Goal: Book appointment/travel/reservation

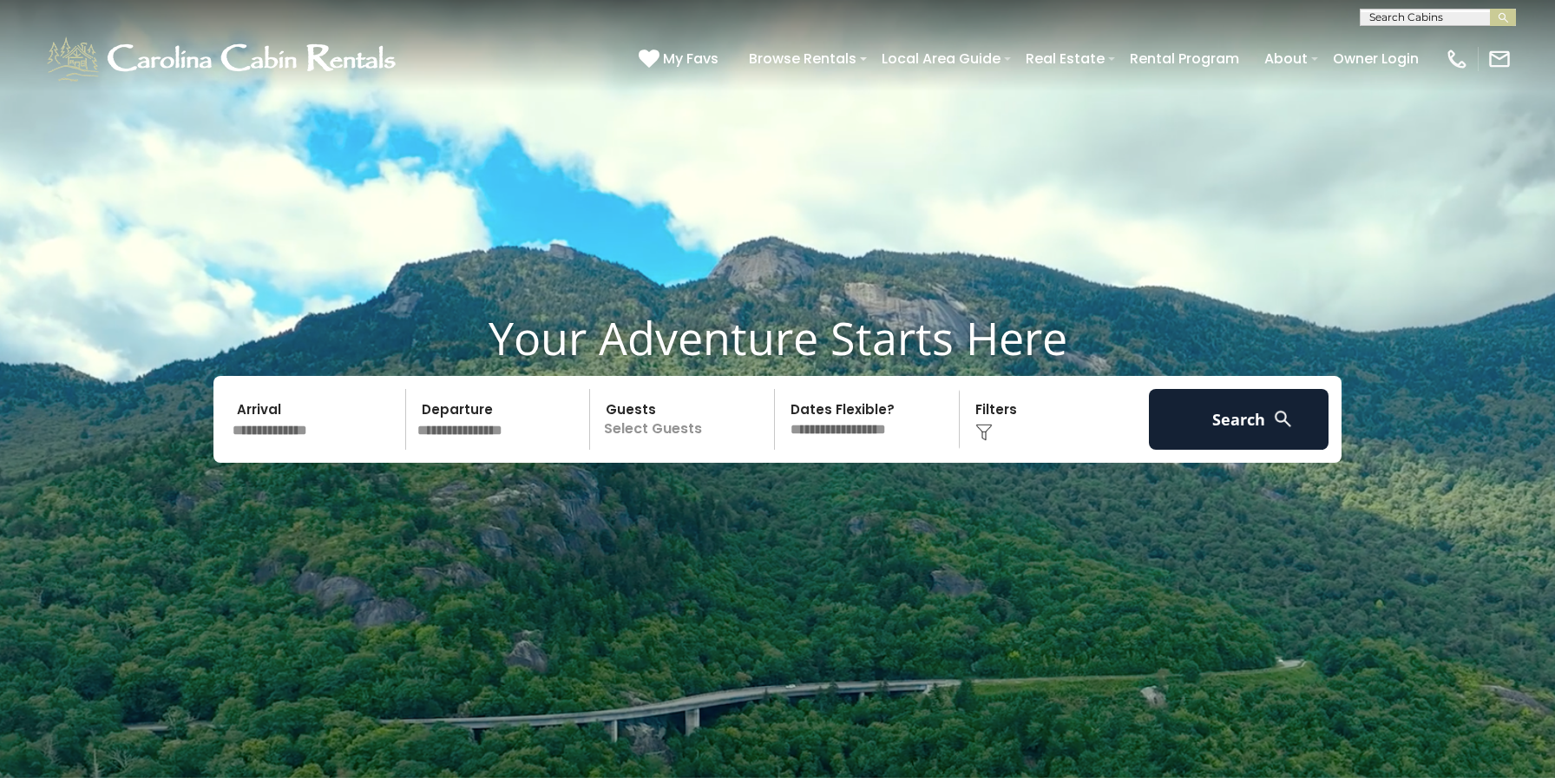
click at [1390, 15] on input "text" at bounding box center [1437, 21] width 152 height 17
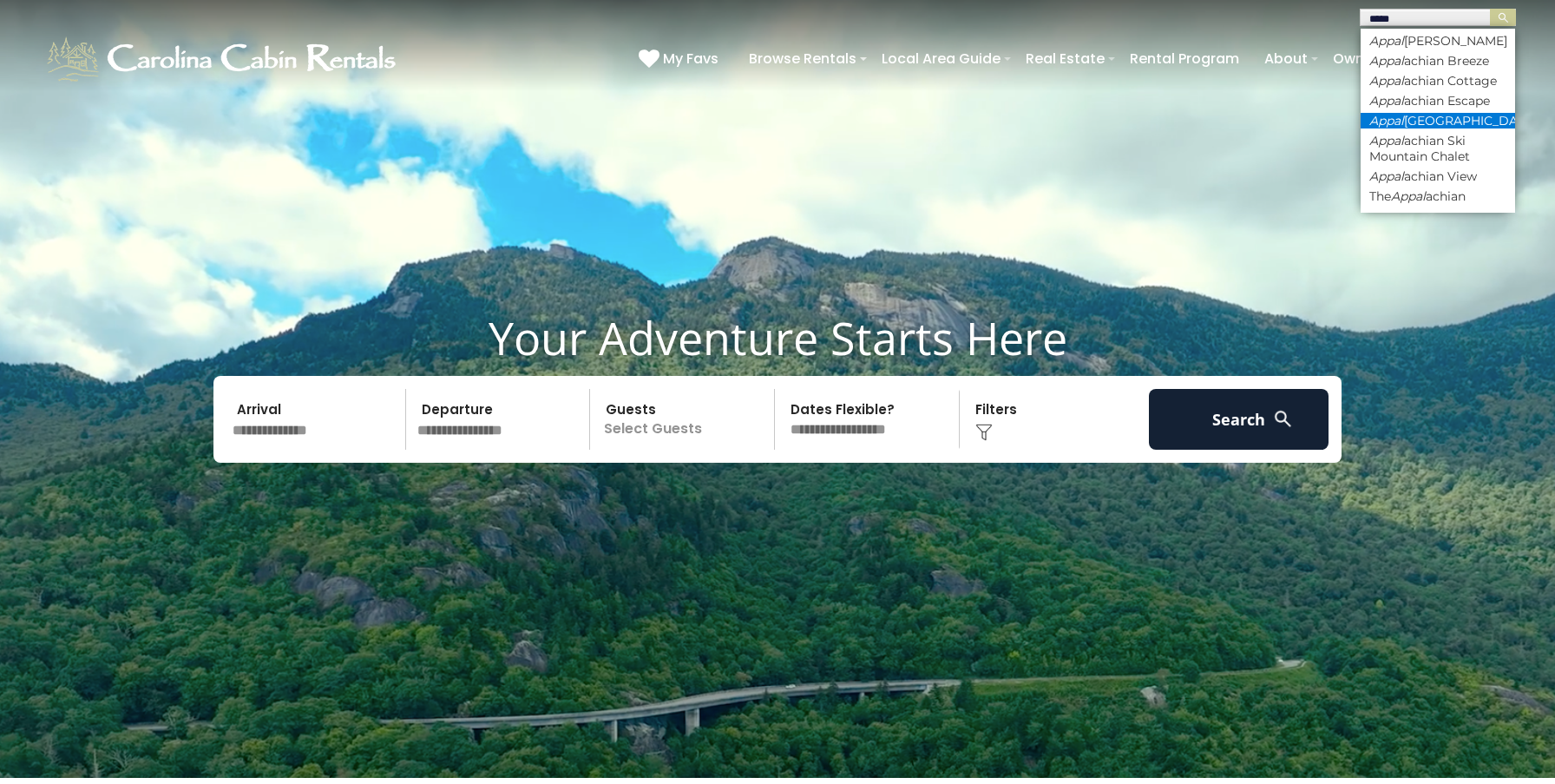
type input "*****"
click at [1441, 129] on li "Appal [GEOGRAPHIC_DATA]" at bounding box center [1438, 121] width 155 height 16
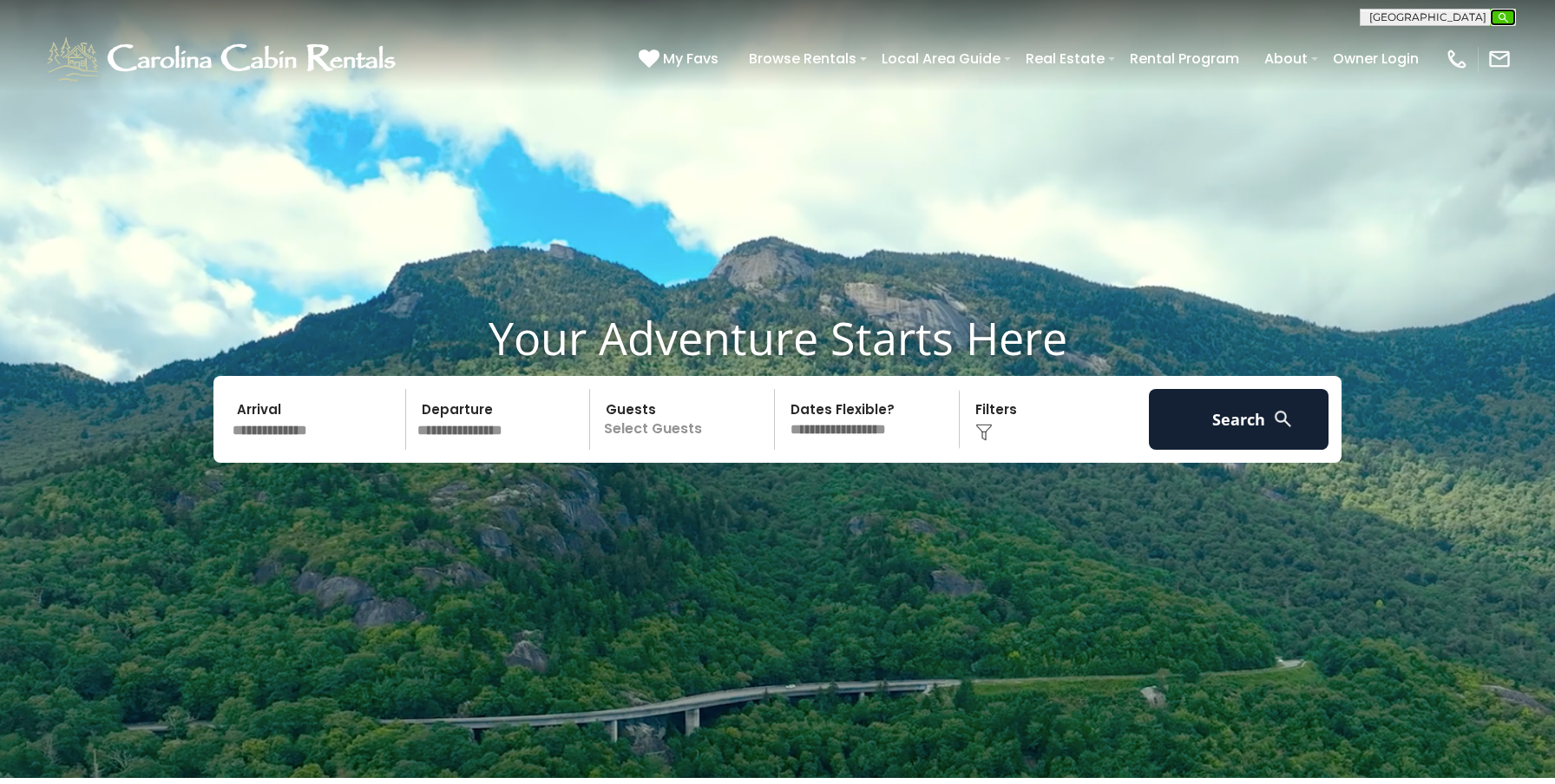
click at [1506, 23] on button "submit" at bounding box center [1503, 17] width 26 height 17
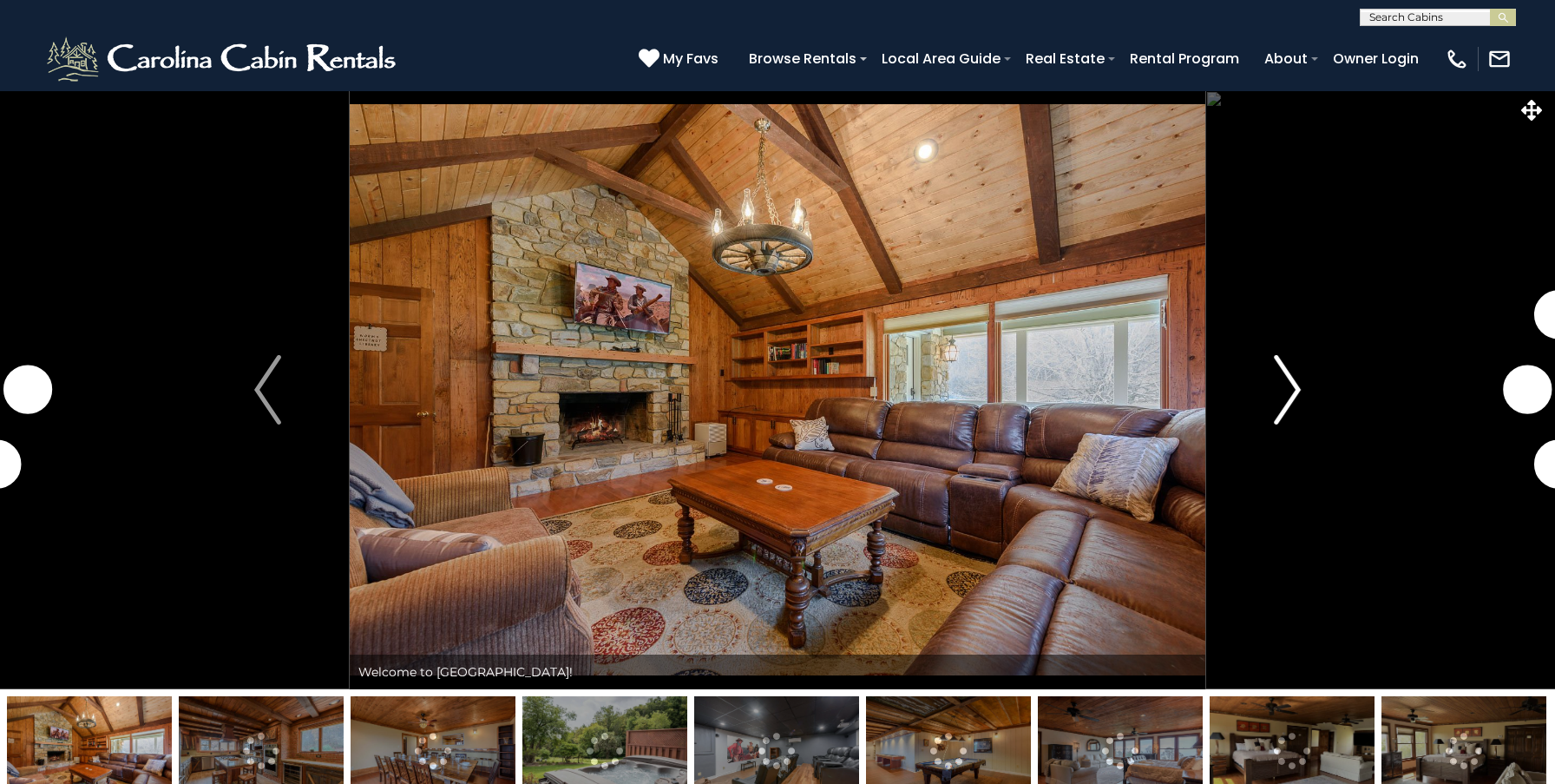
click at [1283, 400] on img "Next" at bounding box center [1287, 390] width 26 height 70
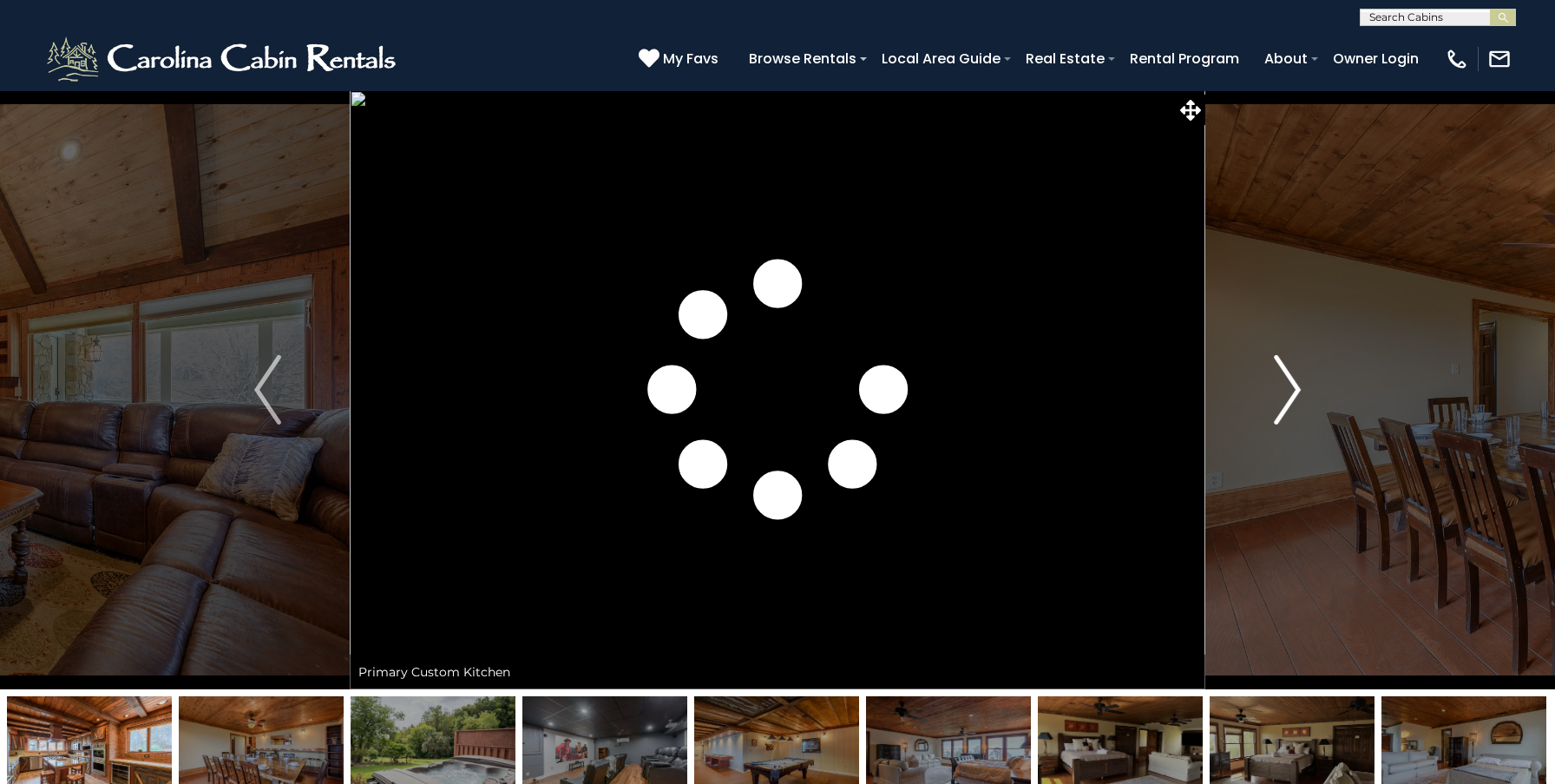
click at [1283, 400] on img "Next" at bounding box center [1287, 390] width 26 height 70
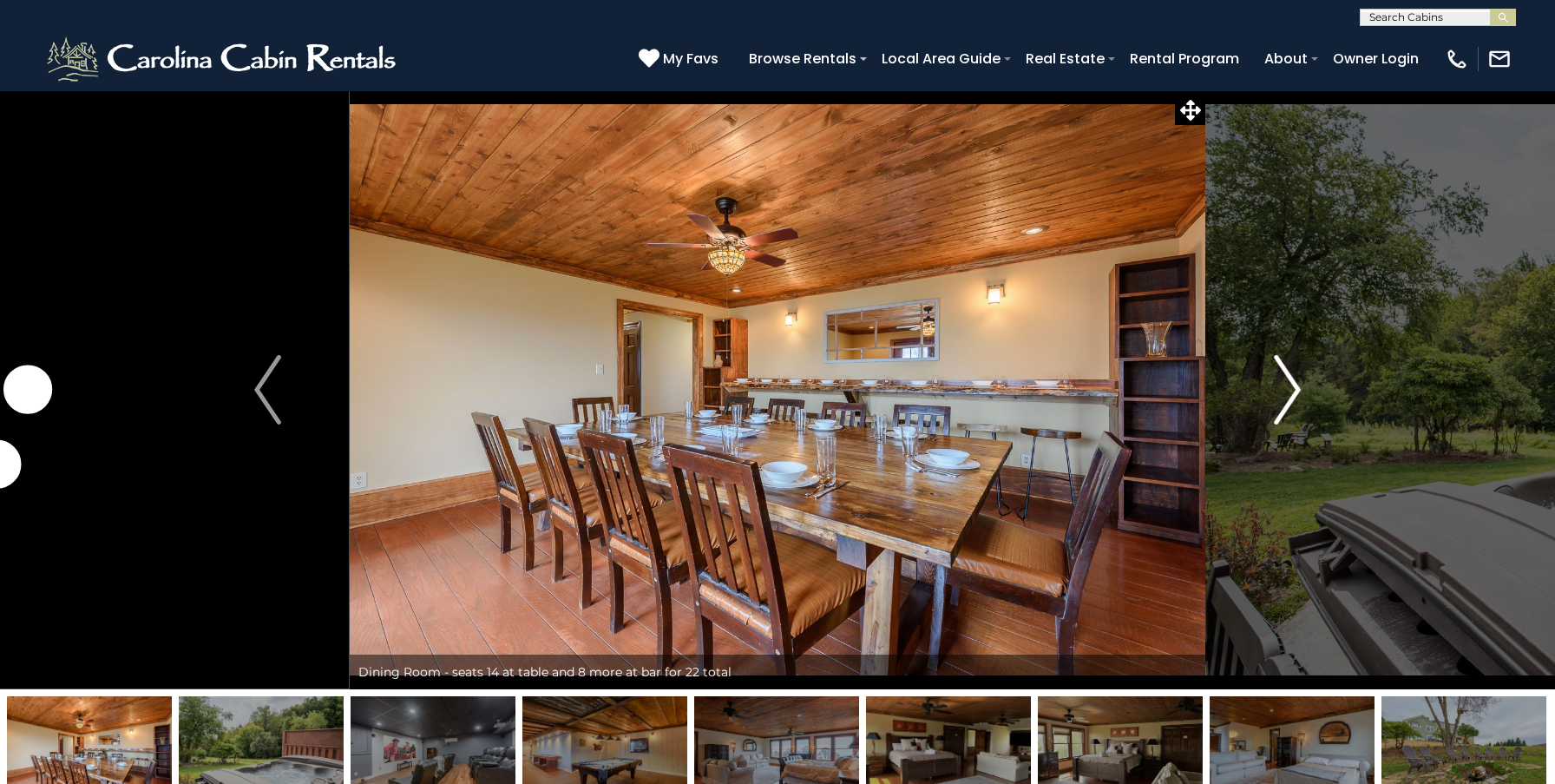
click at [1283, 400] on img "Next" at bounding box center [1287, 390] width 26 height 70
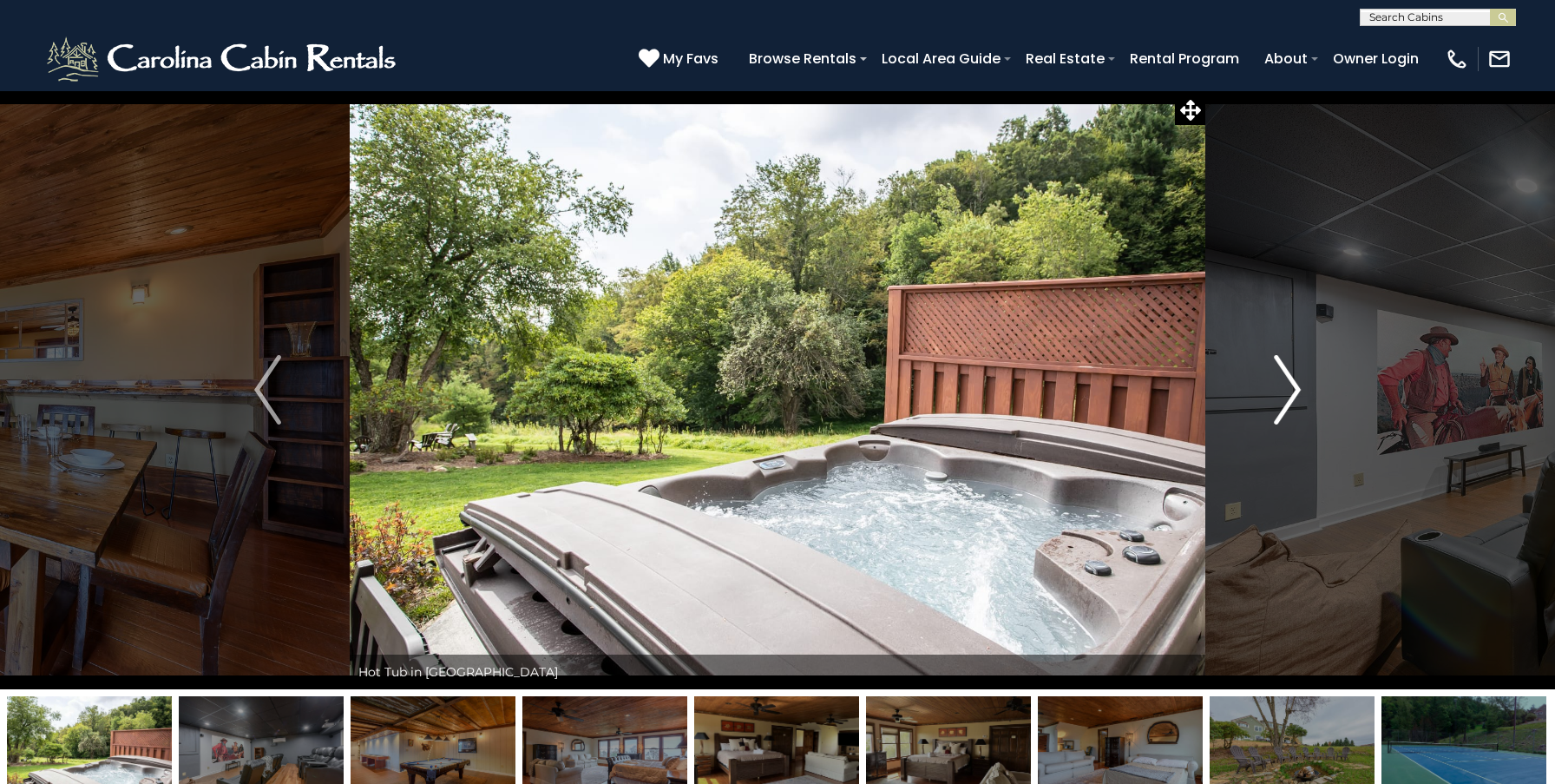
click at [1283, 400] on img "Next" at bounding box center [1287, 390] width 26 height 70
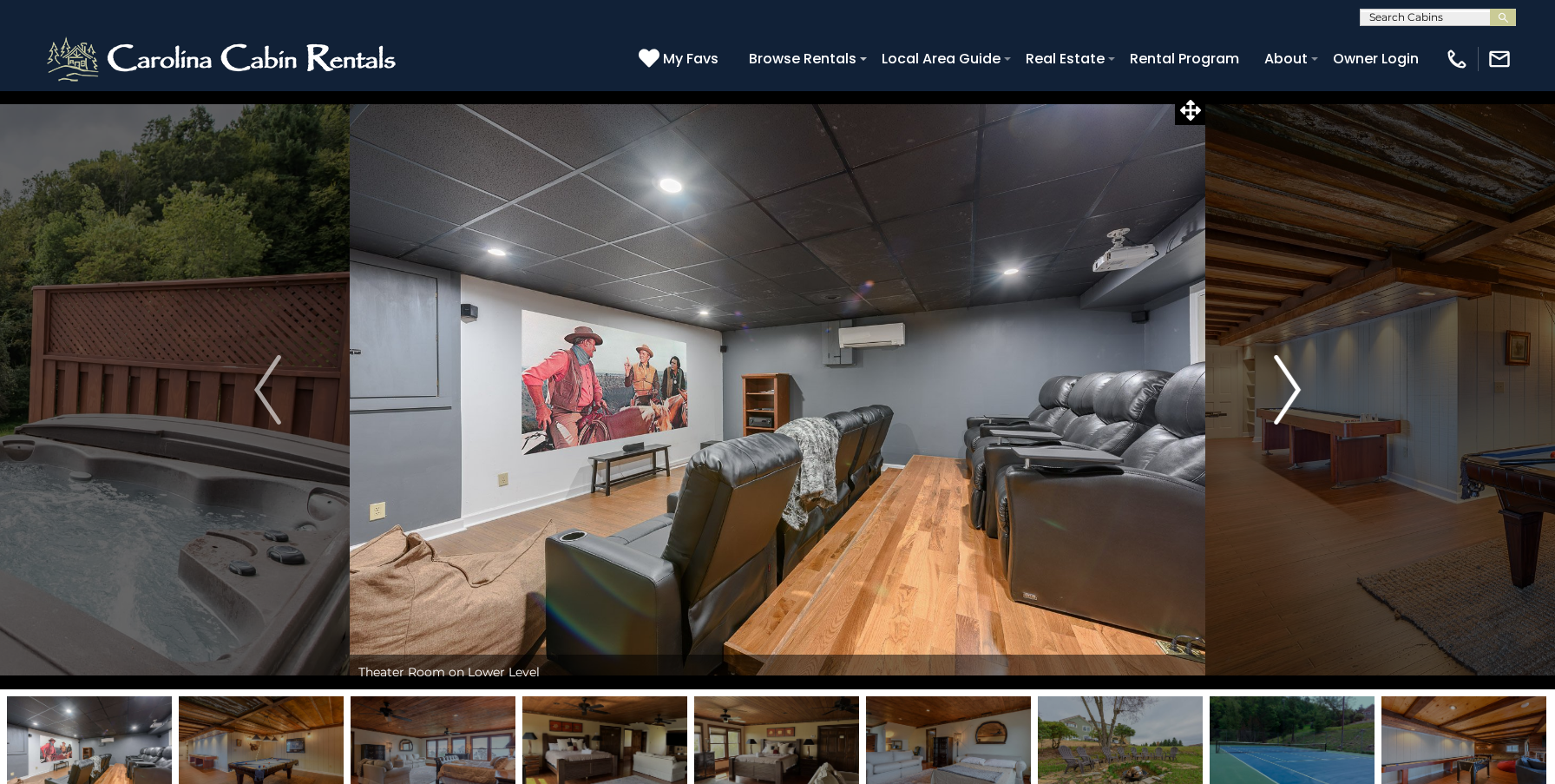
click at [1282, 399] on img "Next" at bounding box center [1287, 390] width 26 height 70
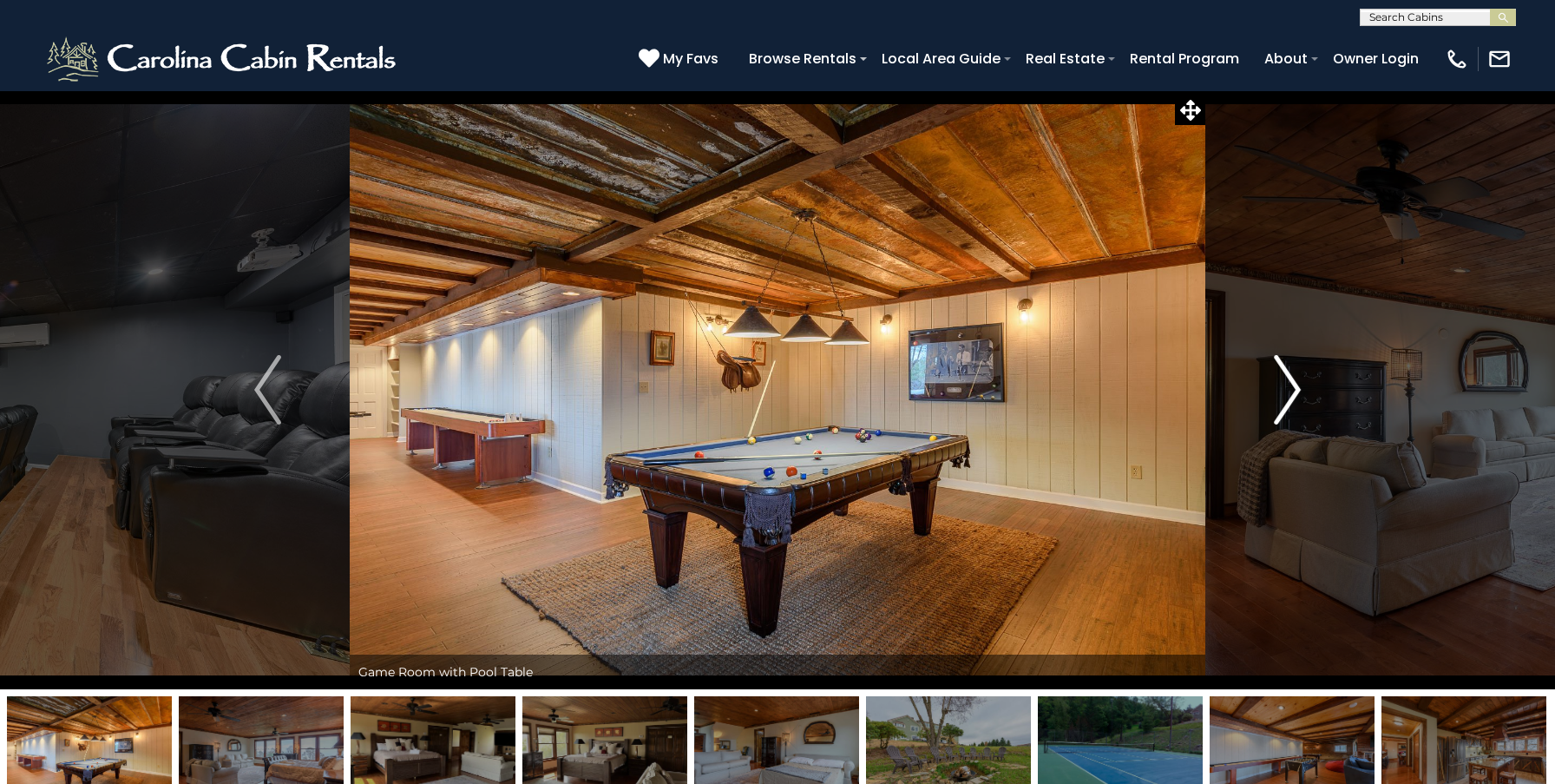
click at [1286, 388] on img "Next" at bounding box center [1287, 390] width 26 height 70
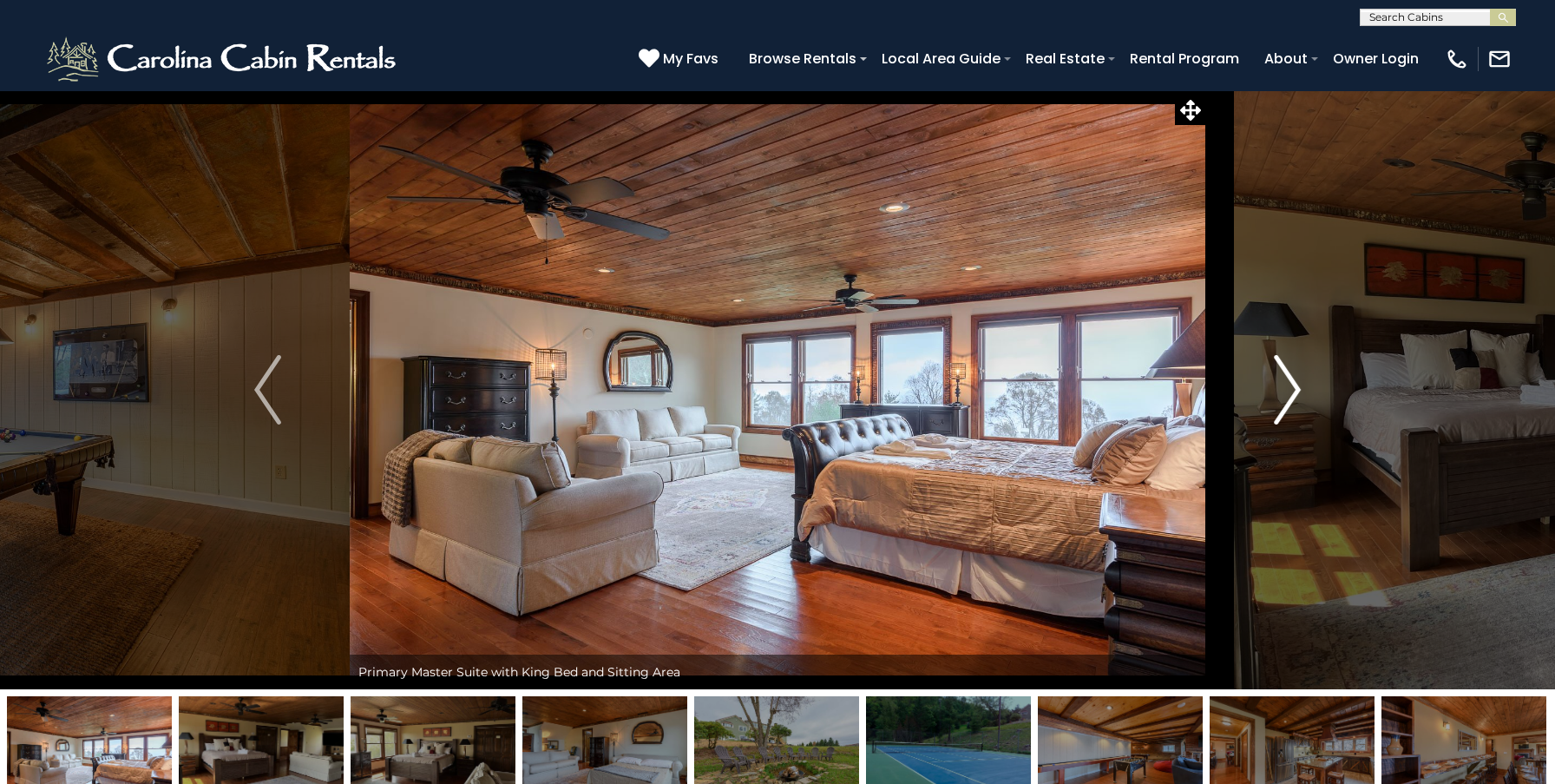
click at [1286, 388] on img "Next" at bounding box center [1287, 390] width 26 height 70
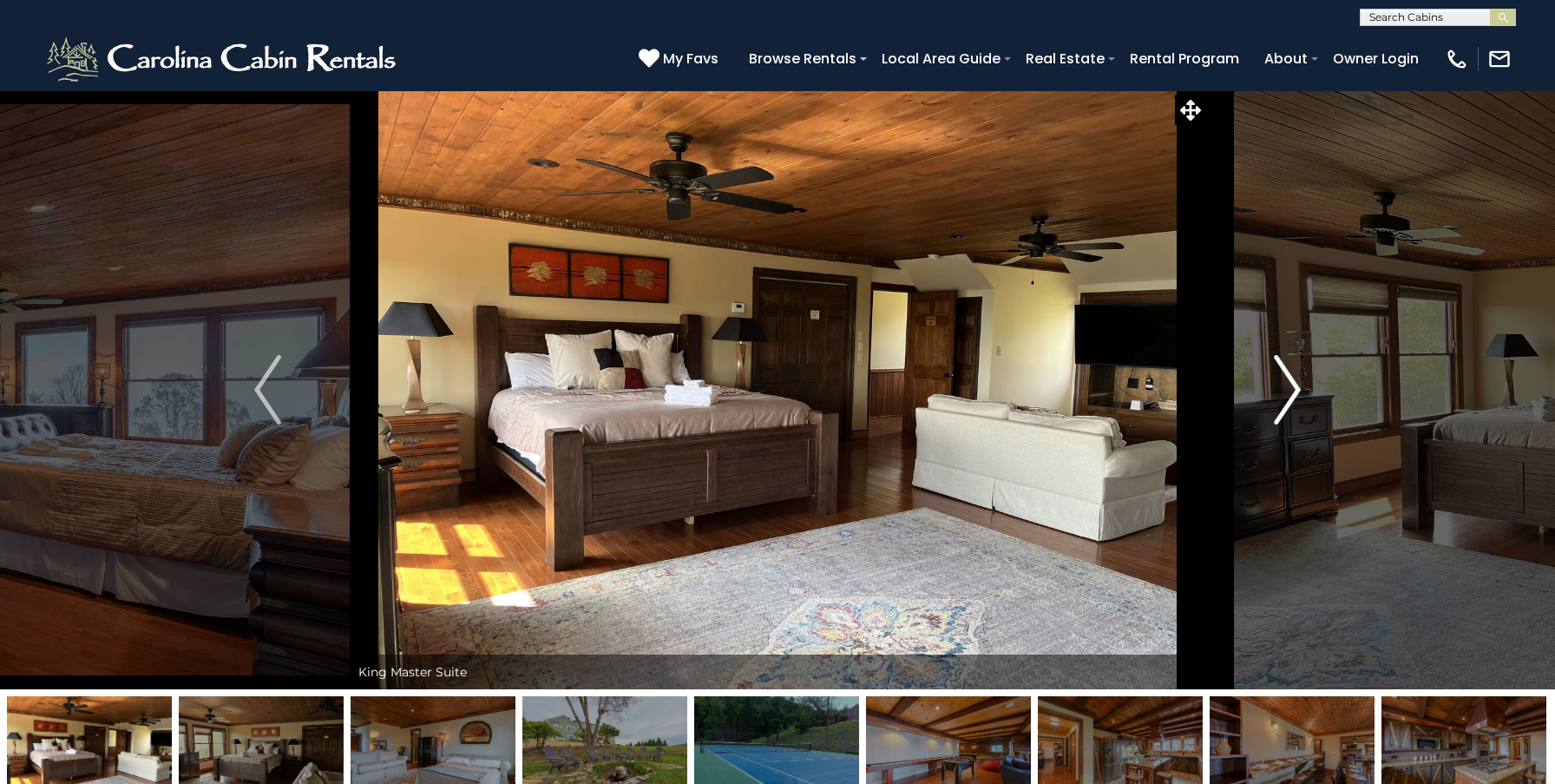
click at [1286, 388] on img "Next" at bounding box center [1287, 390] width 26 height 70
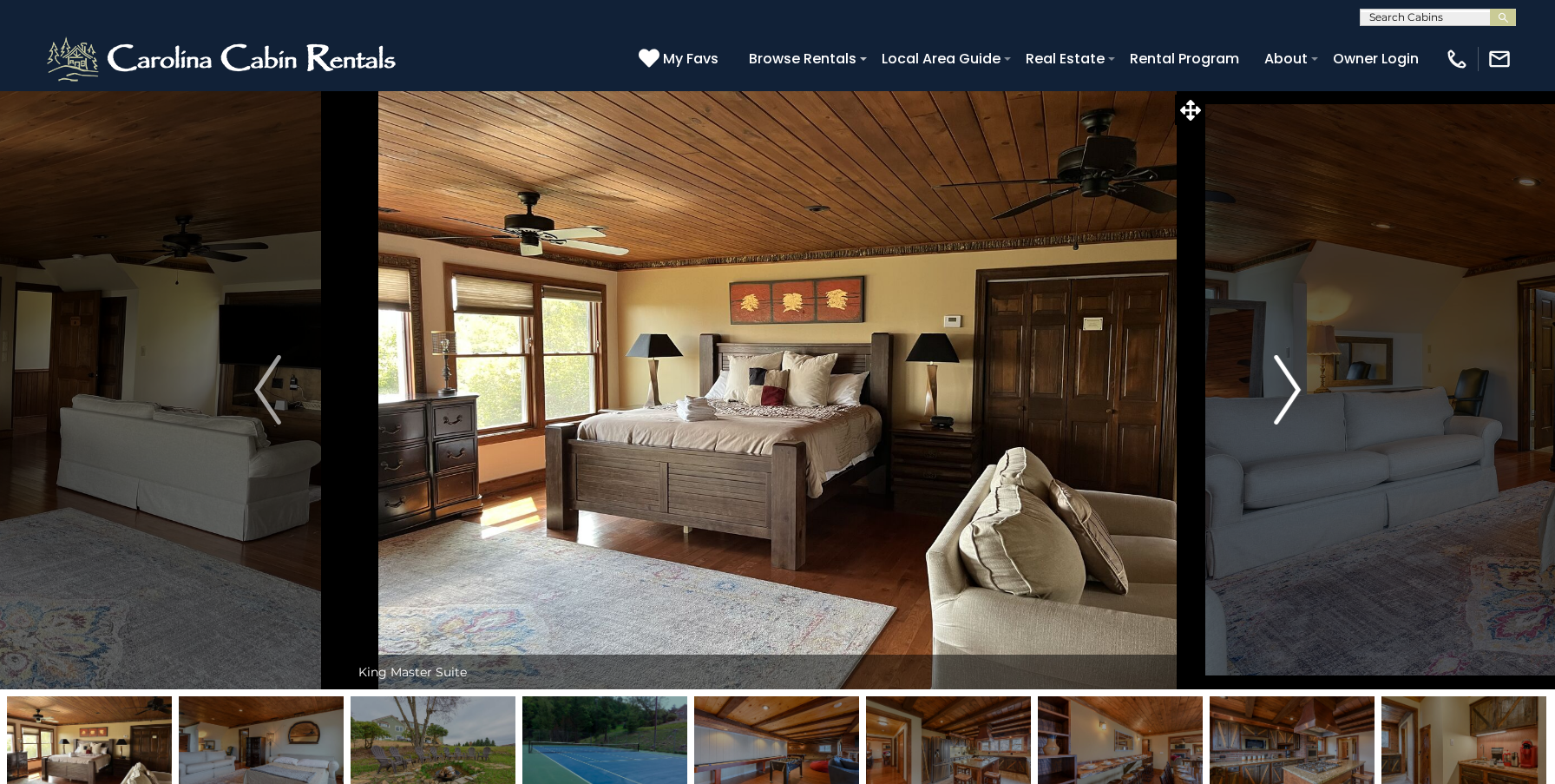
click at [1286, 388] on img "Next" at bounding box center [1287, 390] width 26 height 70
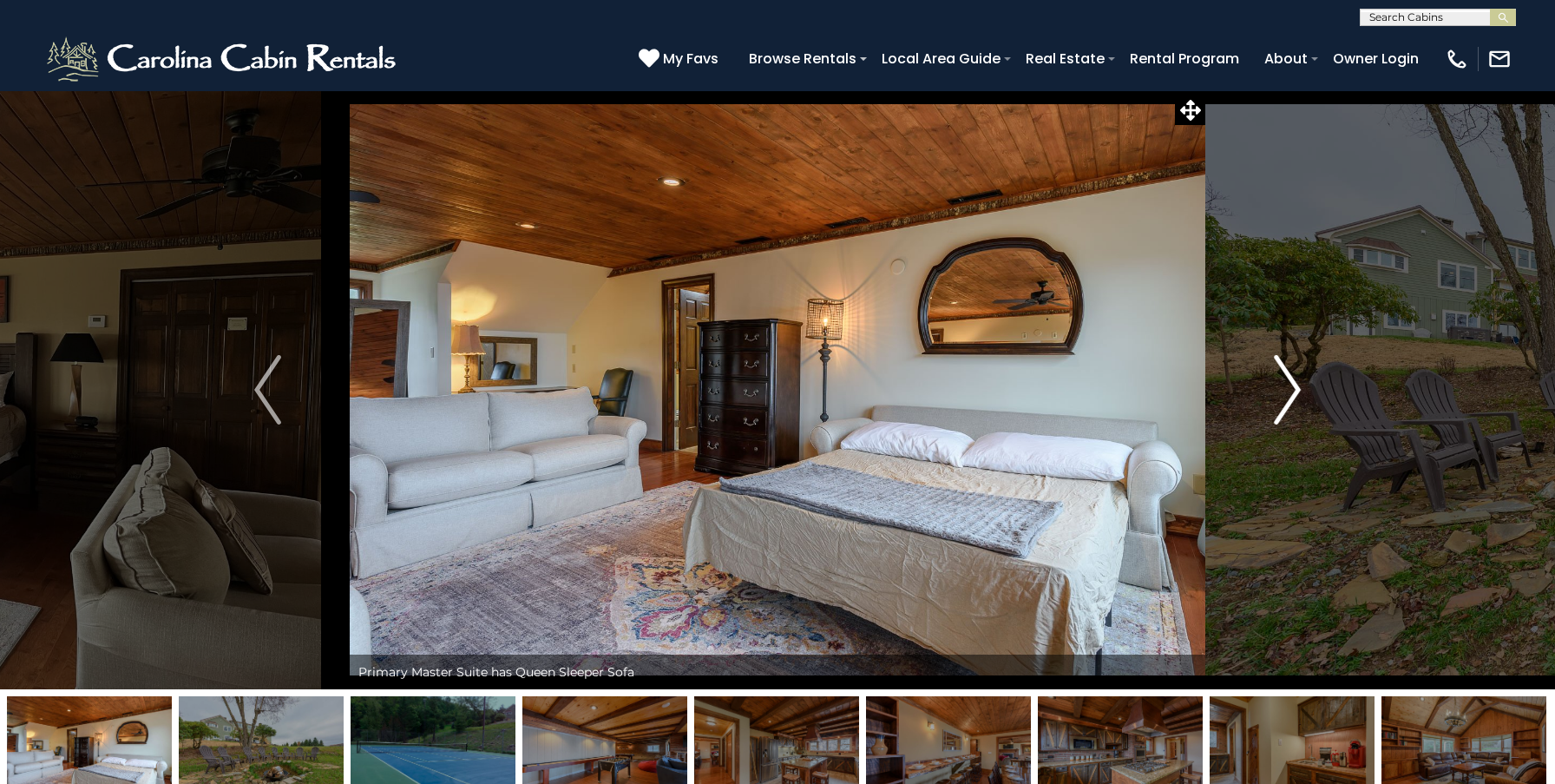
click at [1286, 388] on img "Next" at bounding box center [1287, 390] width 26 height 70
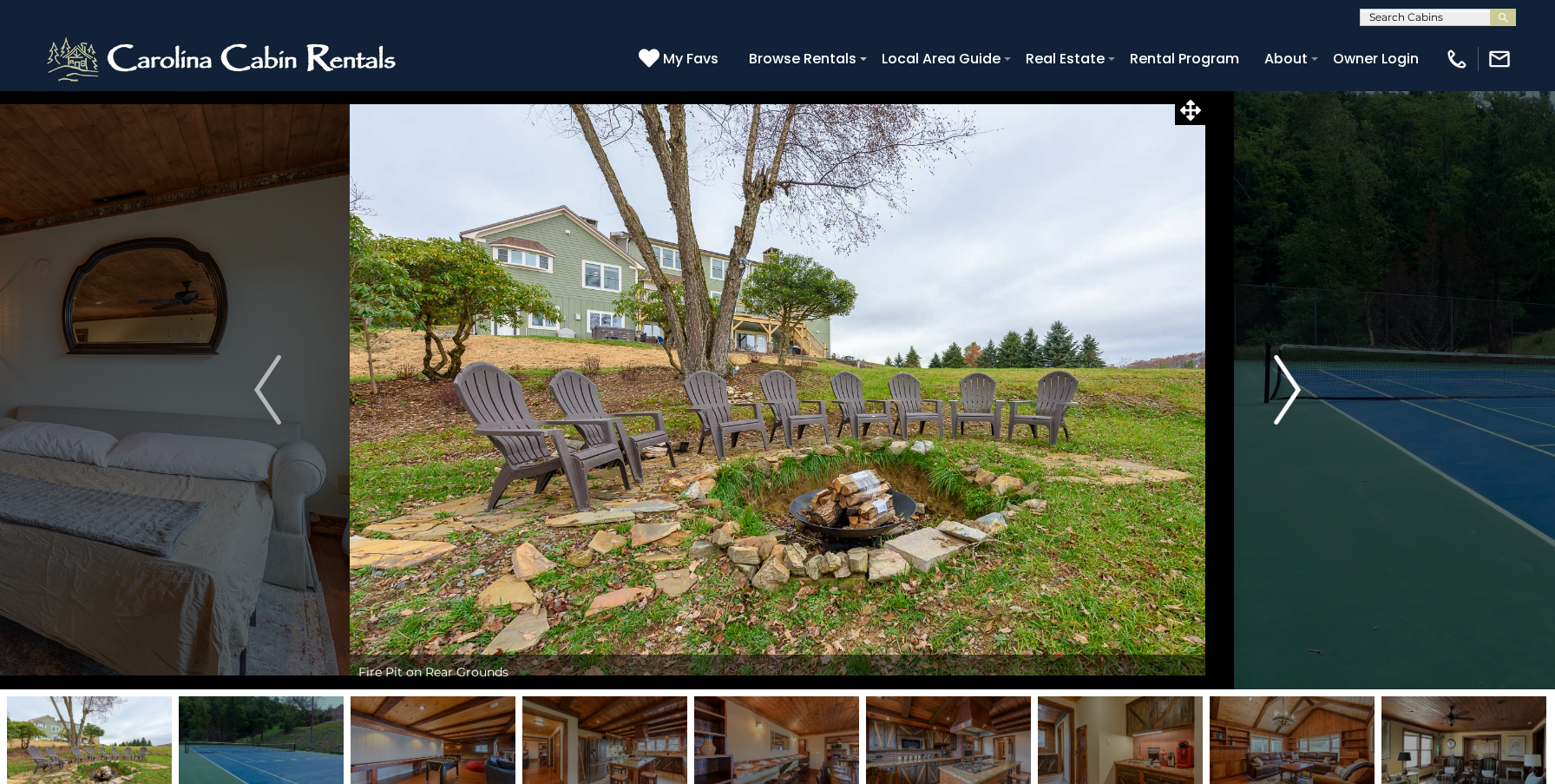
click at [1290, 389] on img "Next" at bounding box center [1287, 390] width 26 height 70
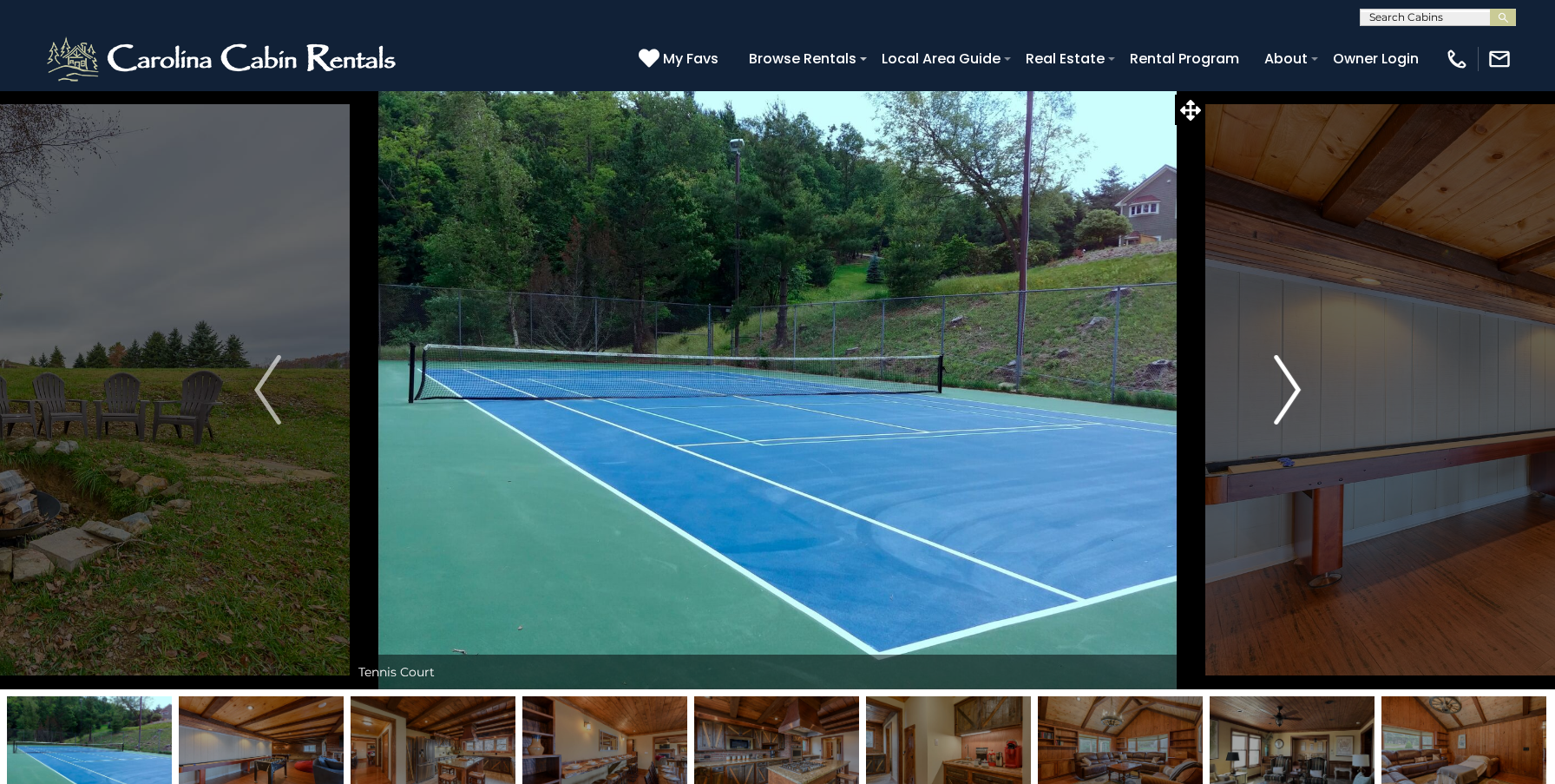
click at [1290, 389] on img "Next" at bounding box center [1287, 390] width 26 height 70
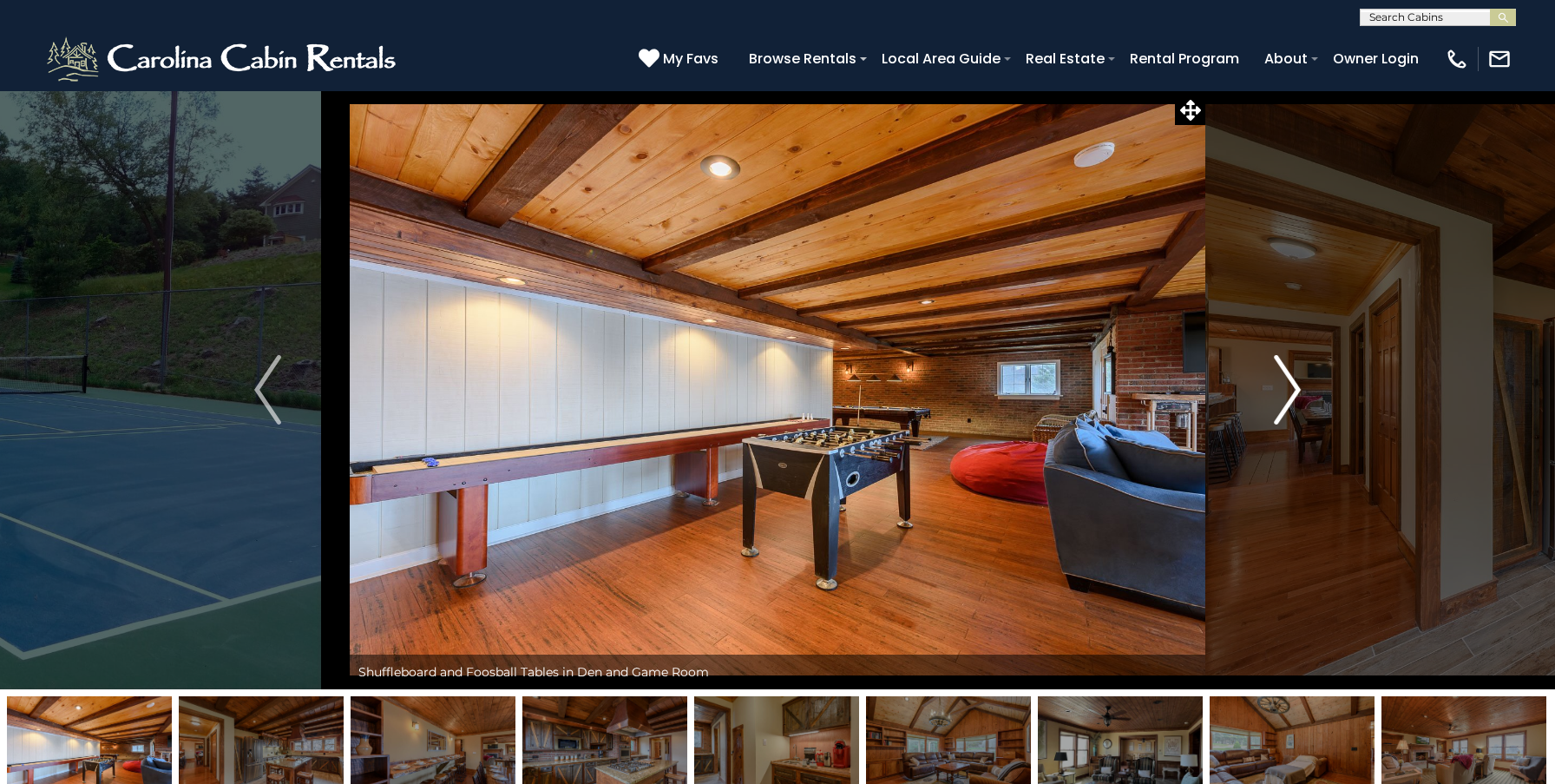
click at [1290, 389] on img "Next" at bounding box center [1287, 390] width 26 height 70
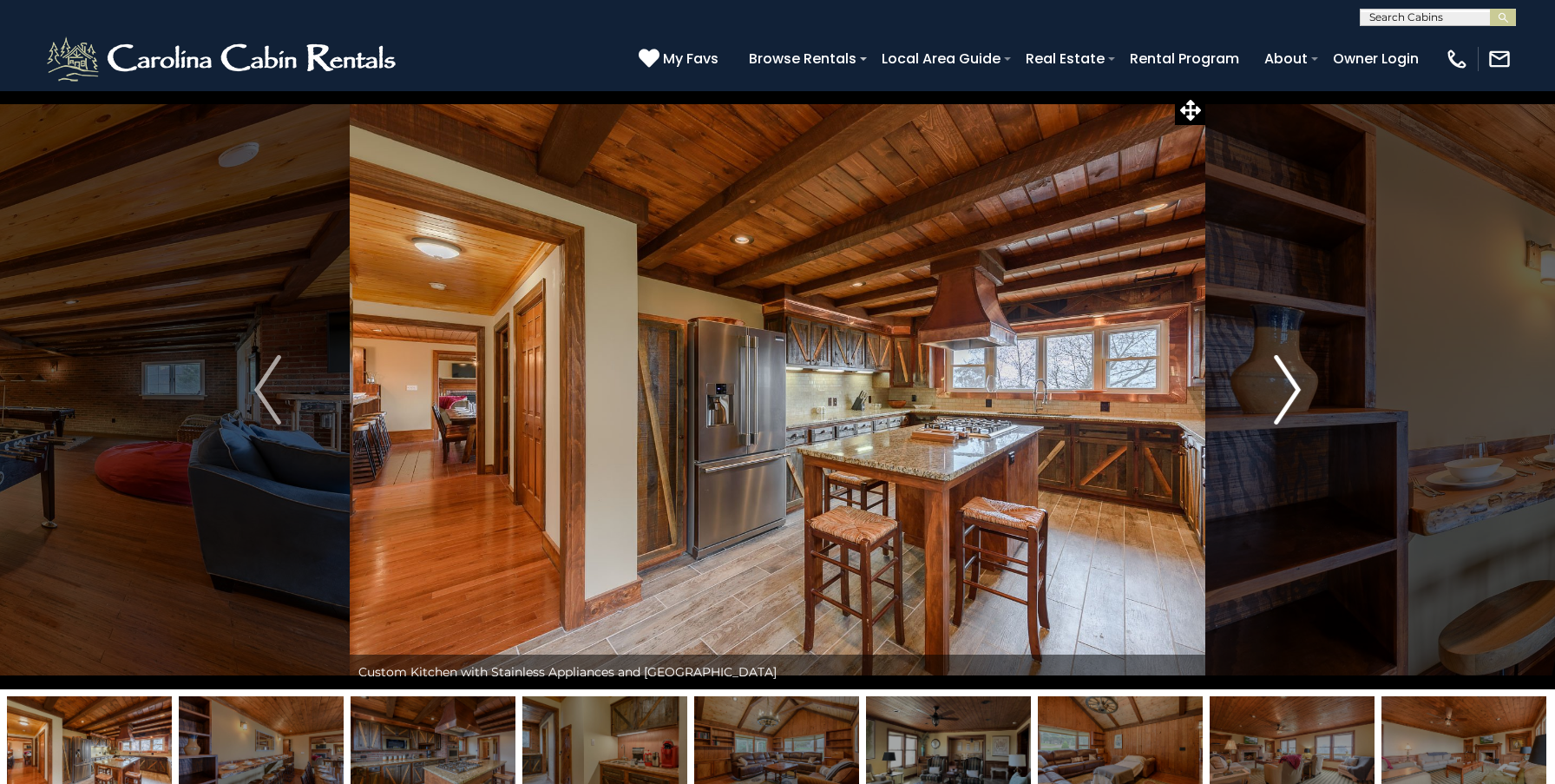
click at [1290, 389] on img "Next" at bounding box center [1287, 390] width 26 height 70
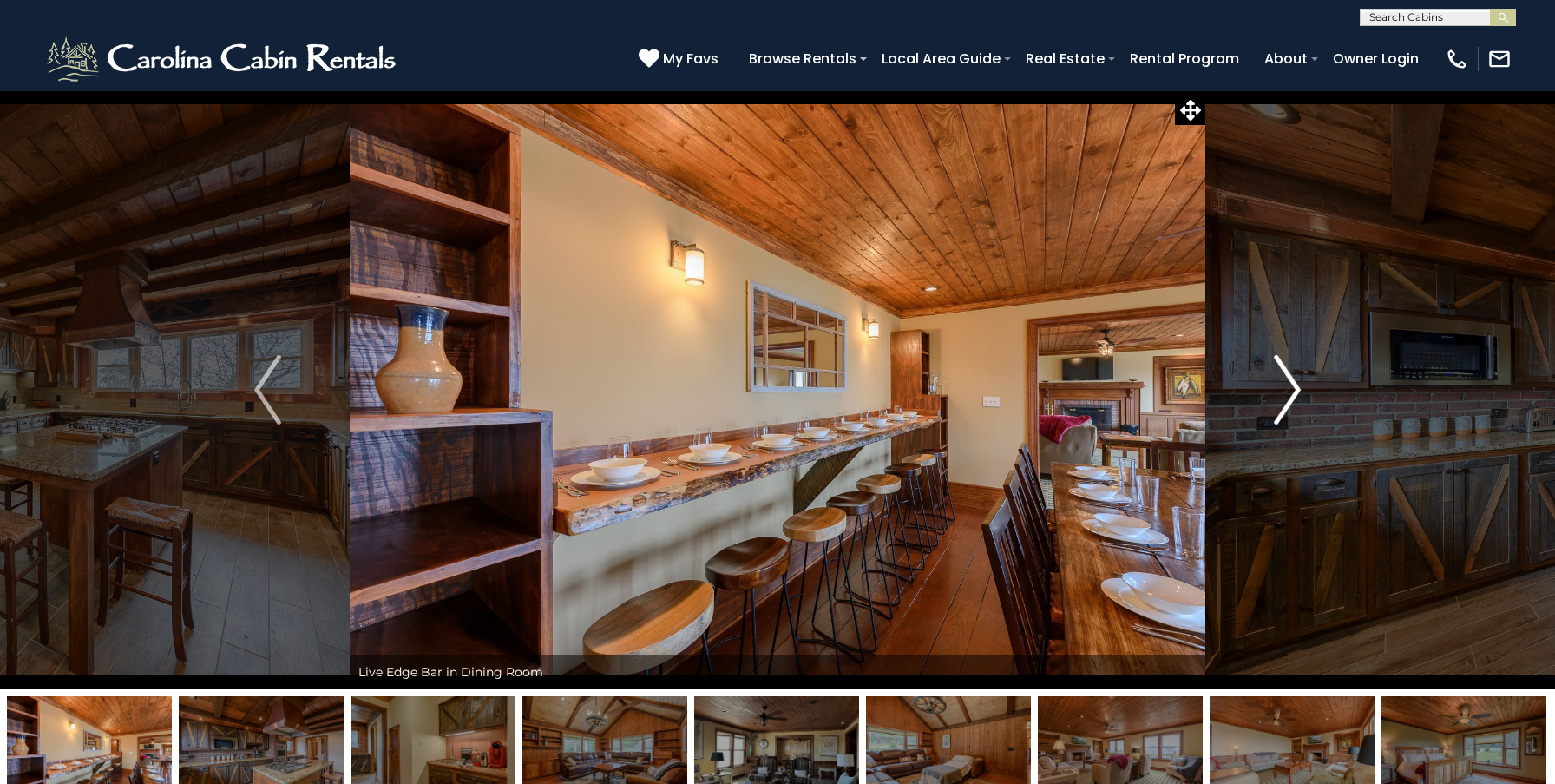
click at [1290, 389] on img "Next" at bounding box center [1287, 390] width 26 height 70
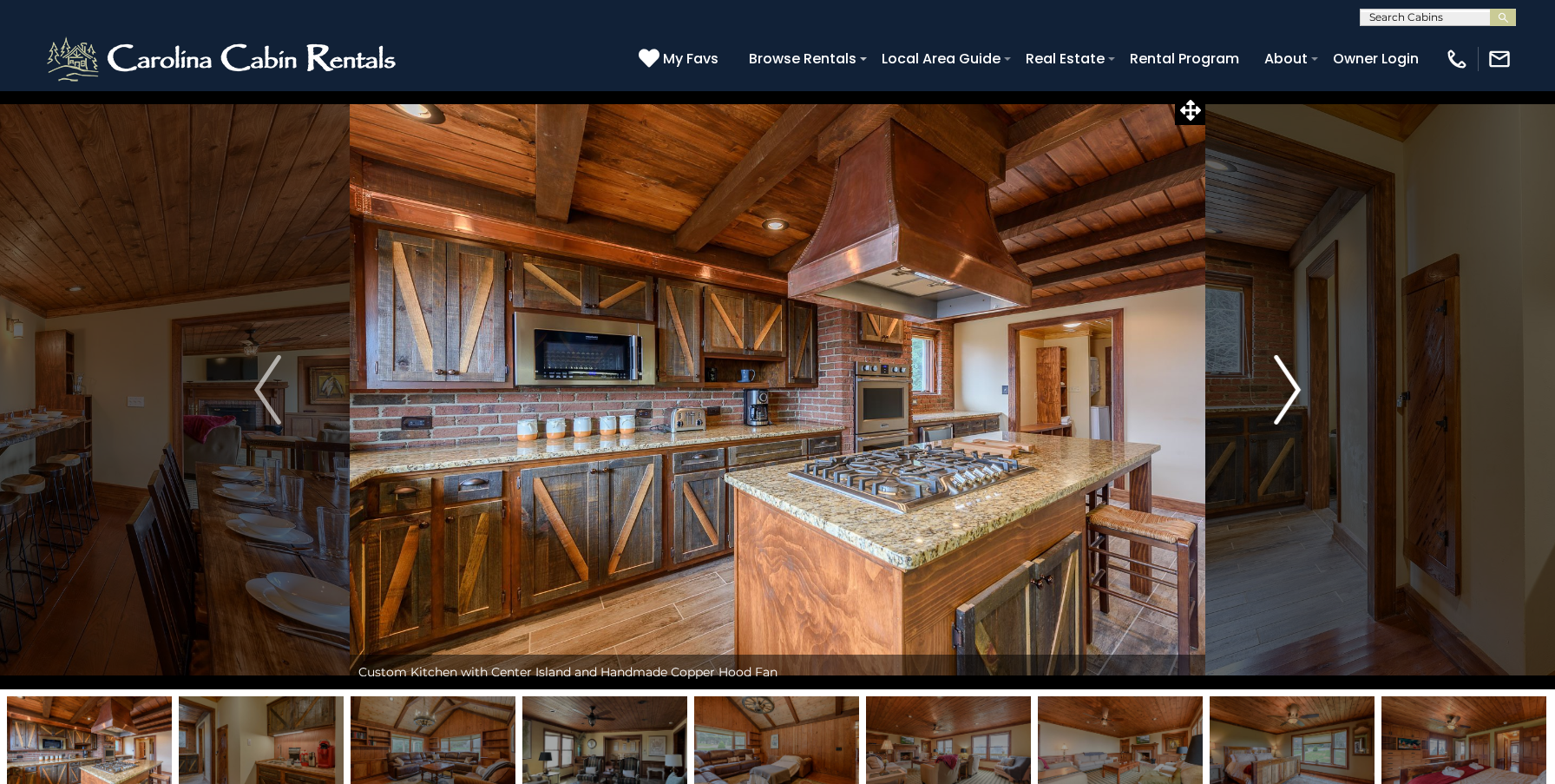
click at [1290, 389] on img "Next" at bounding box center [1287, 390] width 26 height 70
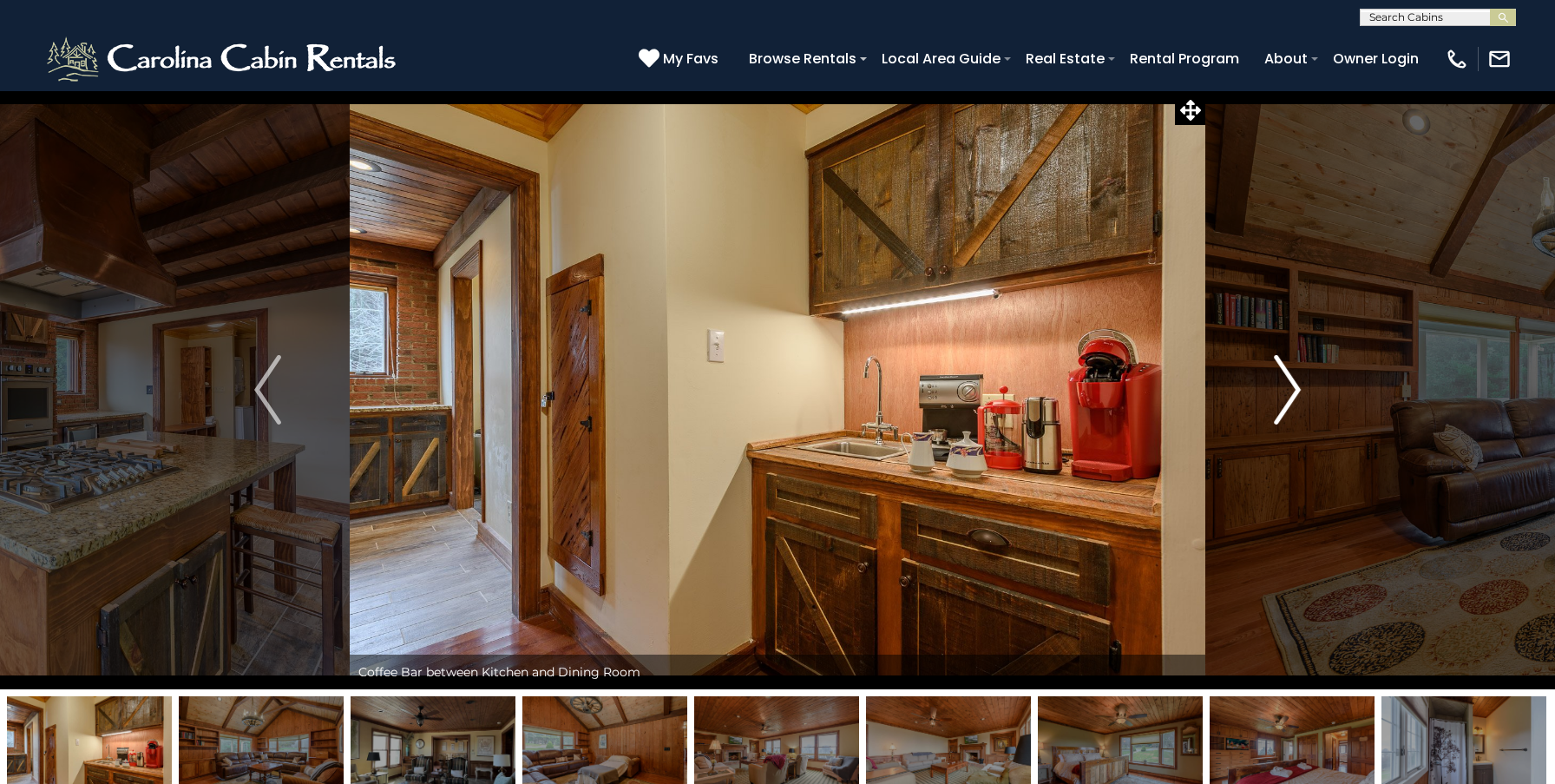
click at [1290, 389] on img "Next" at bounding box center [1287, 390] width 26 height 70
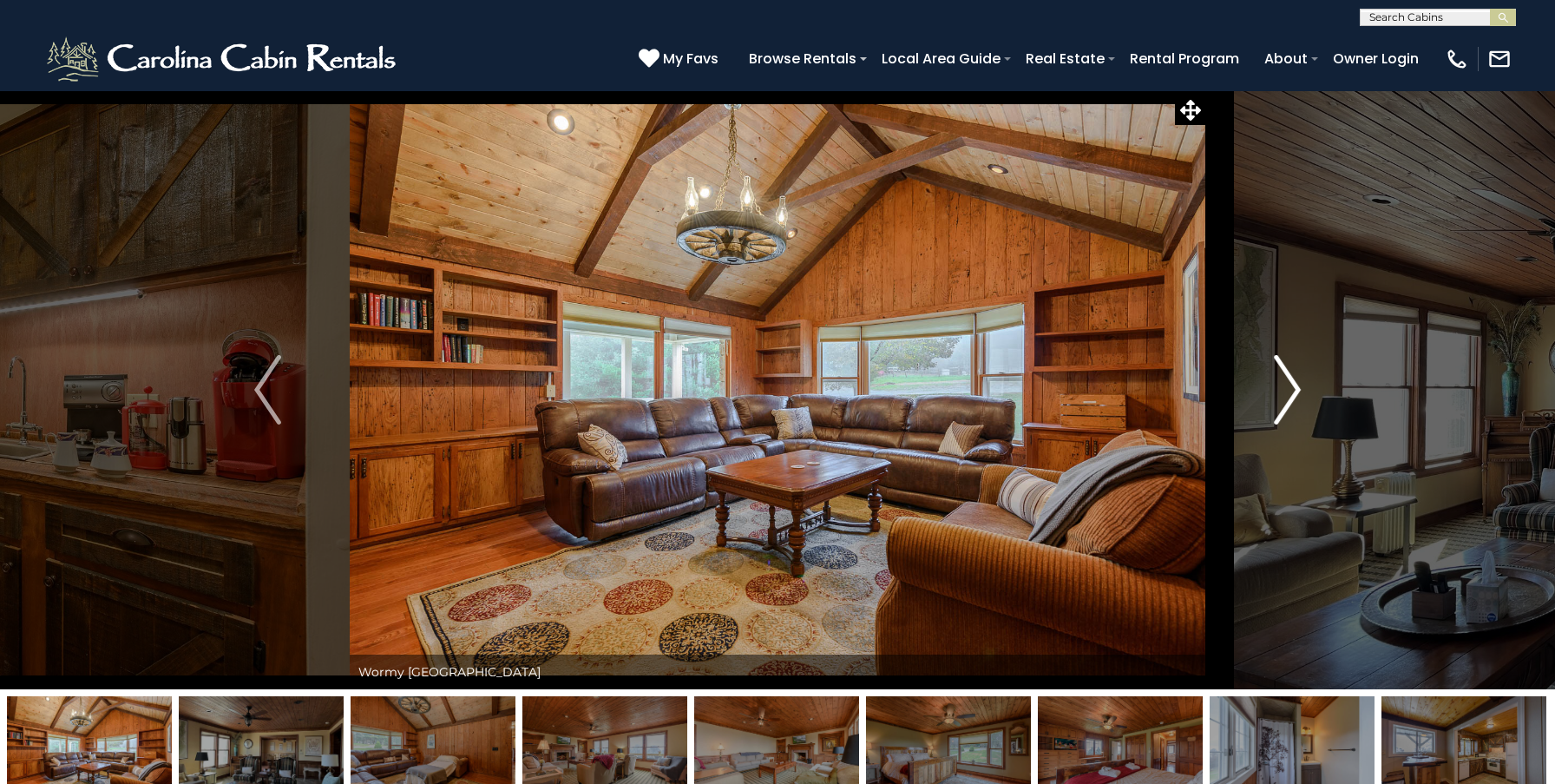
click at [1290, 389] on img "Next" at bounding box center [1287, 390] width 26 height 70
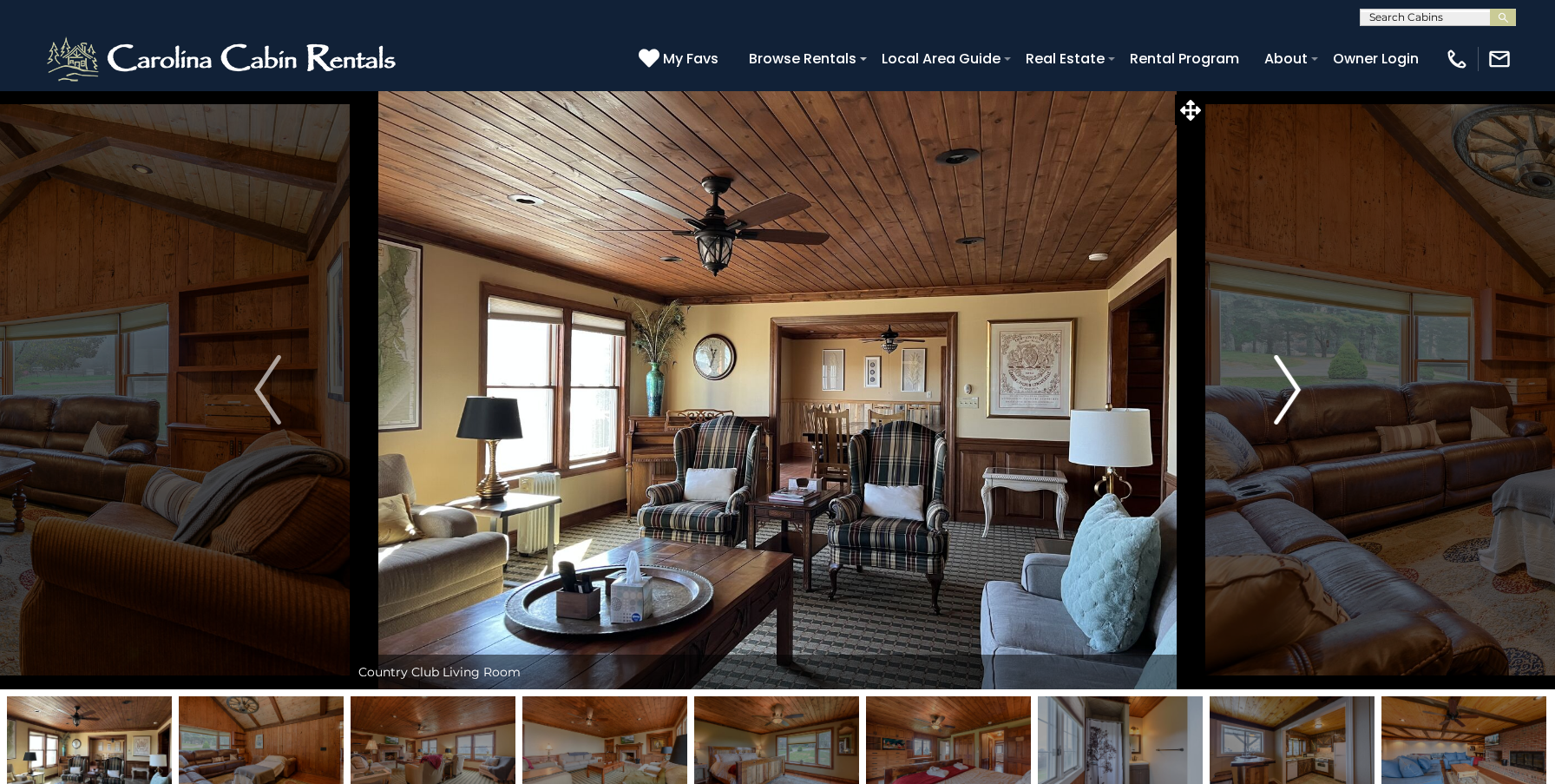
click at [1290, 389] on img "Next" at bounding box center [1287, 390] width 26 height 70
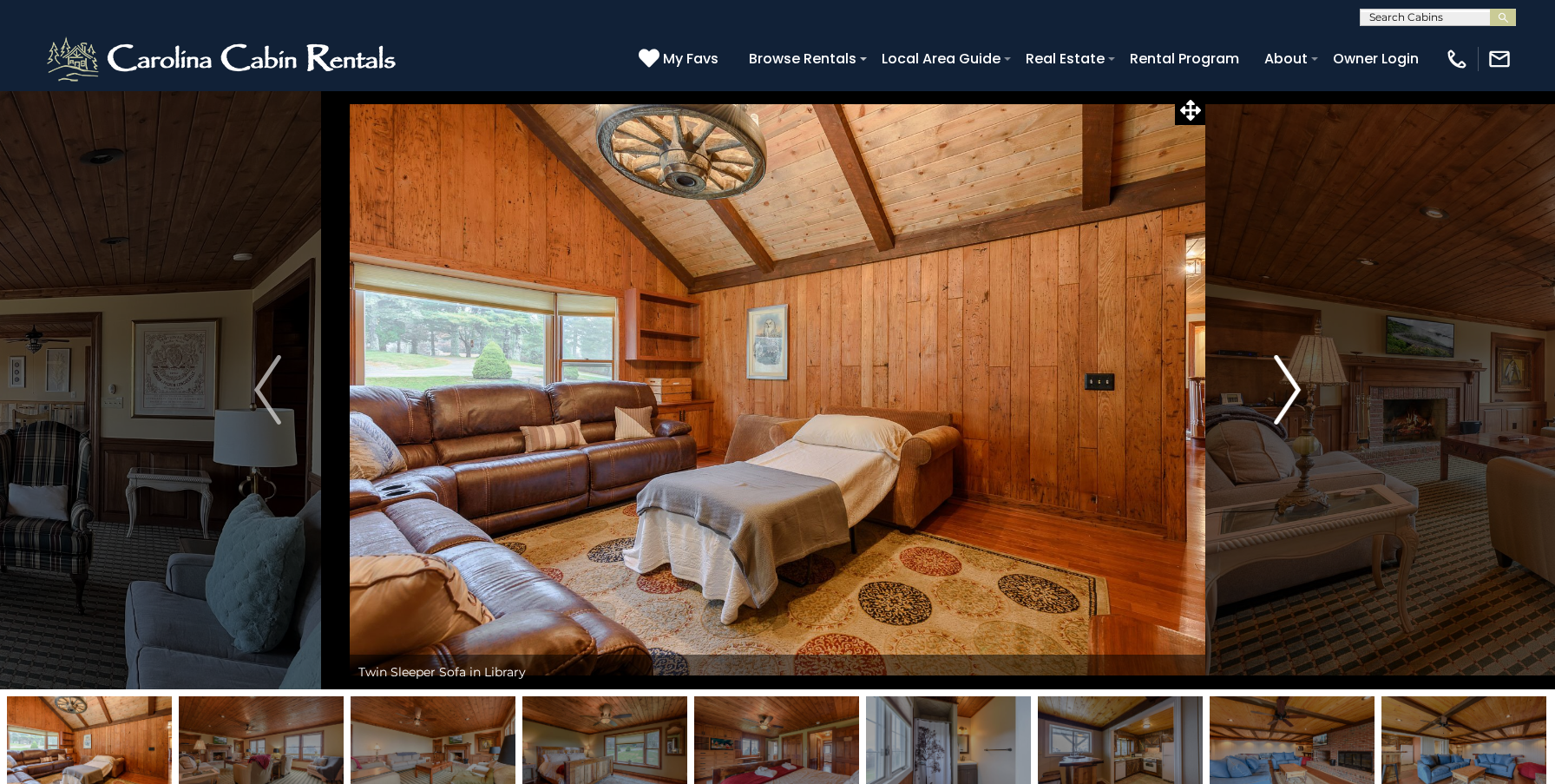
click at [1290, 389] on img "Next" at bounding box center [1287, 390] width 26 height 70
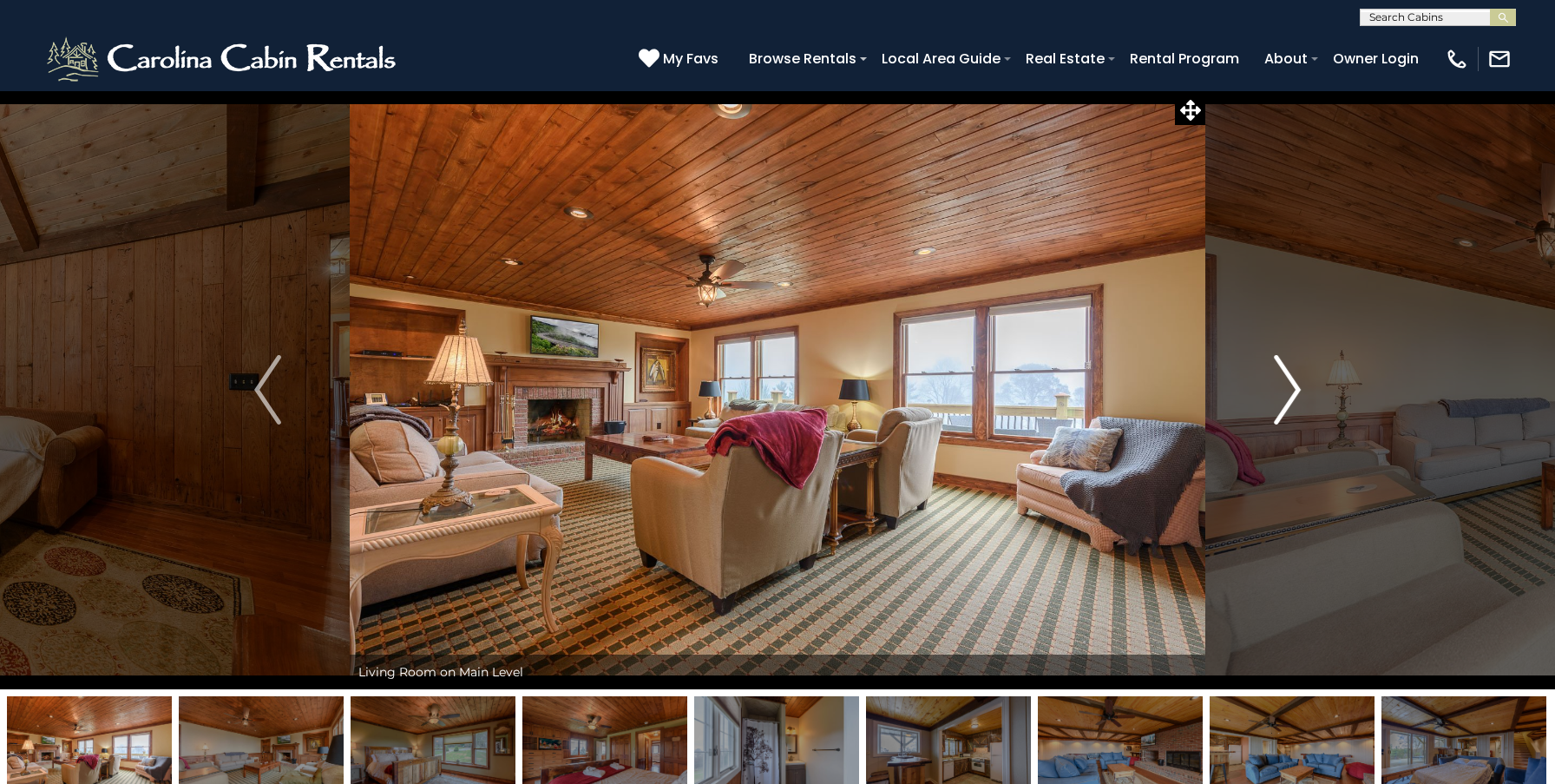
click at [1290, 389] on img "Next" at bounding box center [1287, 390] width 26 height 70
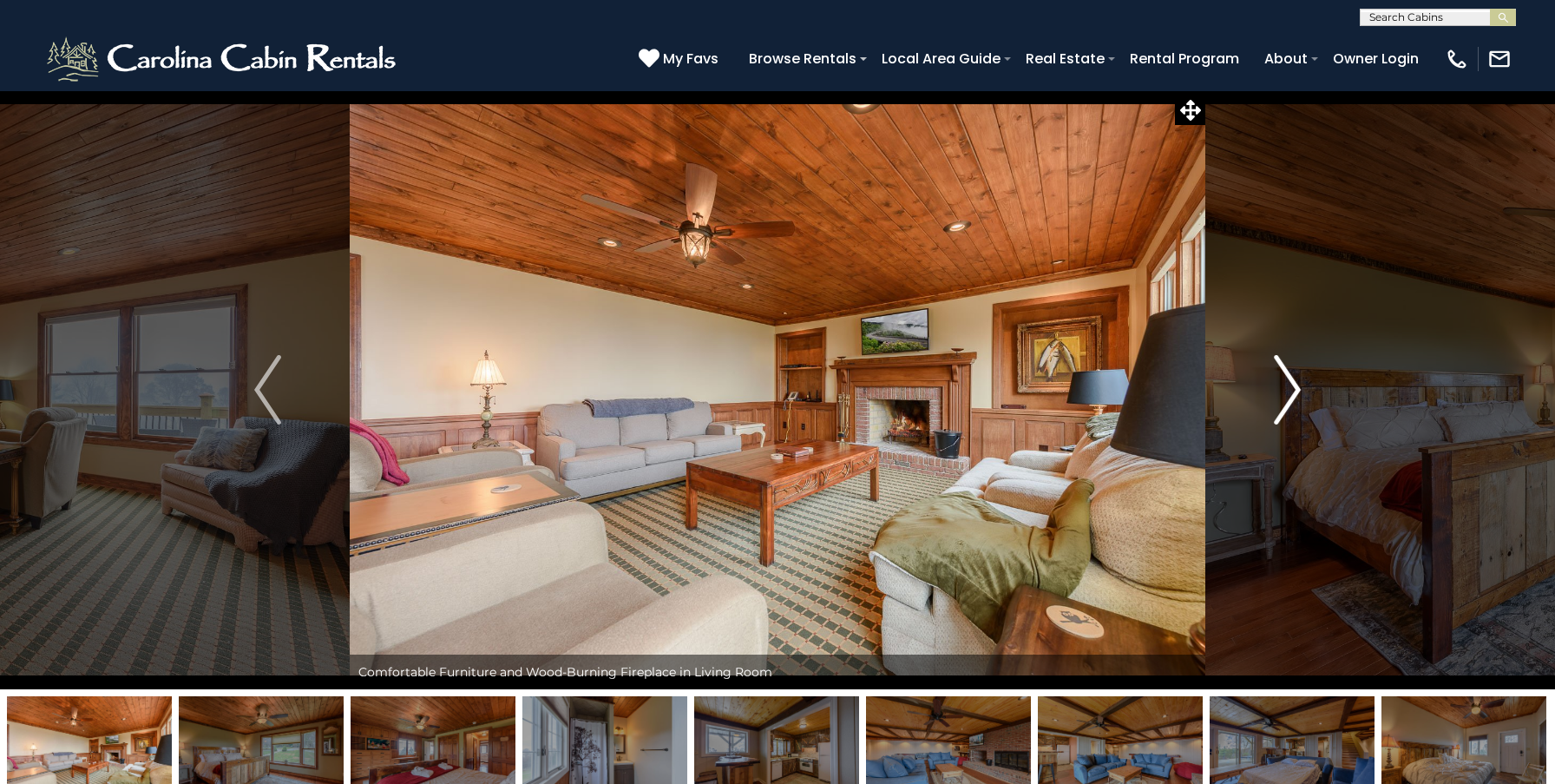
click at [1290, 389] on img "Next" at bounding box center [1287, 390] width 26 height 70
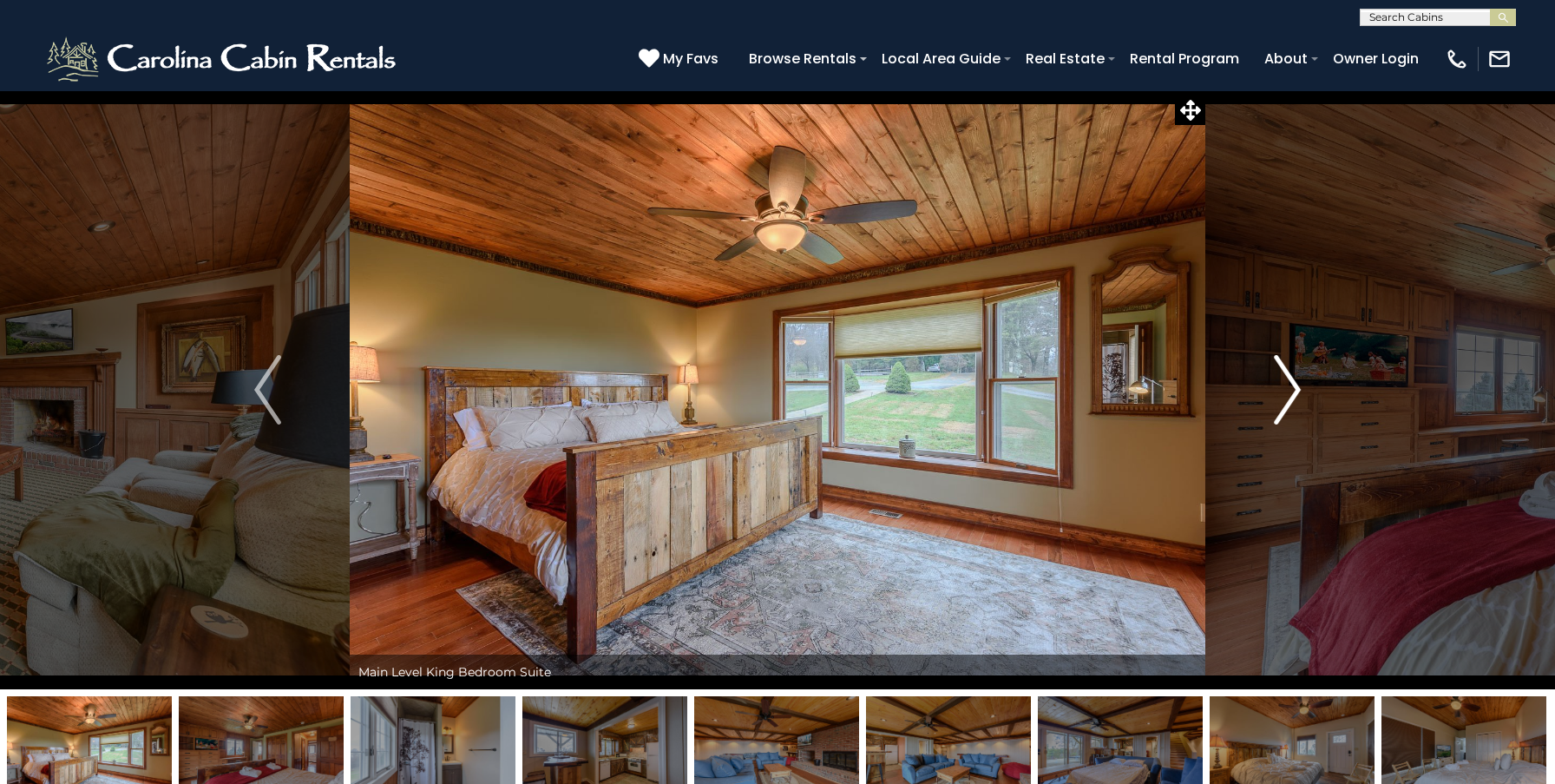
click at [1290, 389] on img "Next" at bounding box center [1287, 390] width 26 height 70
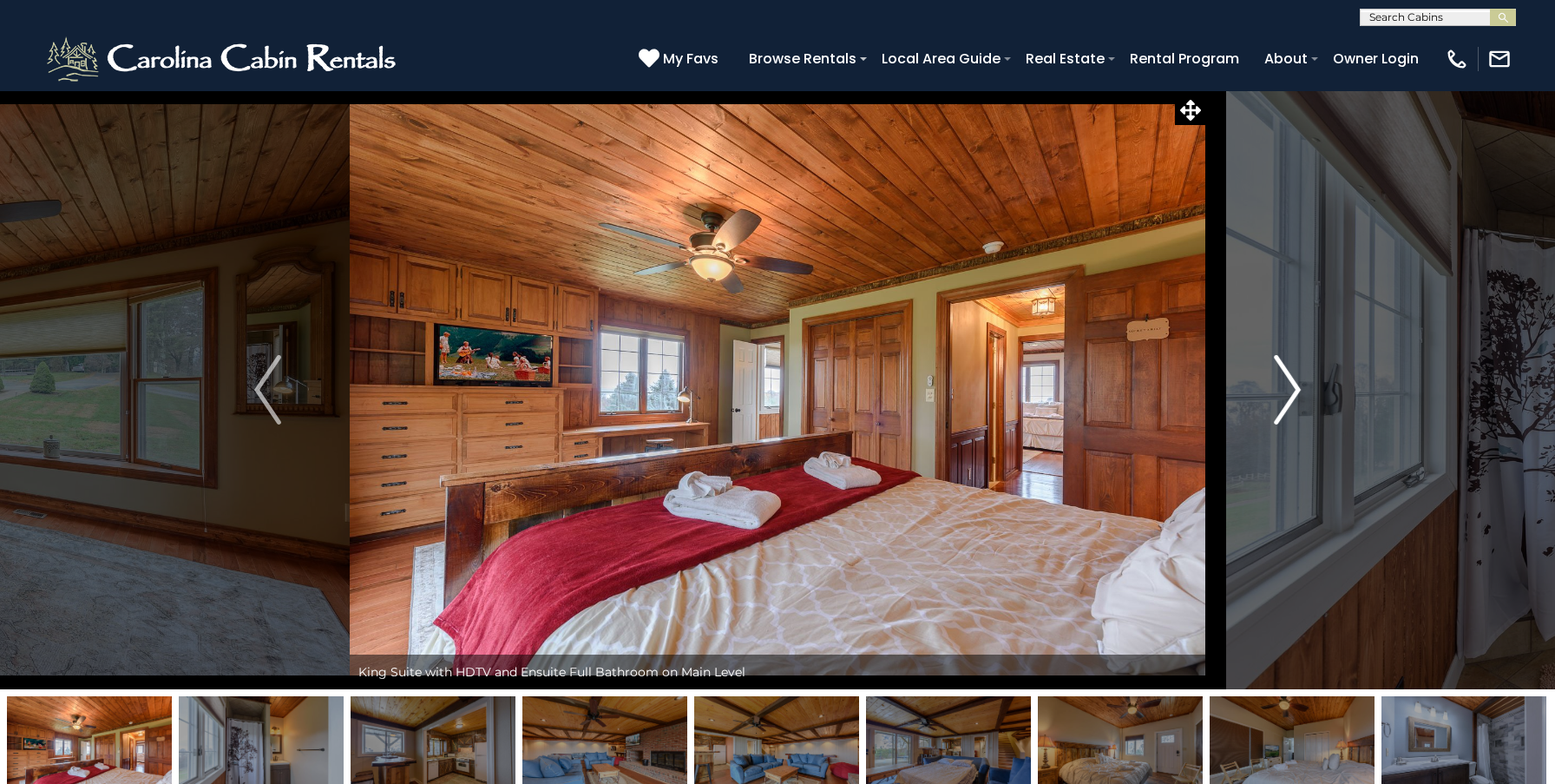
click at [1290, 389] on img "Next" at bounding box center [1287, 390] width 26 height 70
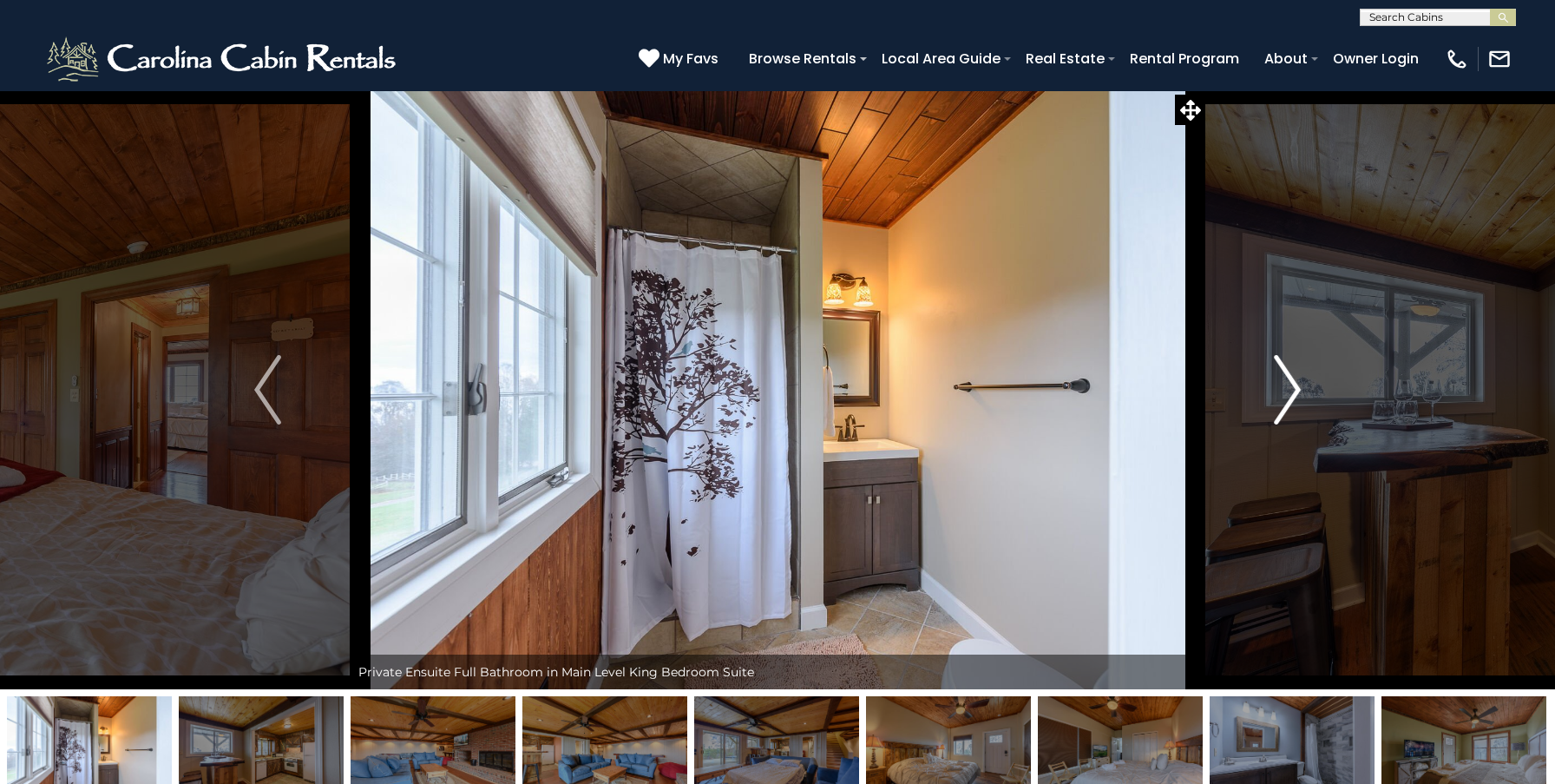
click at [1290, 389] on img "Next" at bounding box center [1287, 390] width 26 height 70
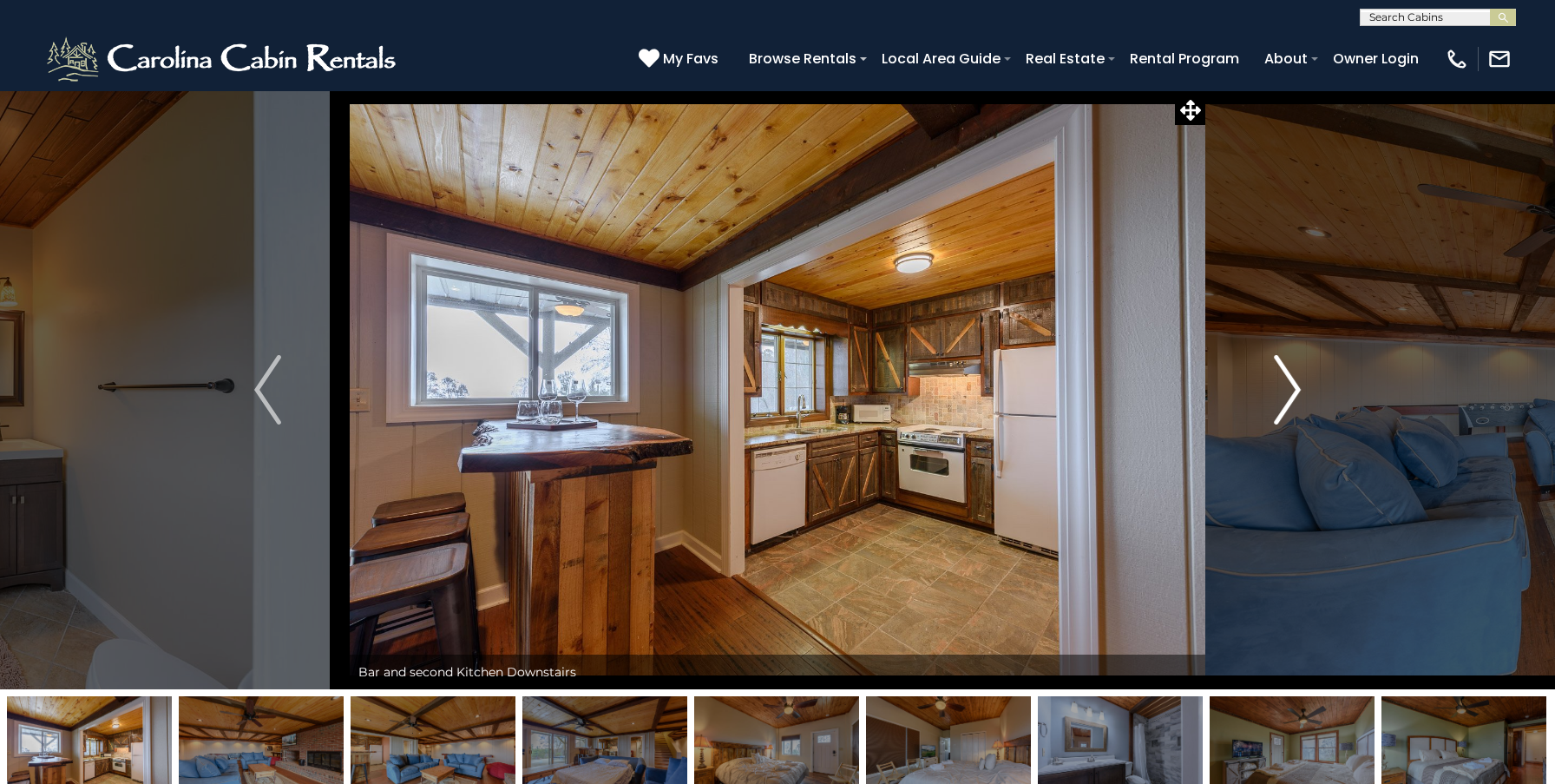
click at [1290, 389] on img "Next" at bounding box center [1287, 390] width 26 height 70
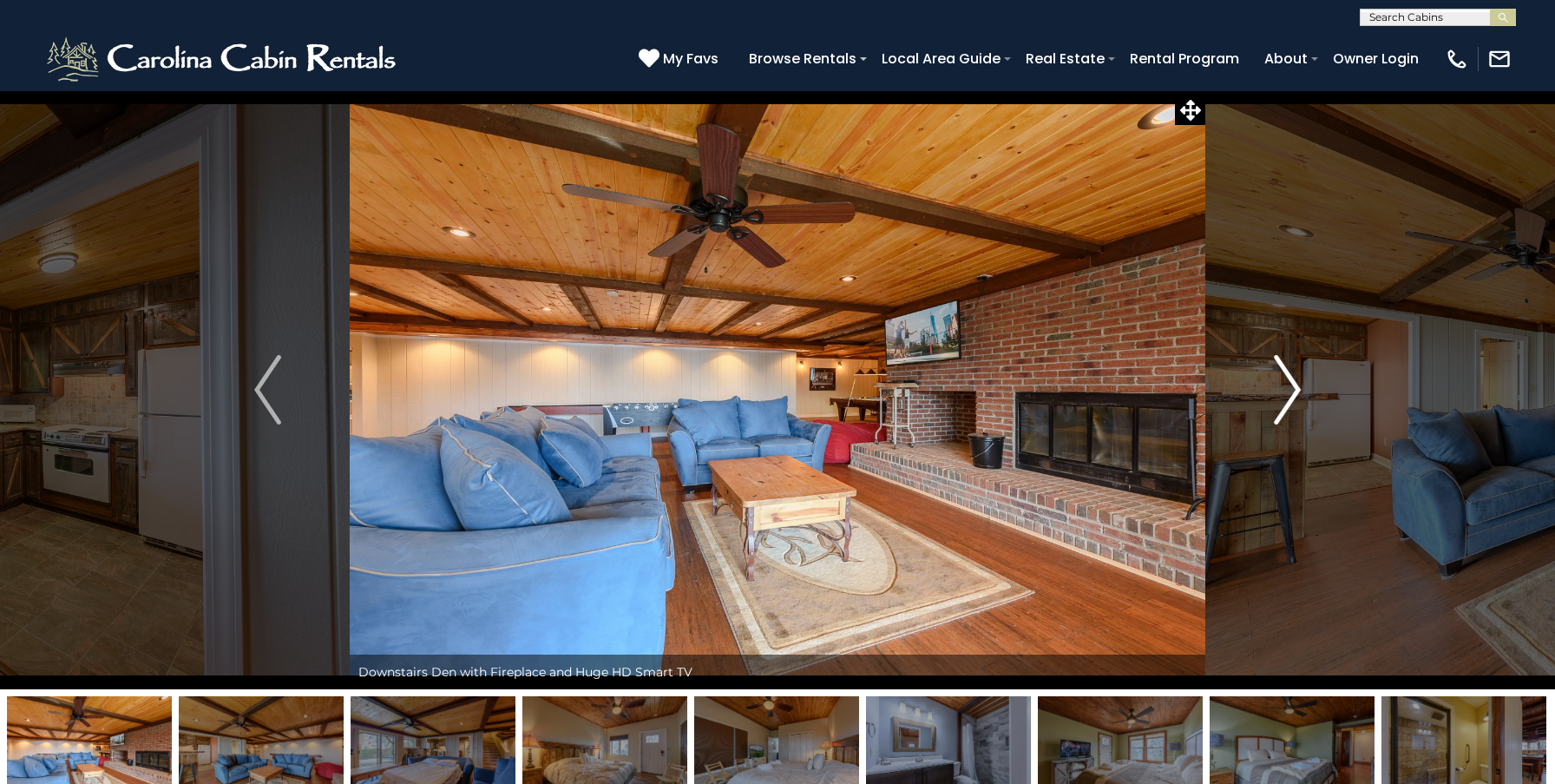
click at [1290, 389] on img "Next" at bounding box center [1287, 390] width 26 height 70
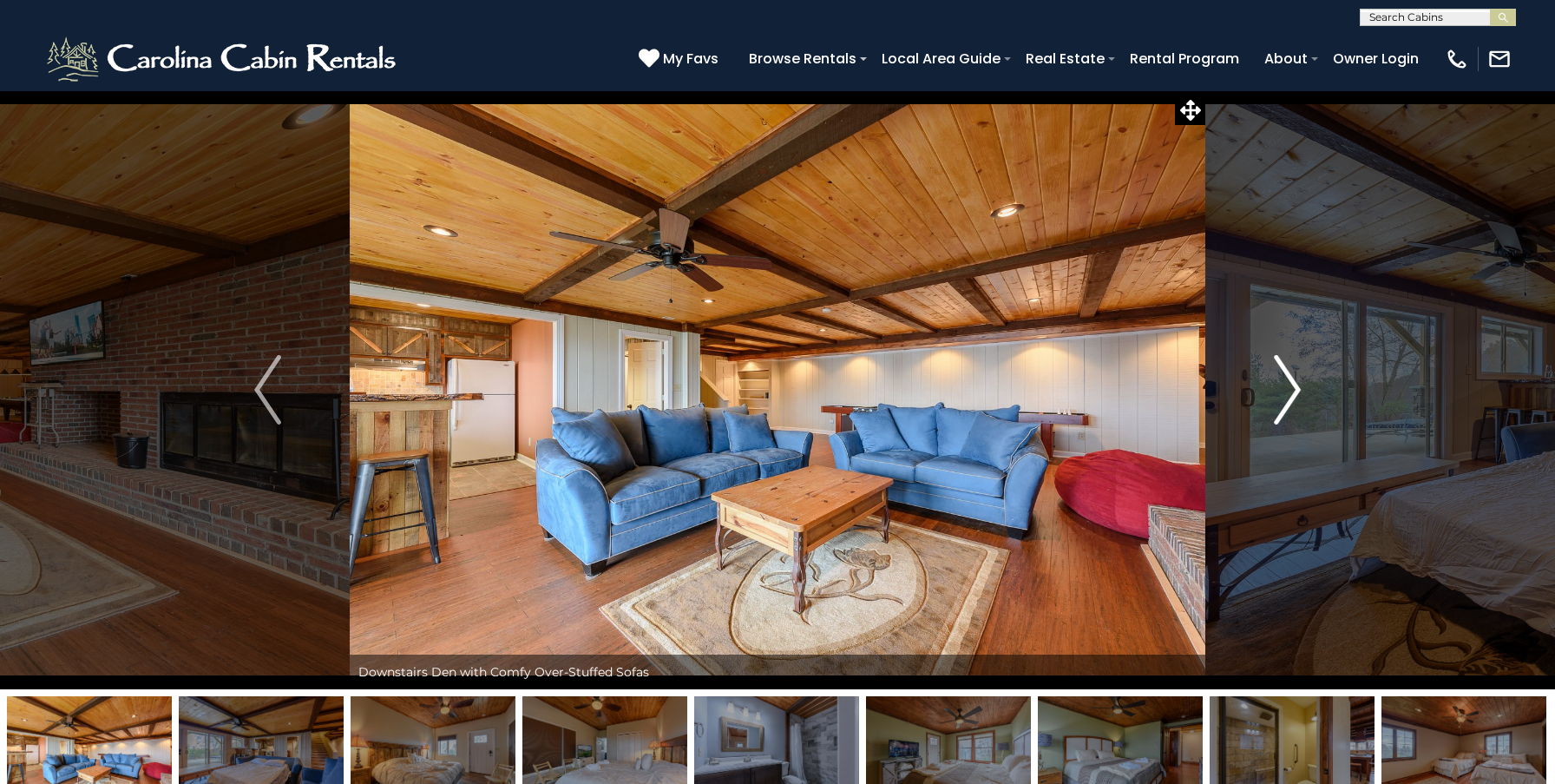
click at [1290, 389] on img "Next" at bounding box center [1287, 390] width 26 height 70
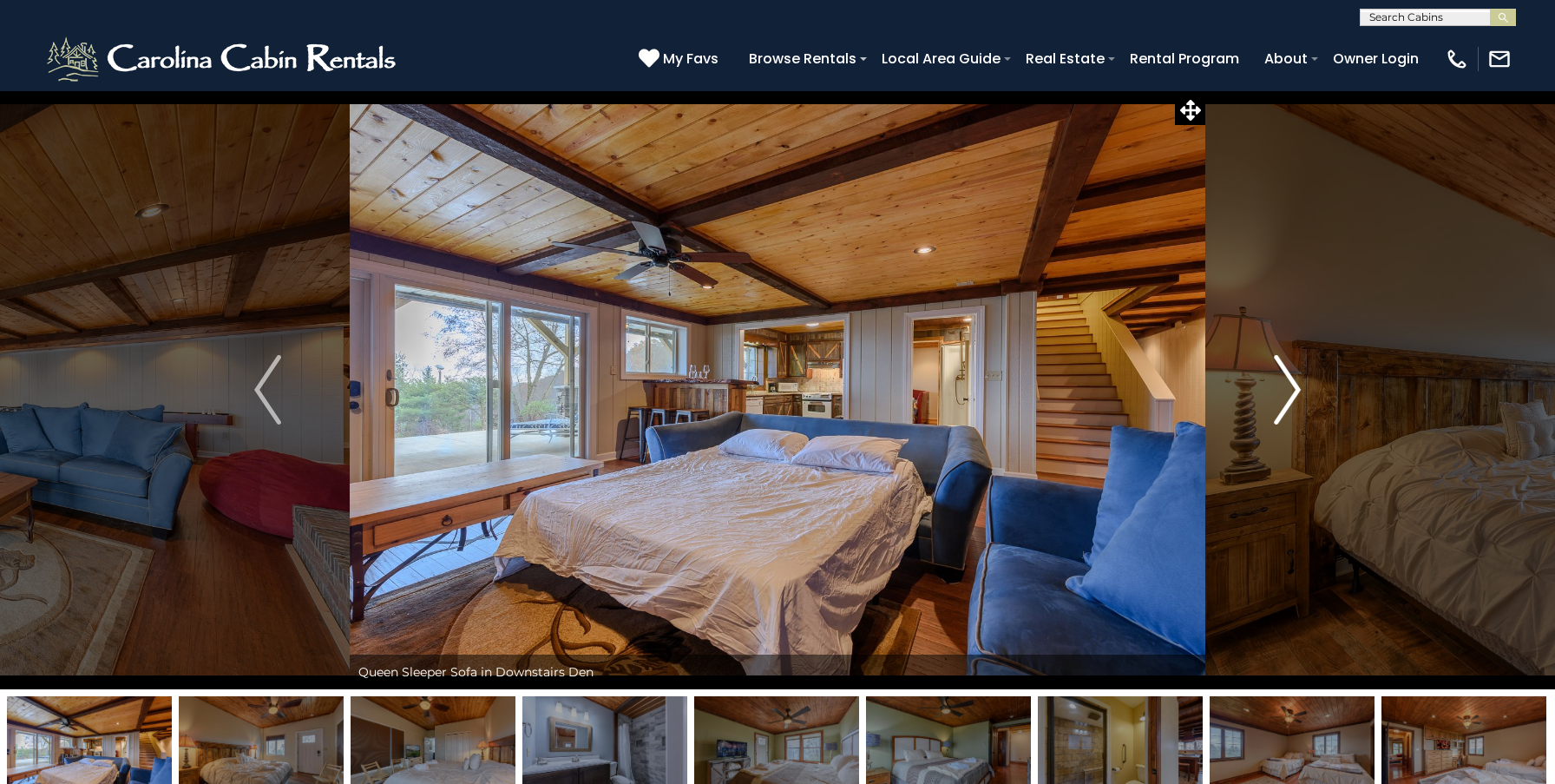
click at [1290, 389] on img "Next" at bounding box center [1287, 390] width 26 height 70
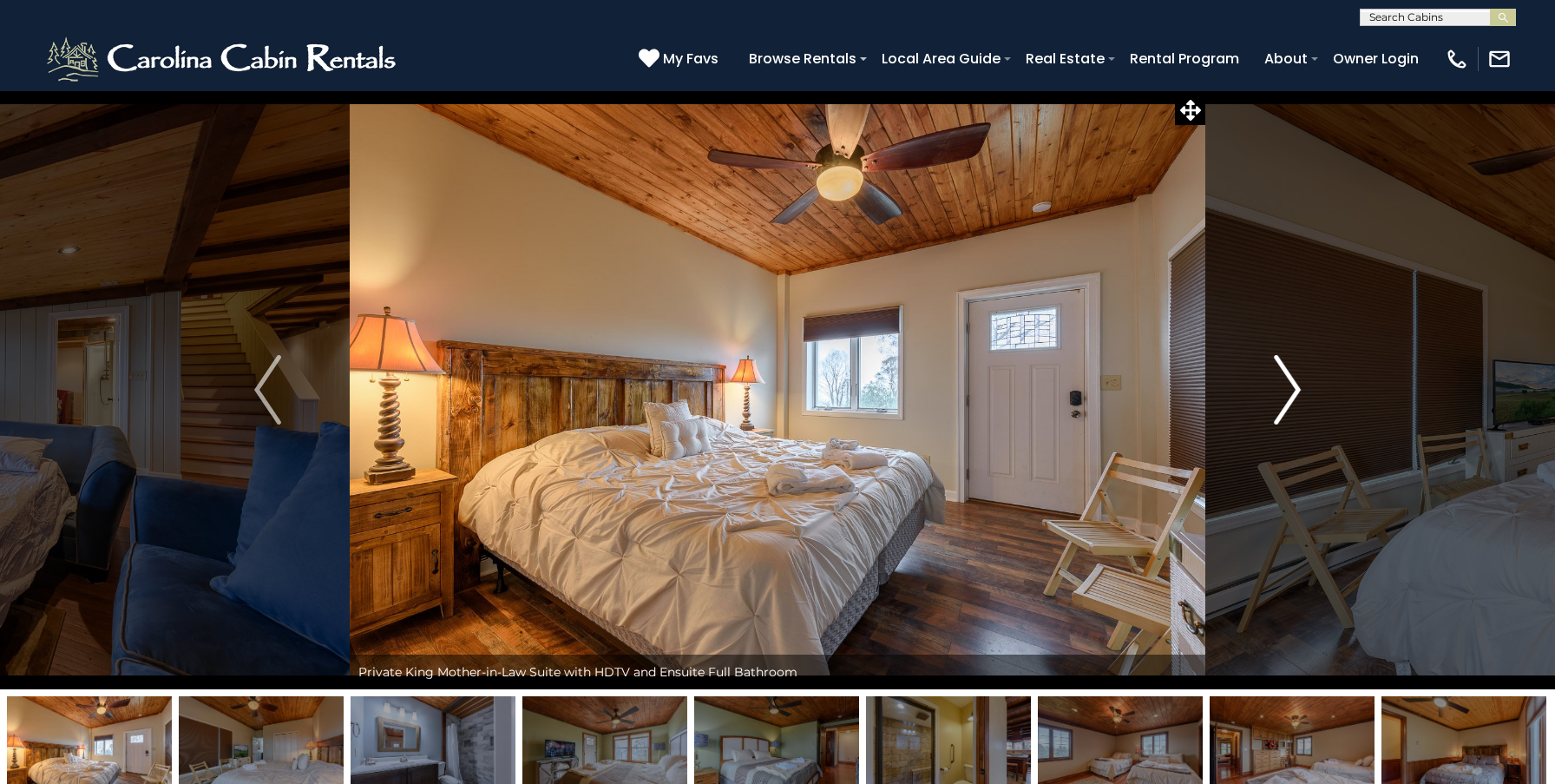
click at [1290, 389] on img "Next" at bounding box center [1287, 390] width 26 height 70
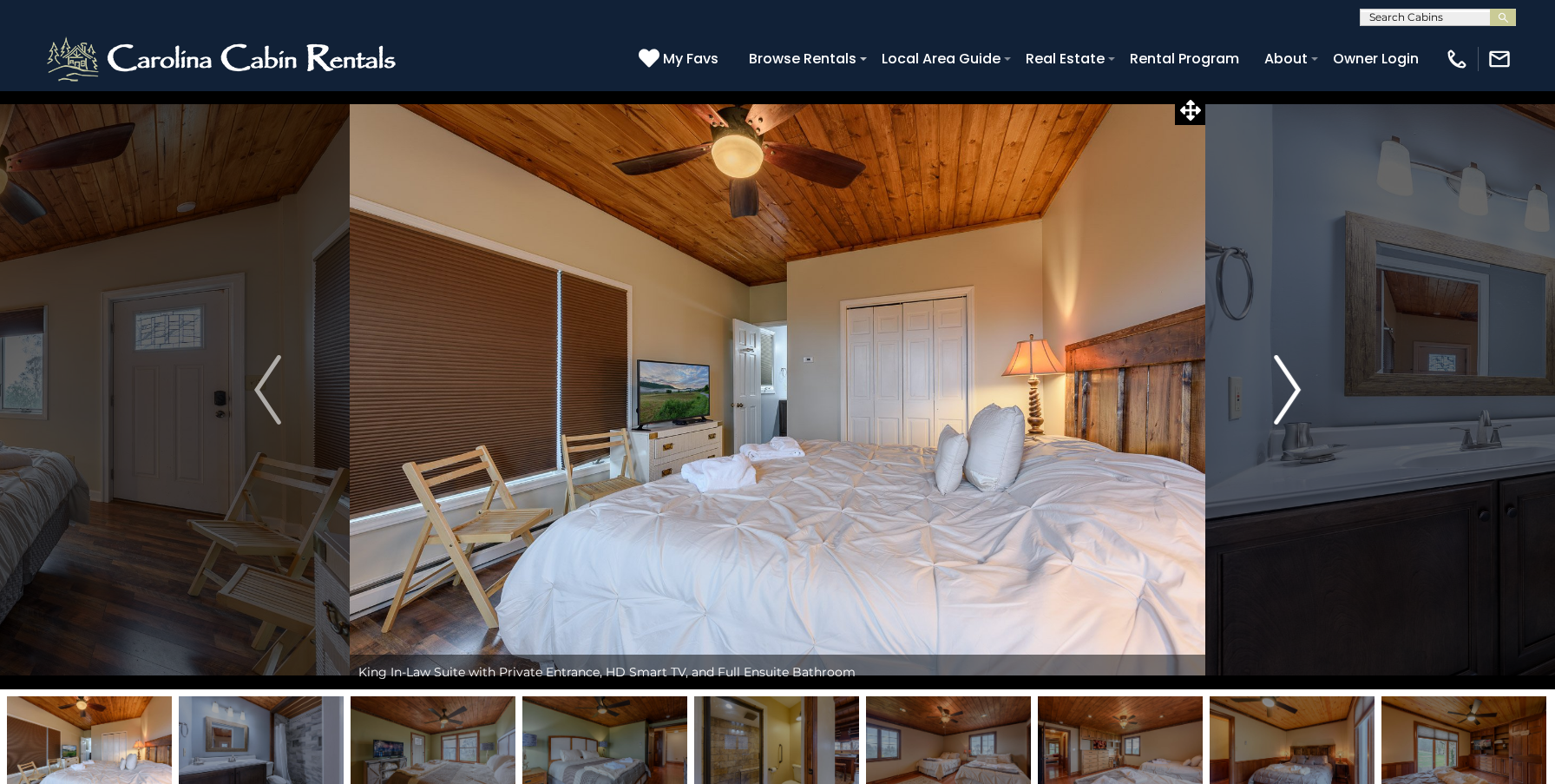
click at [1290, 389] on img "Next" at bounding box center [1287, 390] width 26 height 70
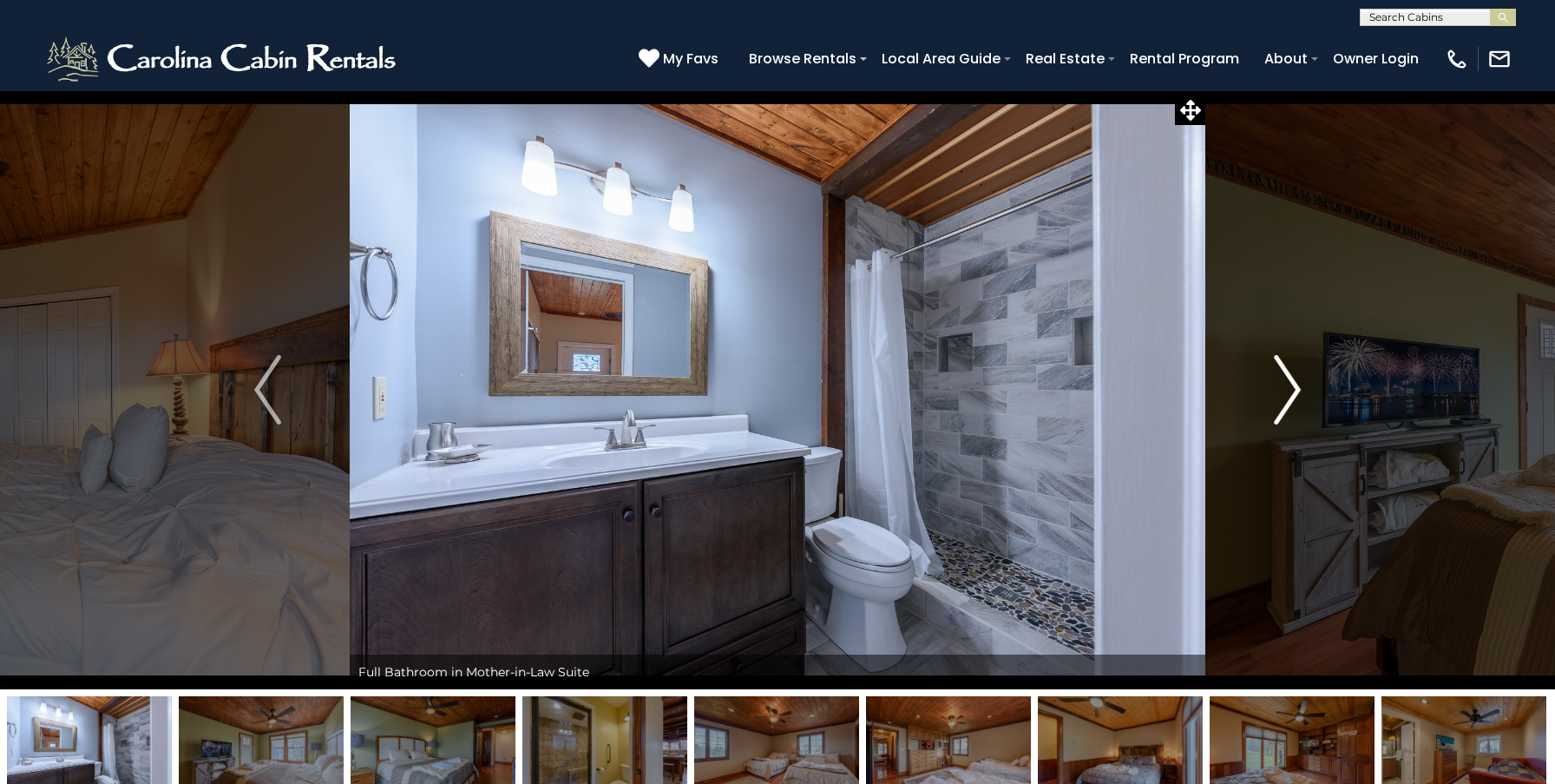
click at [1290, 389] on img "Next" at bounding box center [1287, 390] width 26 height 70
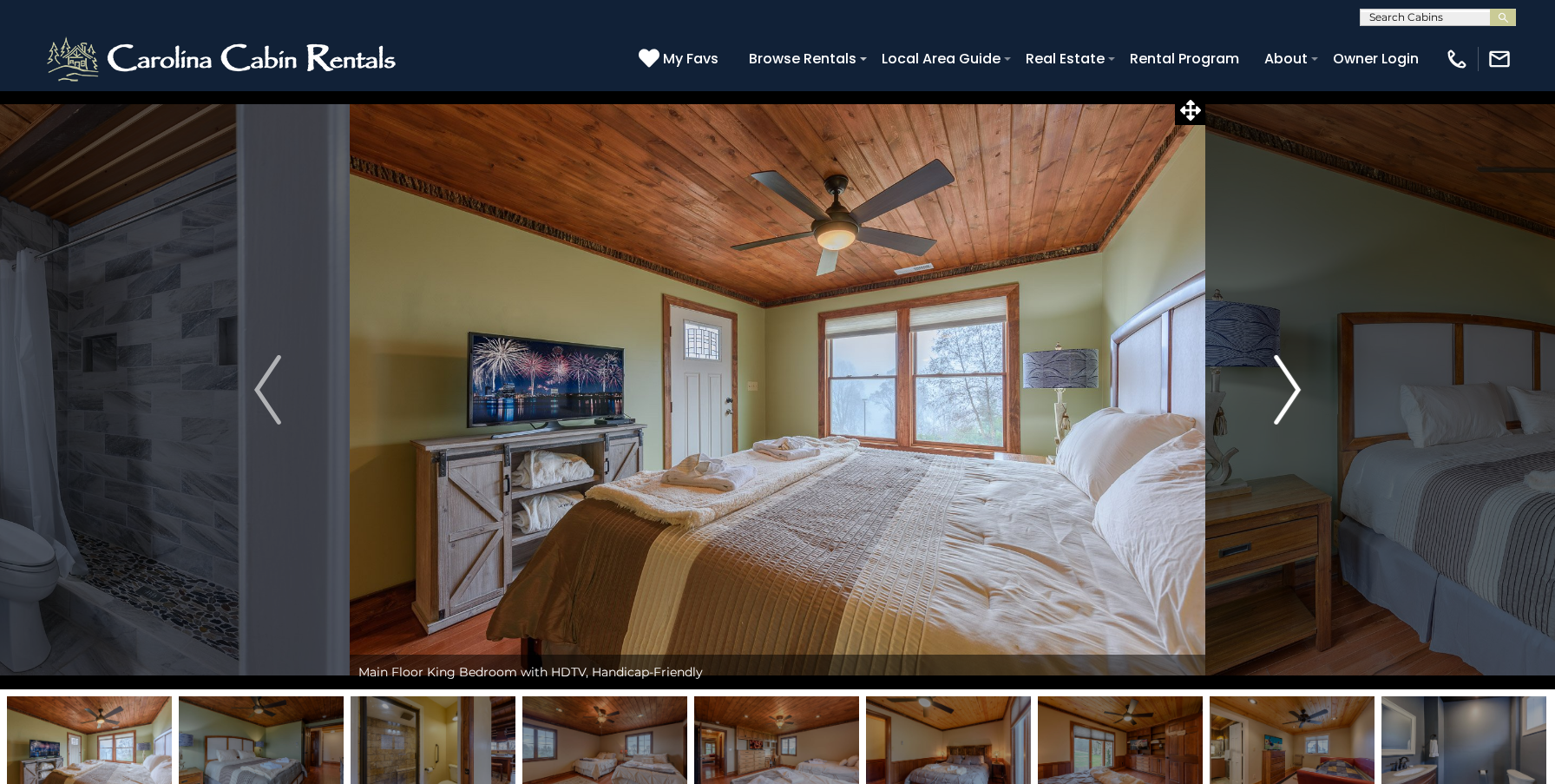
click at [1290, 389] on img "Next" at bounding box center [1287, 390] width 26 height 70
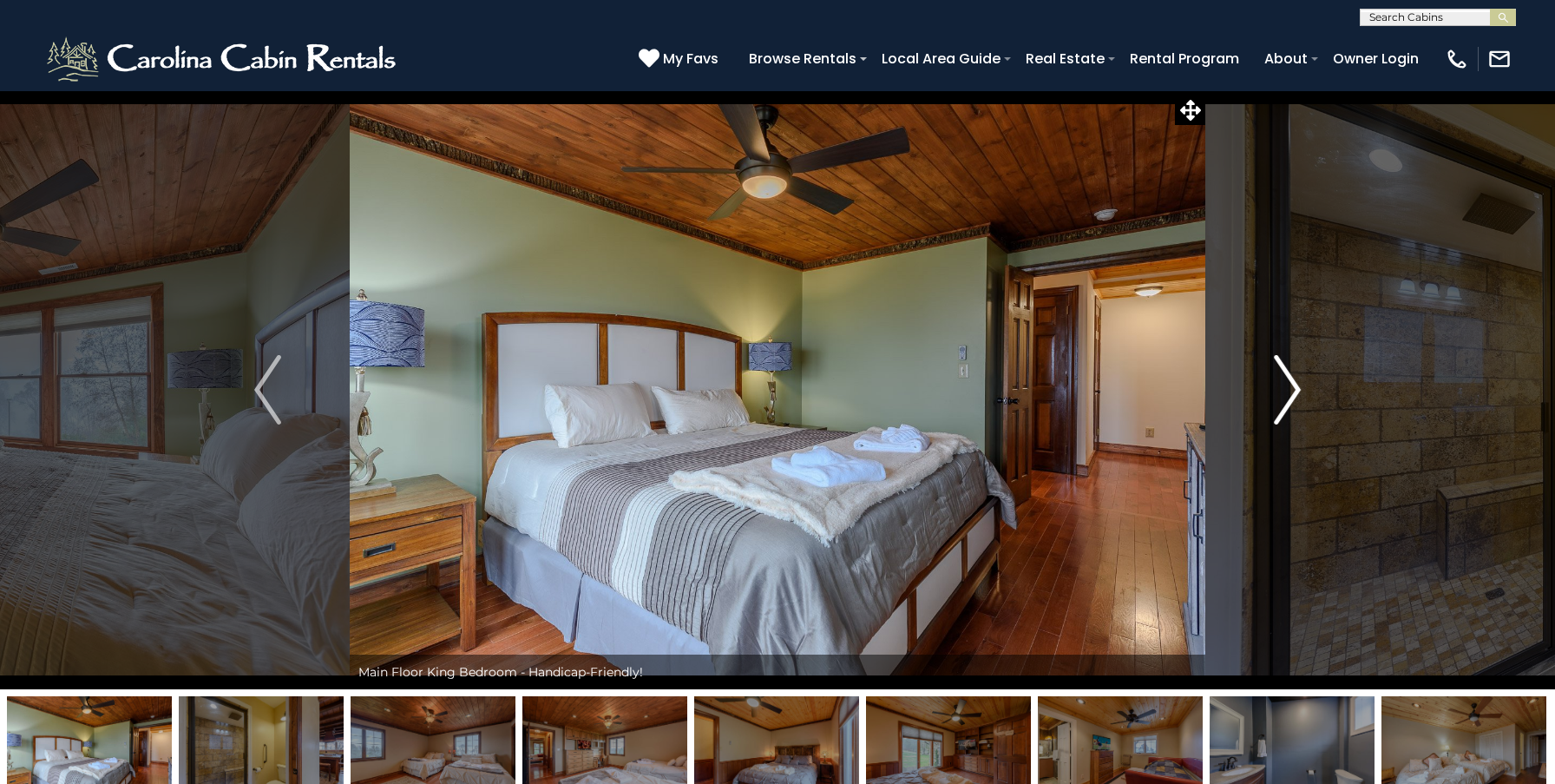
click at [1290, 389] on img "Next" at bounding box center [1287, 390] width 26 height 70
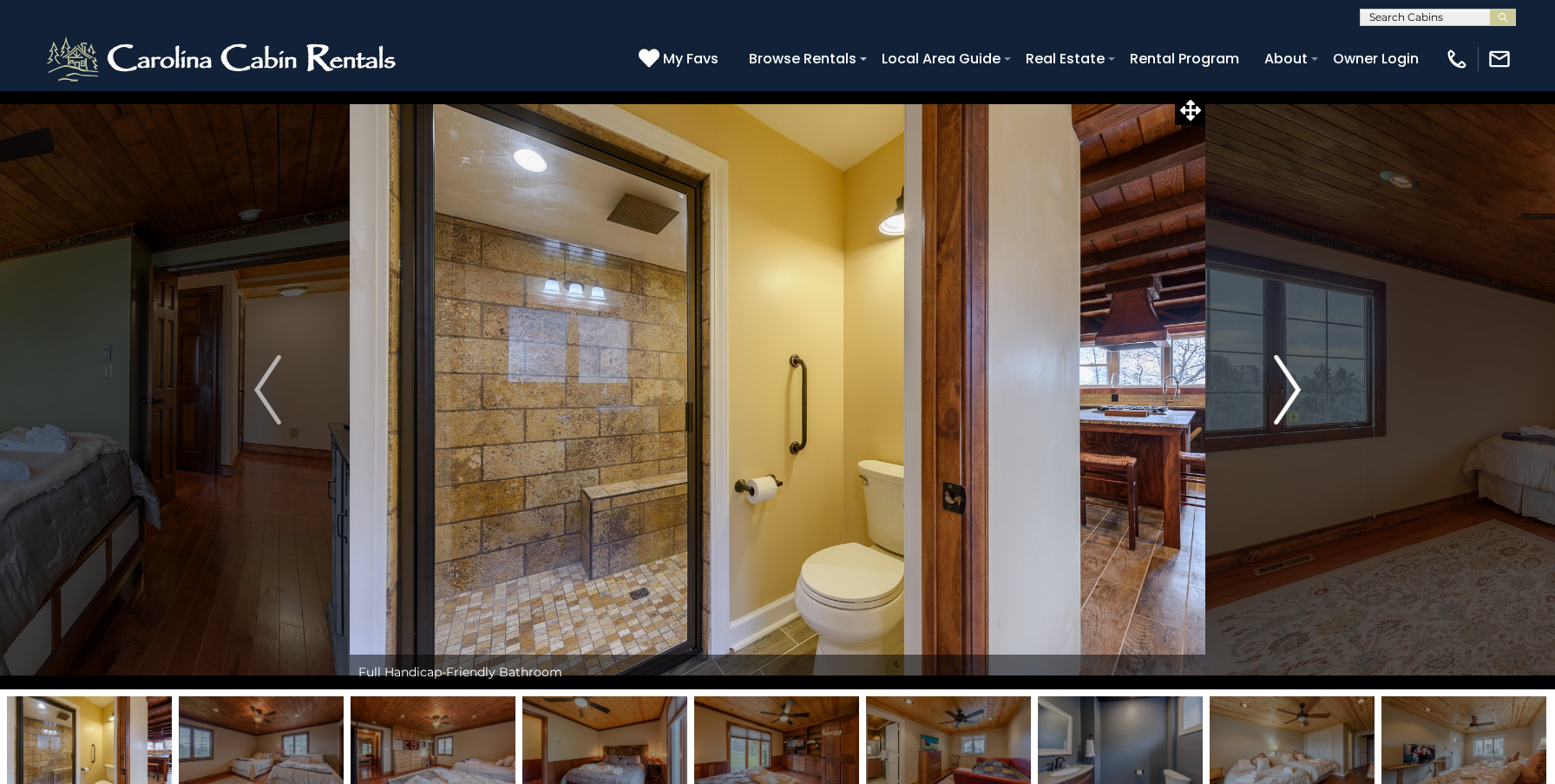
click at [1290, 389] on img "Next" at bounding box center [1287, 390] width 26 height 70
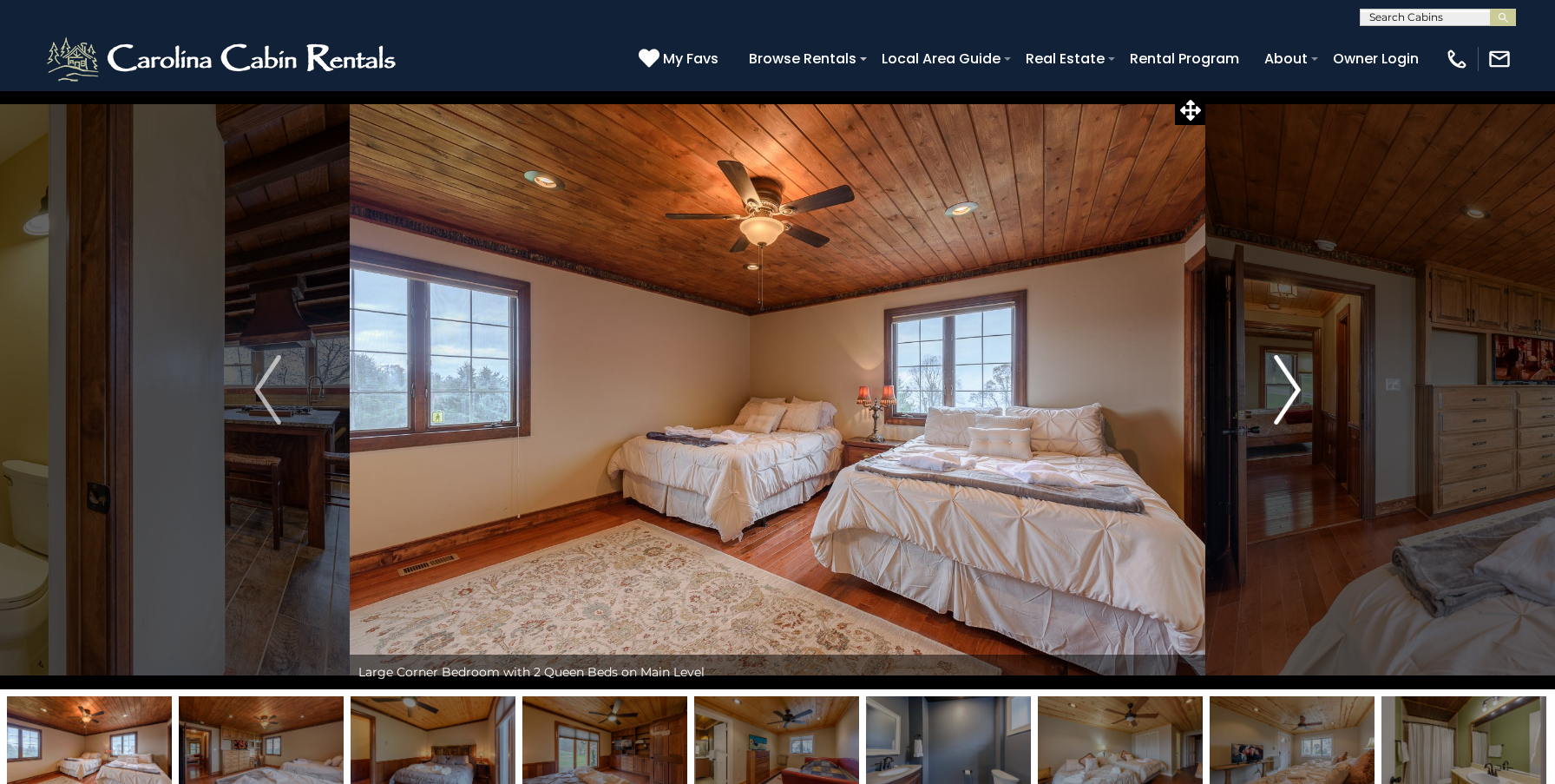
click at [1290, 389] on img "Next" at bounding box center [1287, 390] width 26 height 70
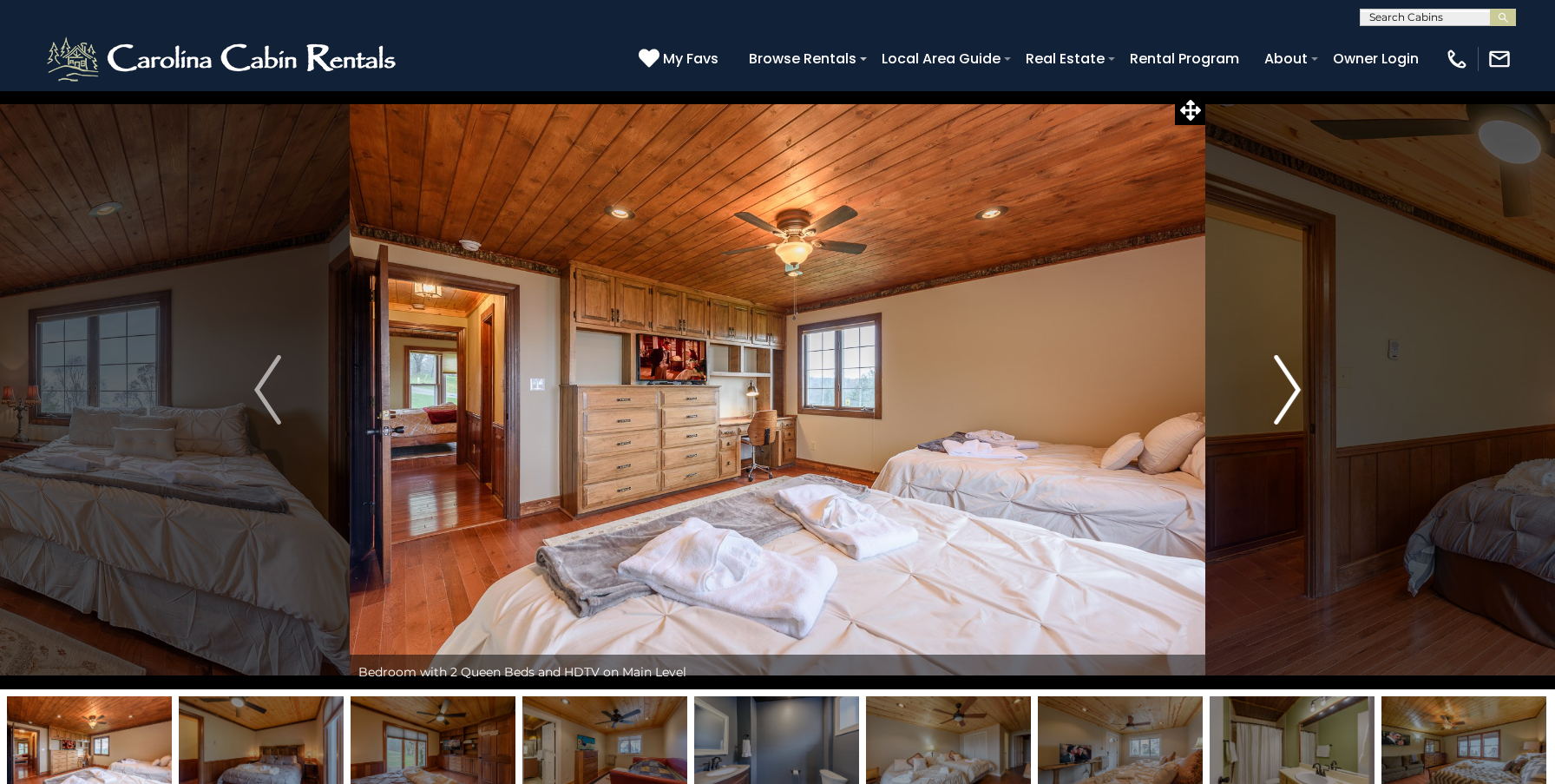
click at [1290, 389] on img "Next" at bounding box center [1287, 390] width 26 height 70
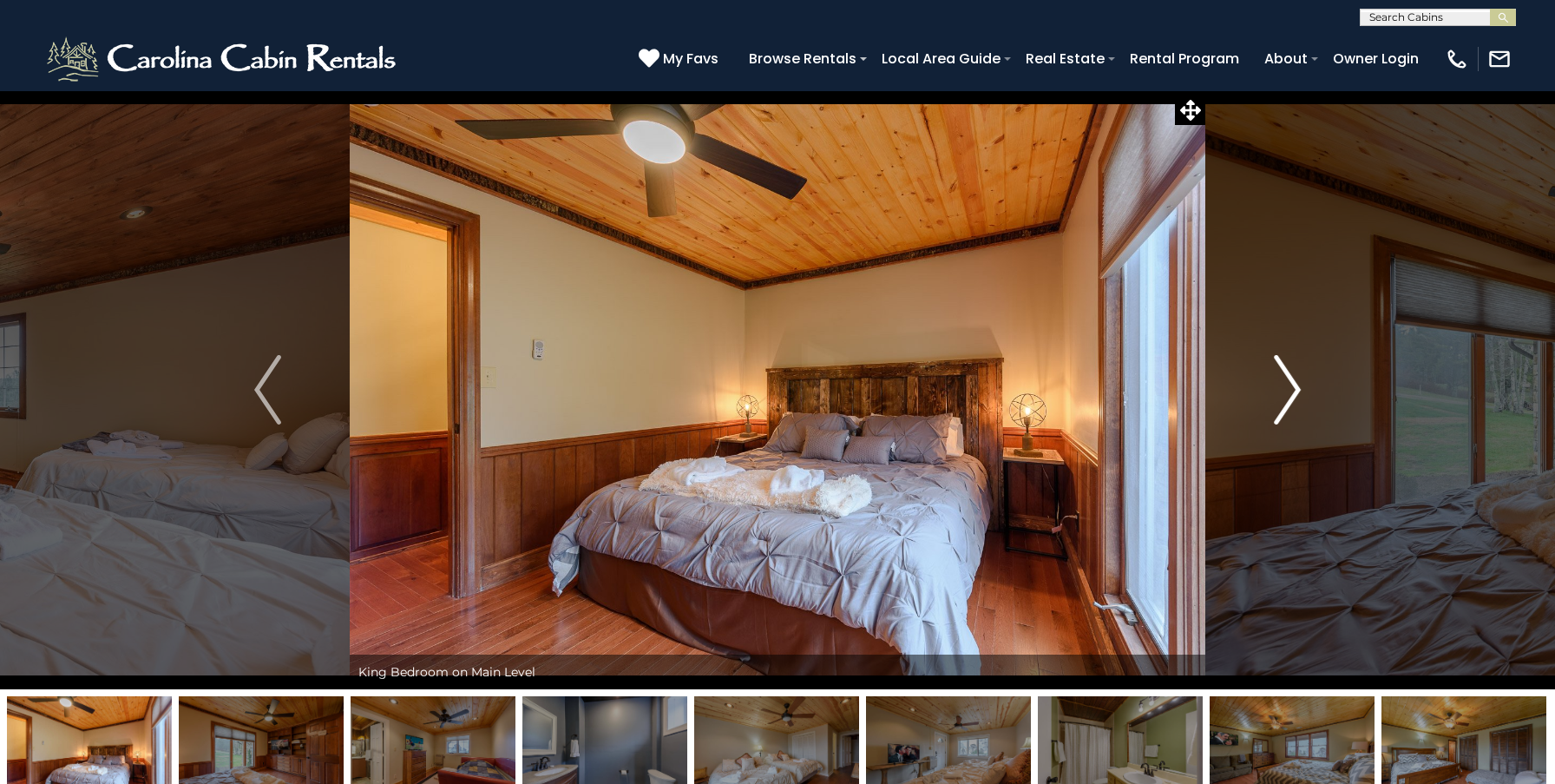
click at [1290, 389] on img "Next" at bounding box center [1287, 390] width 26 height 70
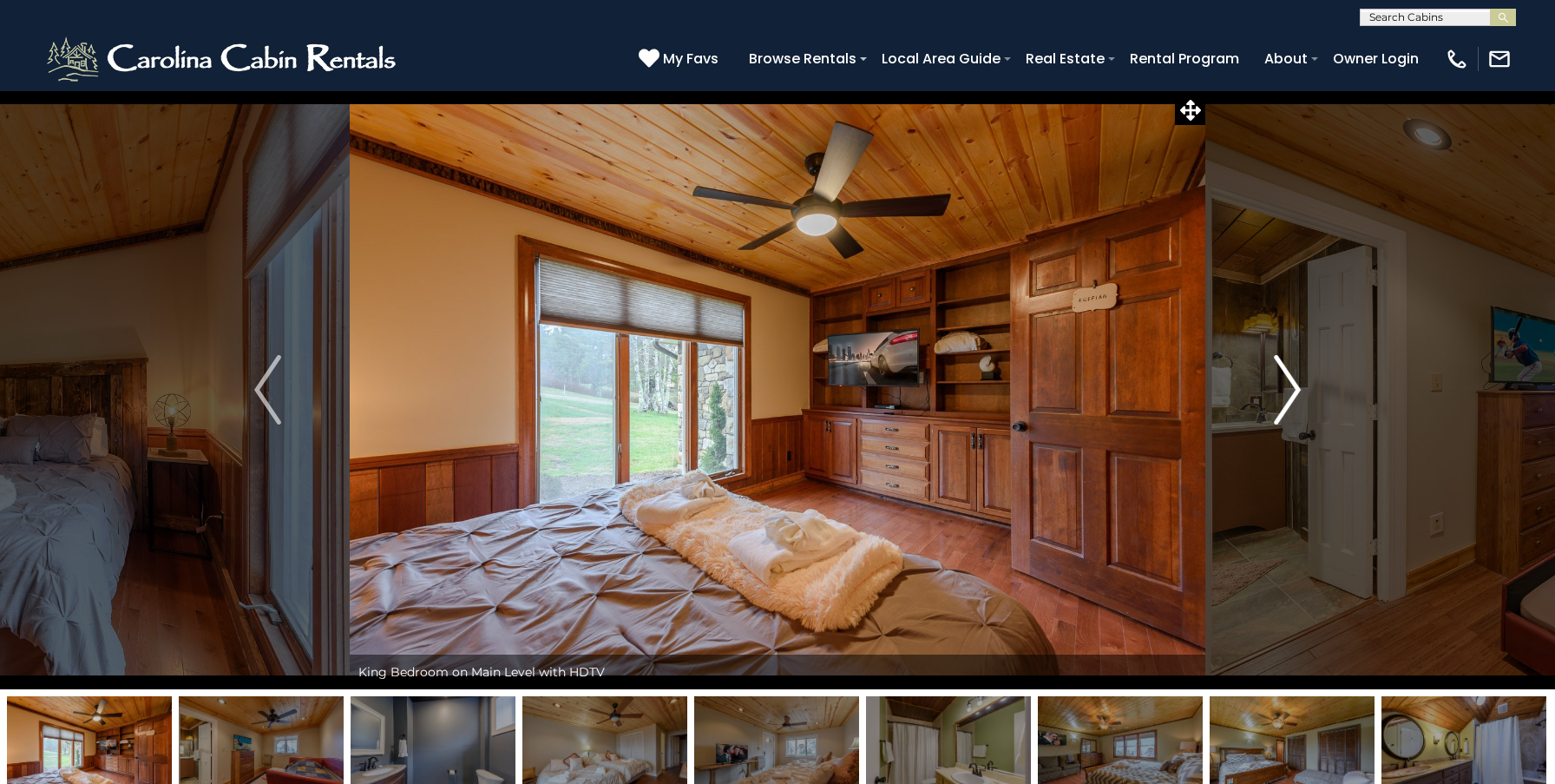
click at [1290, 389] on img "Next" at bounding box center [1287, 390] width 26 height 70
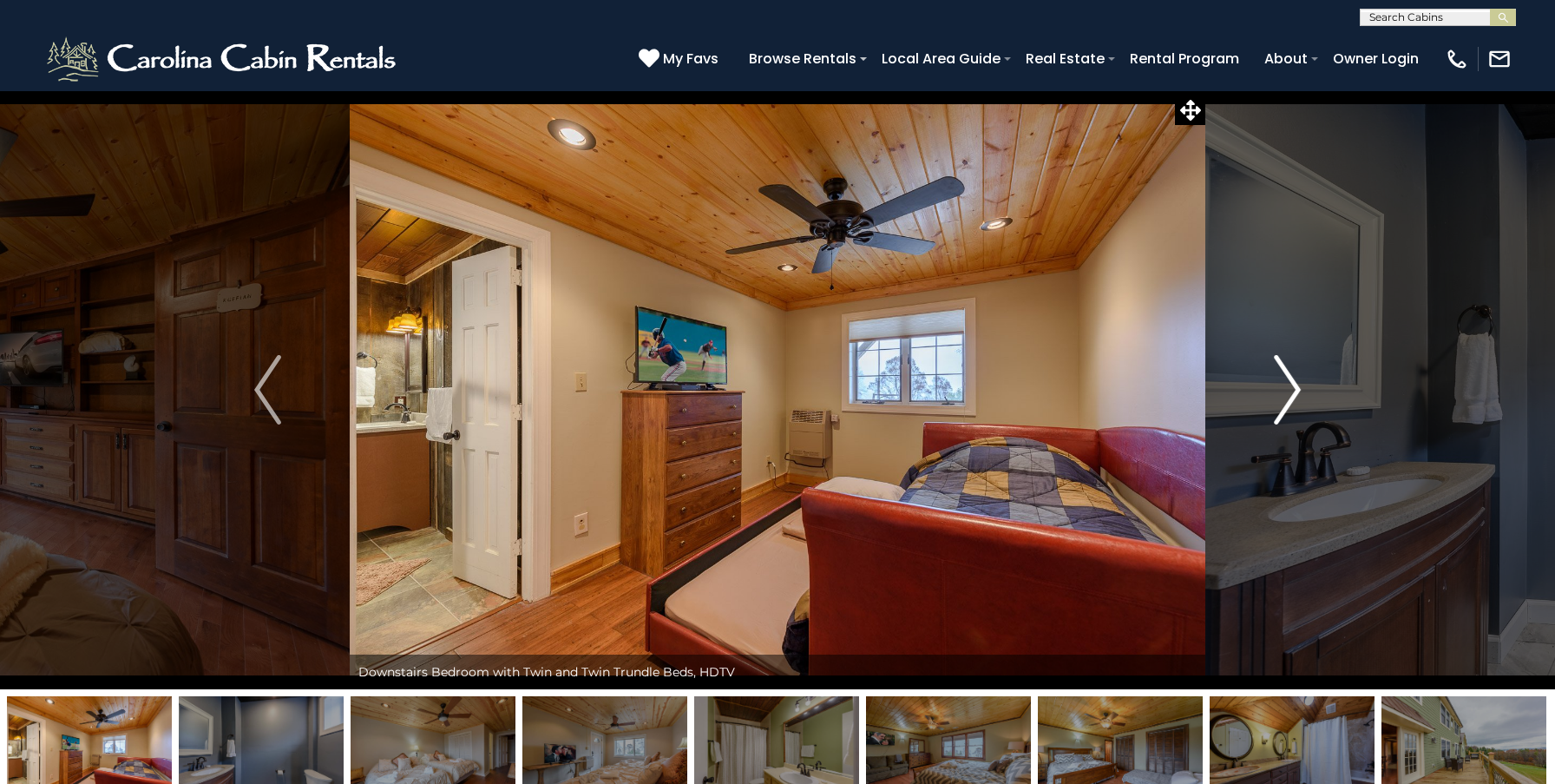
click at [1290, 389] on img "Next" at bounding box center [1287, 390] width 26 height 70
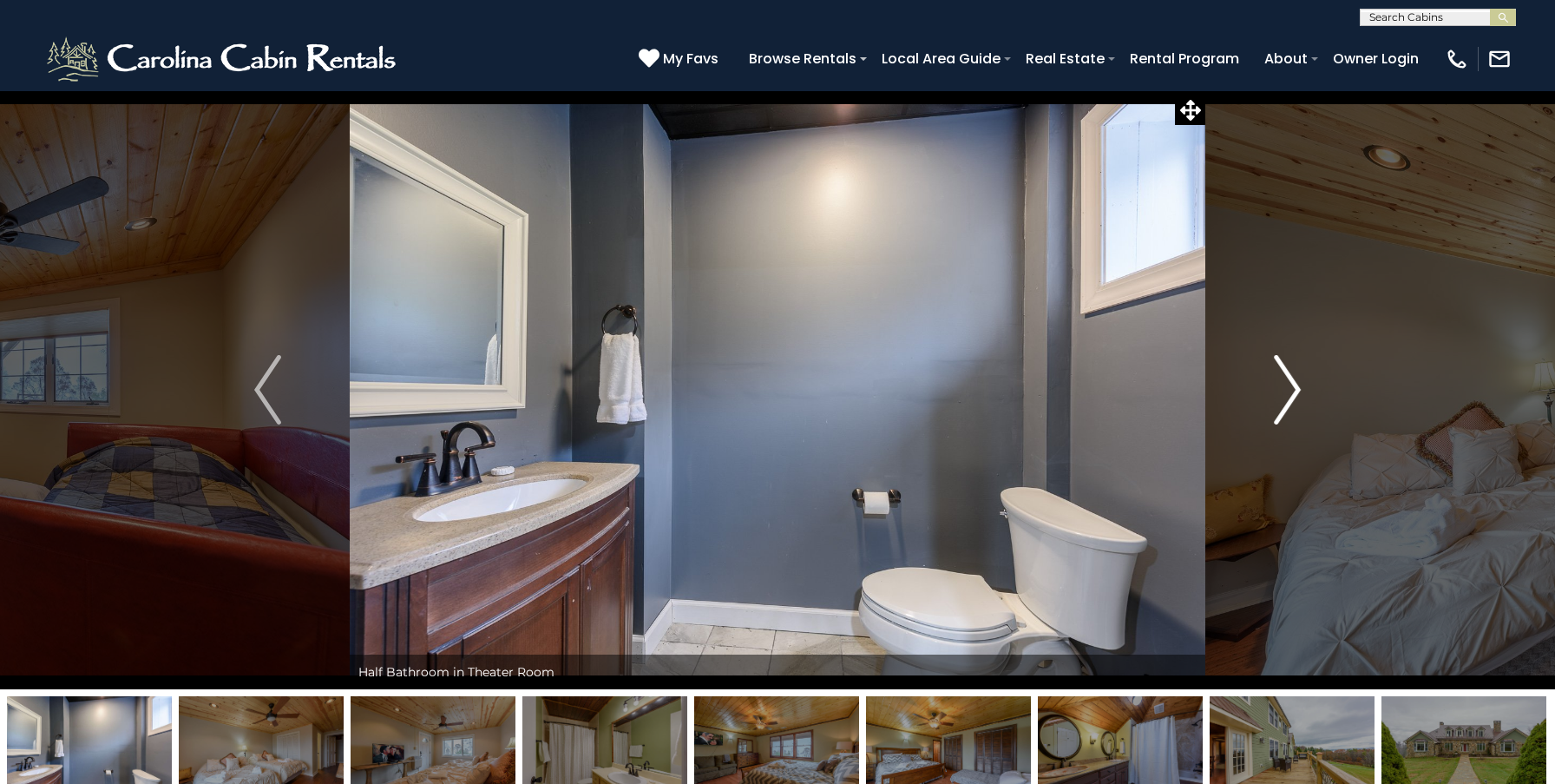
click at [1290, 389] on img "Next" at bounding box center [1287, 390] width 26 height 70
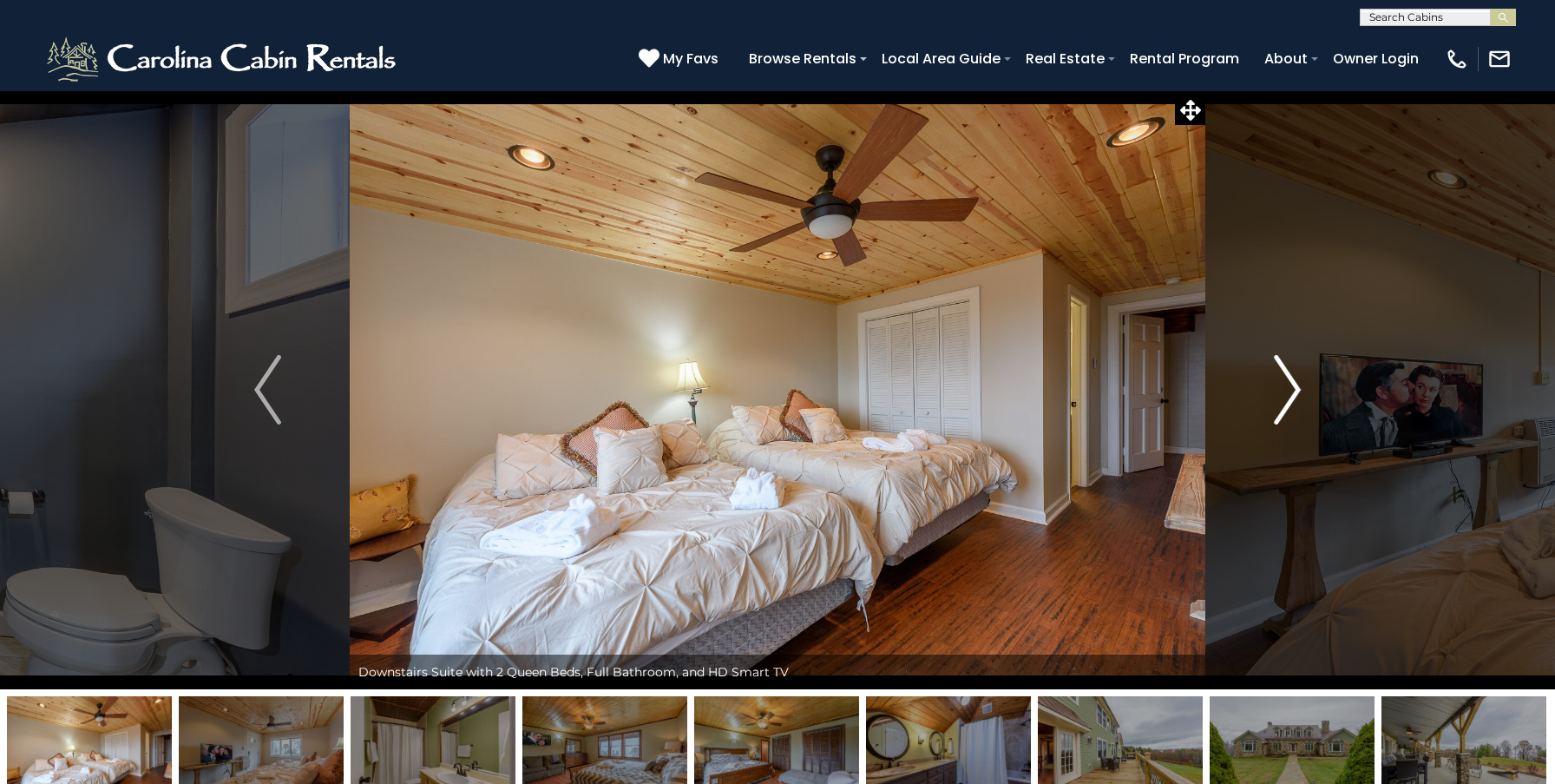
click at [1290, 389] on img "Next" at bounding box center [1287, 390] width 26 height 70
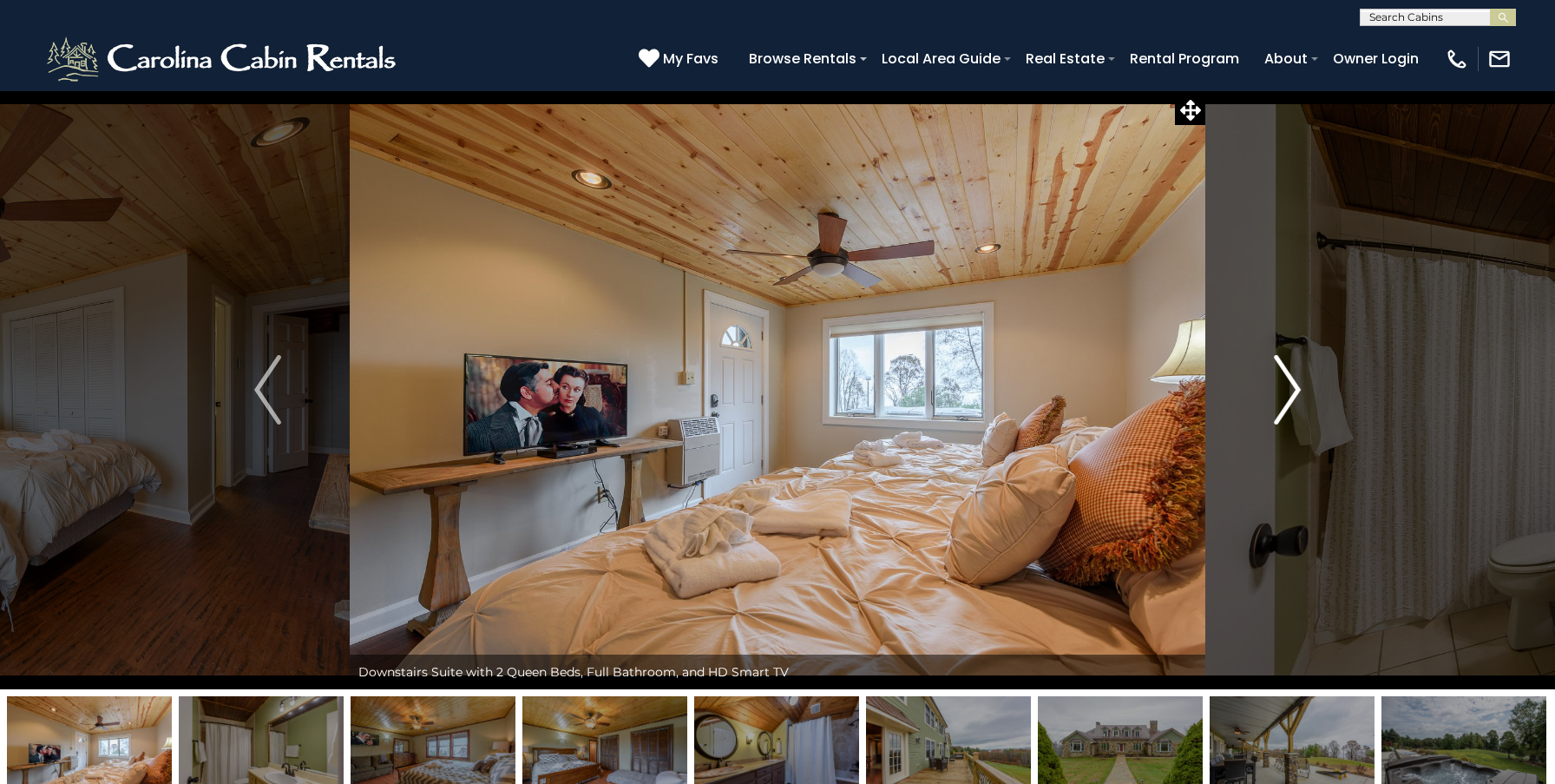
click at [1290, 389] on img "Next" at bounding box center [1287, 390] width 26 height 70
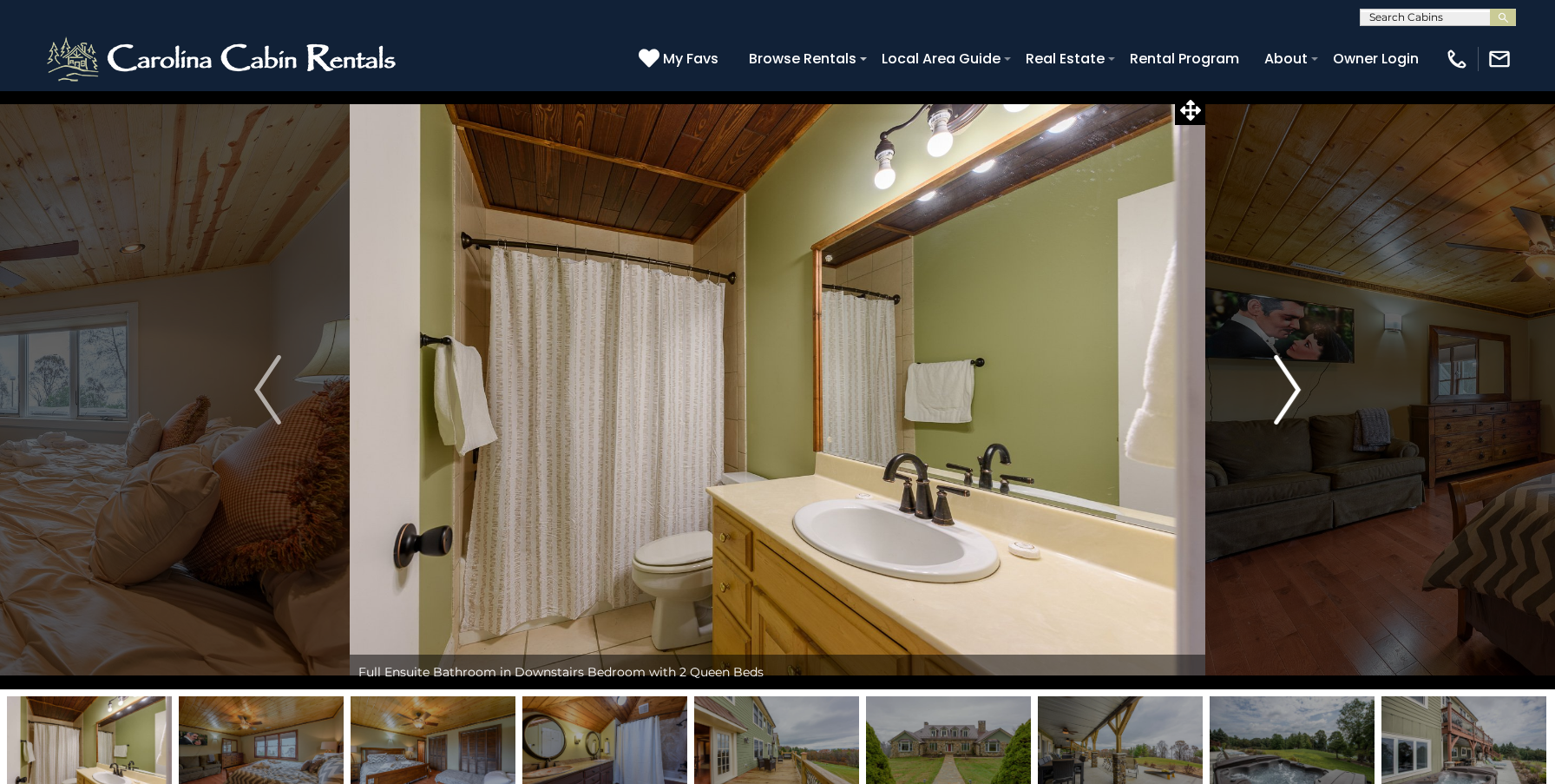
click at [1290, 389] on img "Next" at bounding box center [1287, 390] width 26 height 70
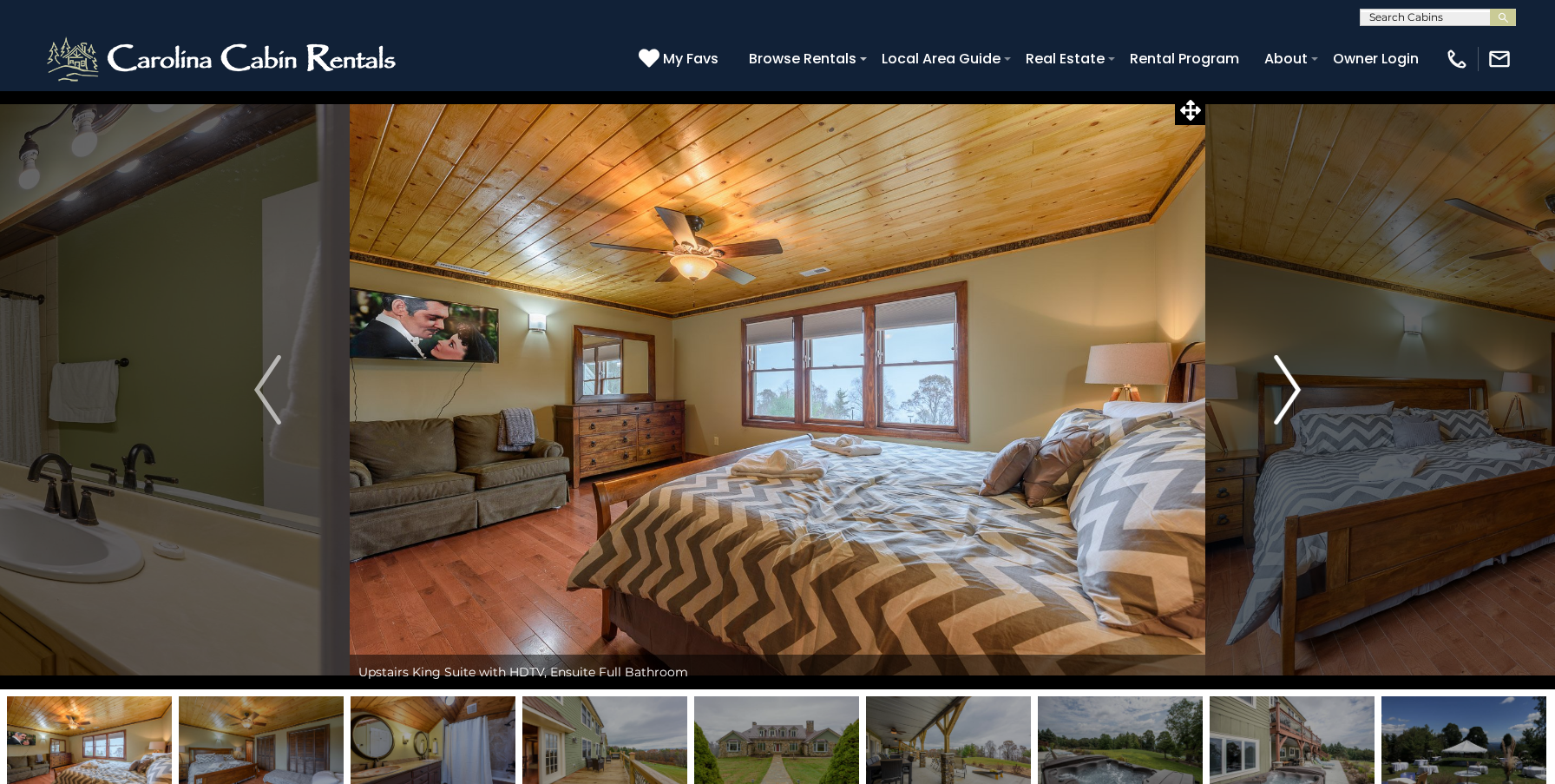
click at [1290, 389] on img "Next" at bounding box center [1287, 390] width 26 height 70
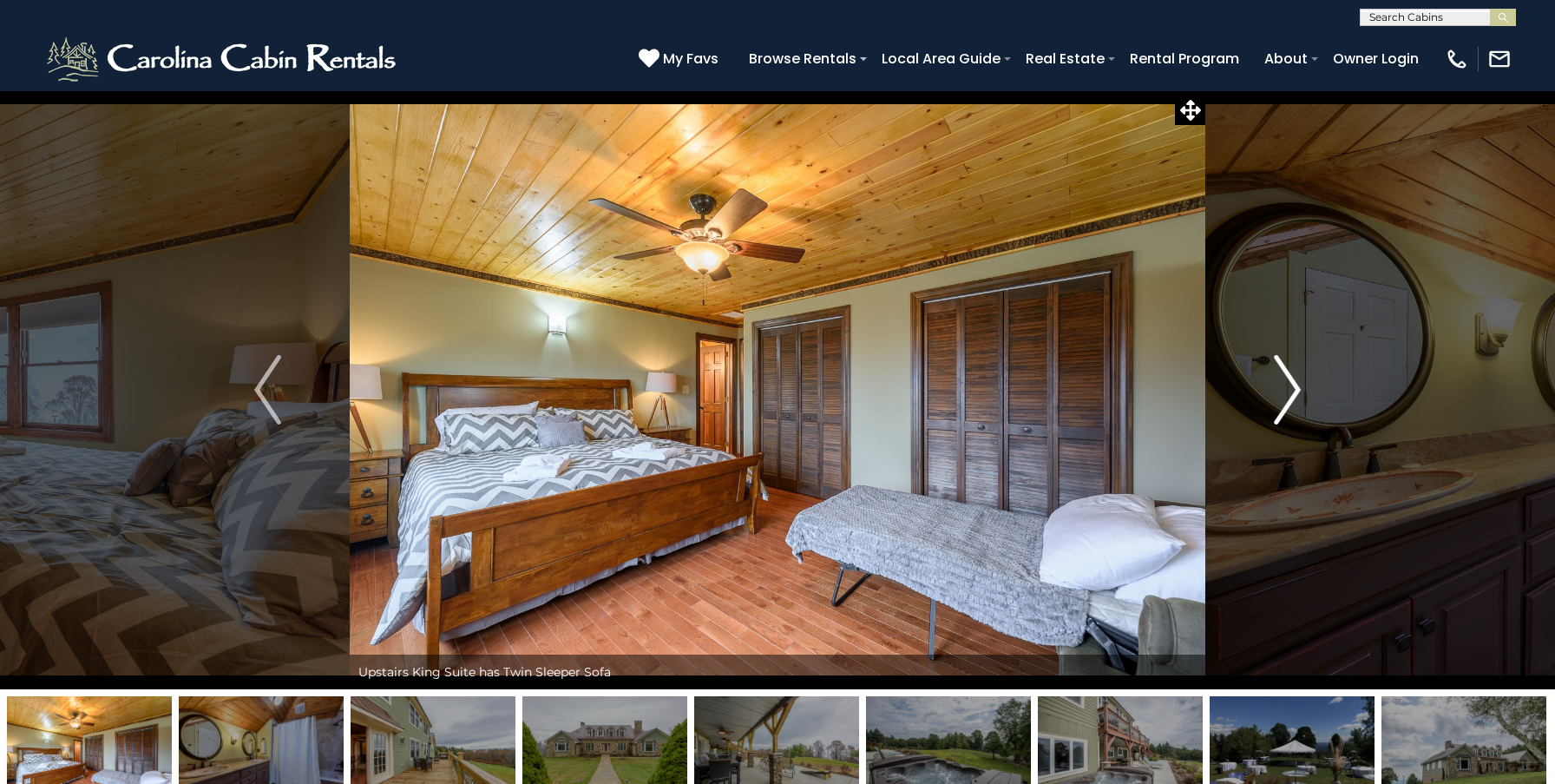
click at [1290, 389] on img "Next" at bounding box center [1287, 390] width 26 height 70
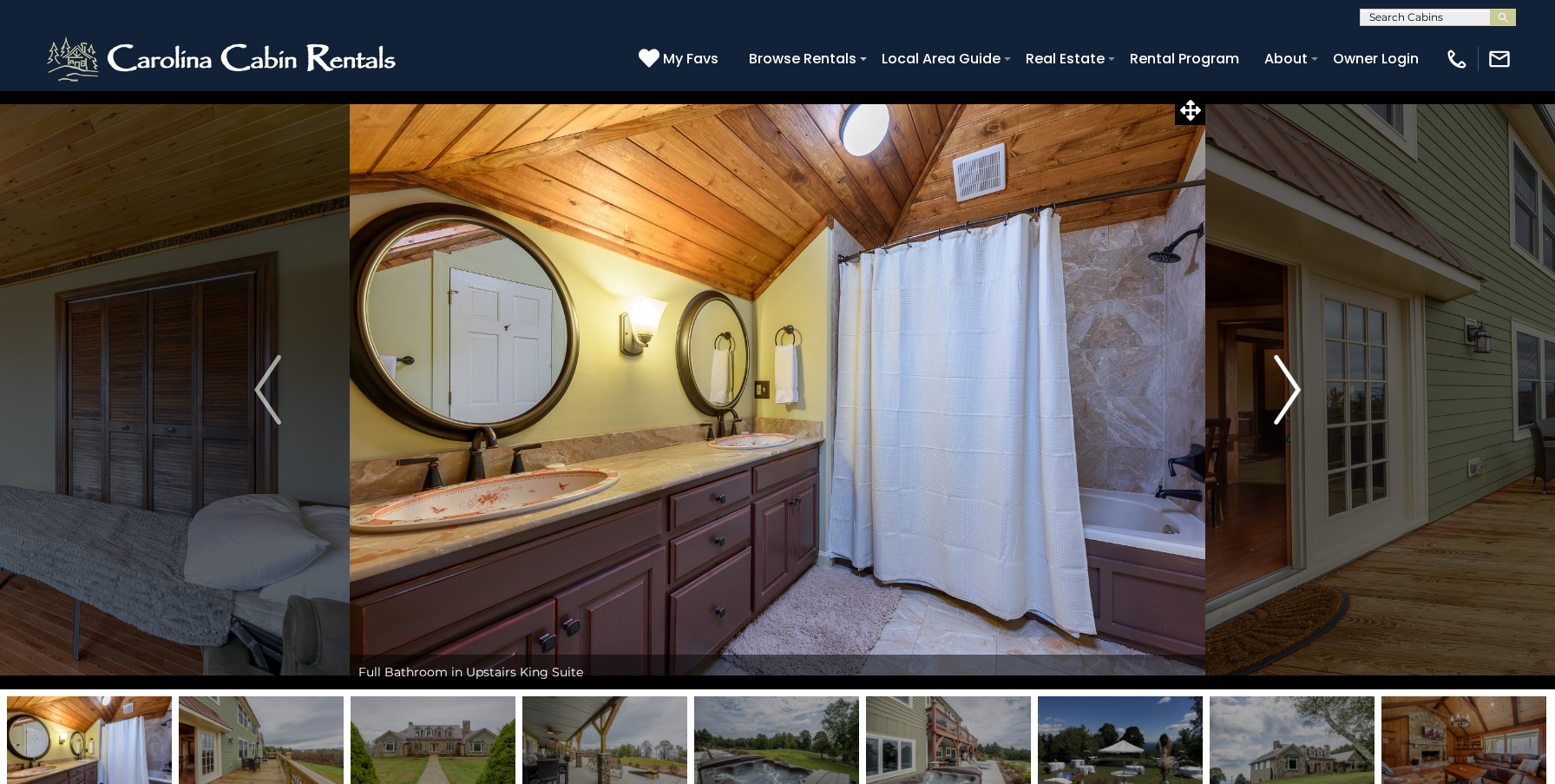
click at [1290, 389] on img "Next" at bounding box center [1287, 390] width 26 height 70
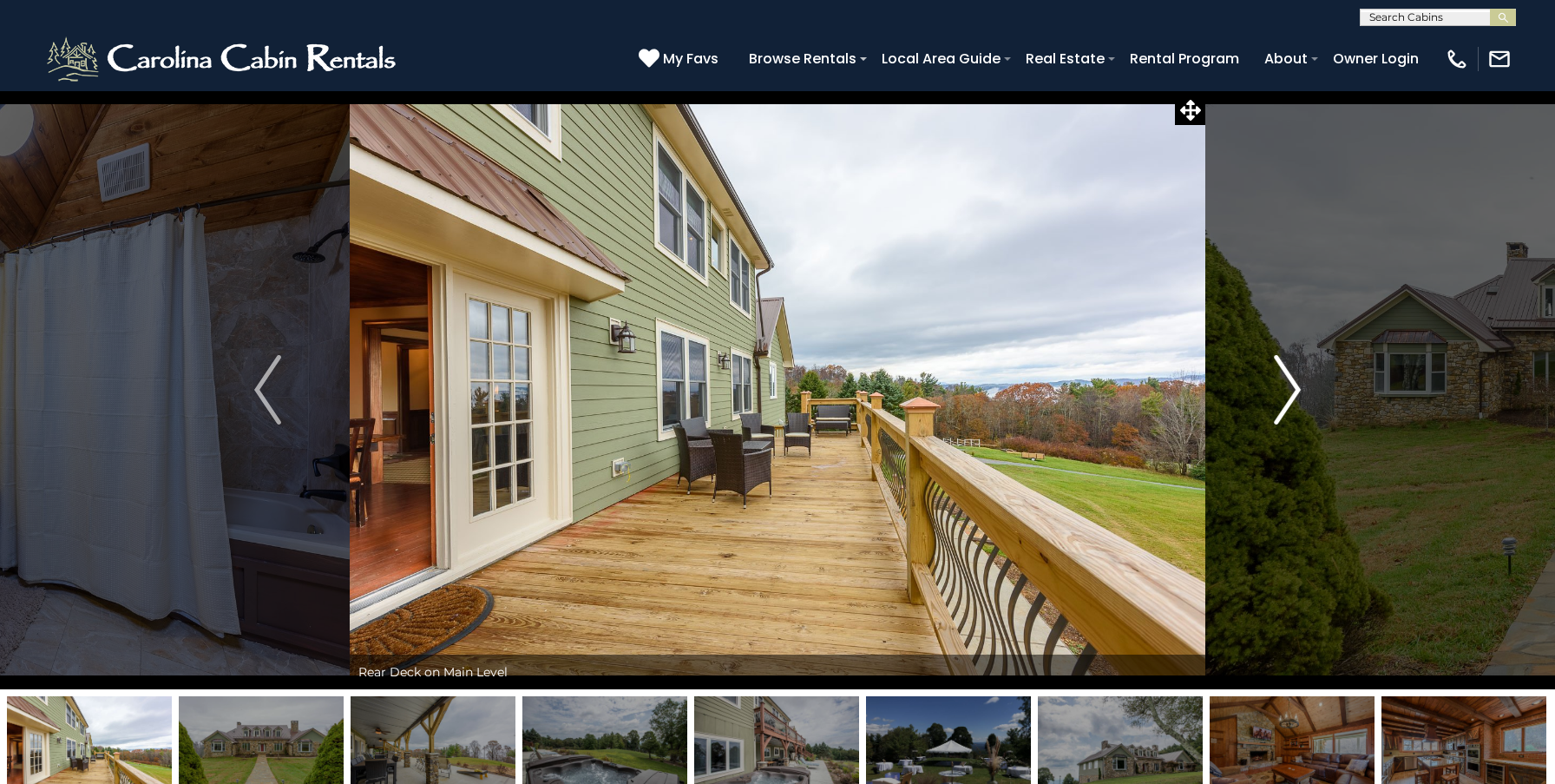
click at [1290, 389] on img "Next" at bounding box center [1287, 390] width 26 height 70
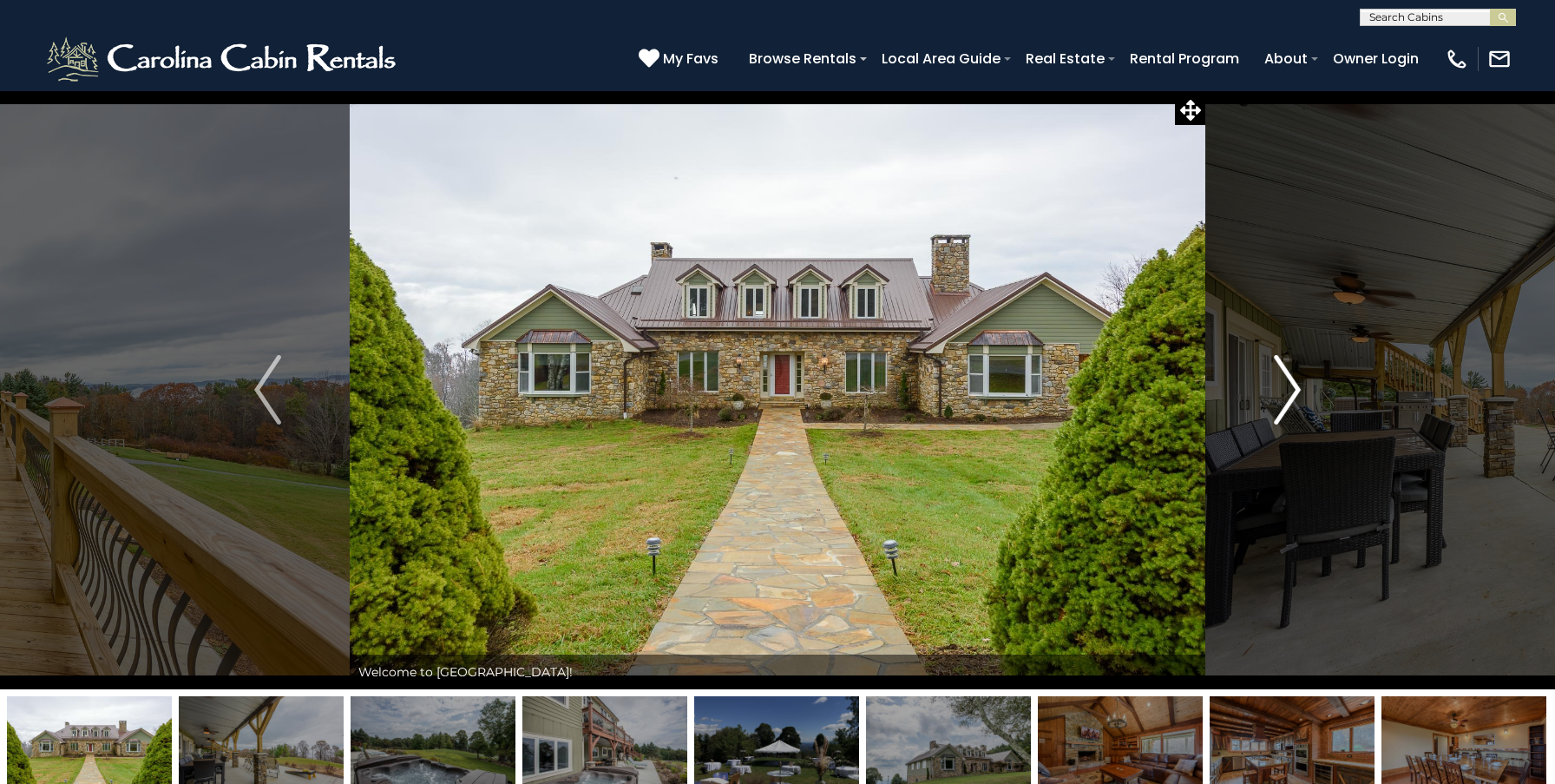
click at [1290, 389] on img "Next" at bounding box center [1287, 390] width 26 height 70
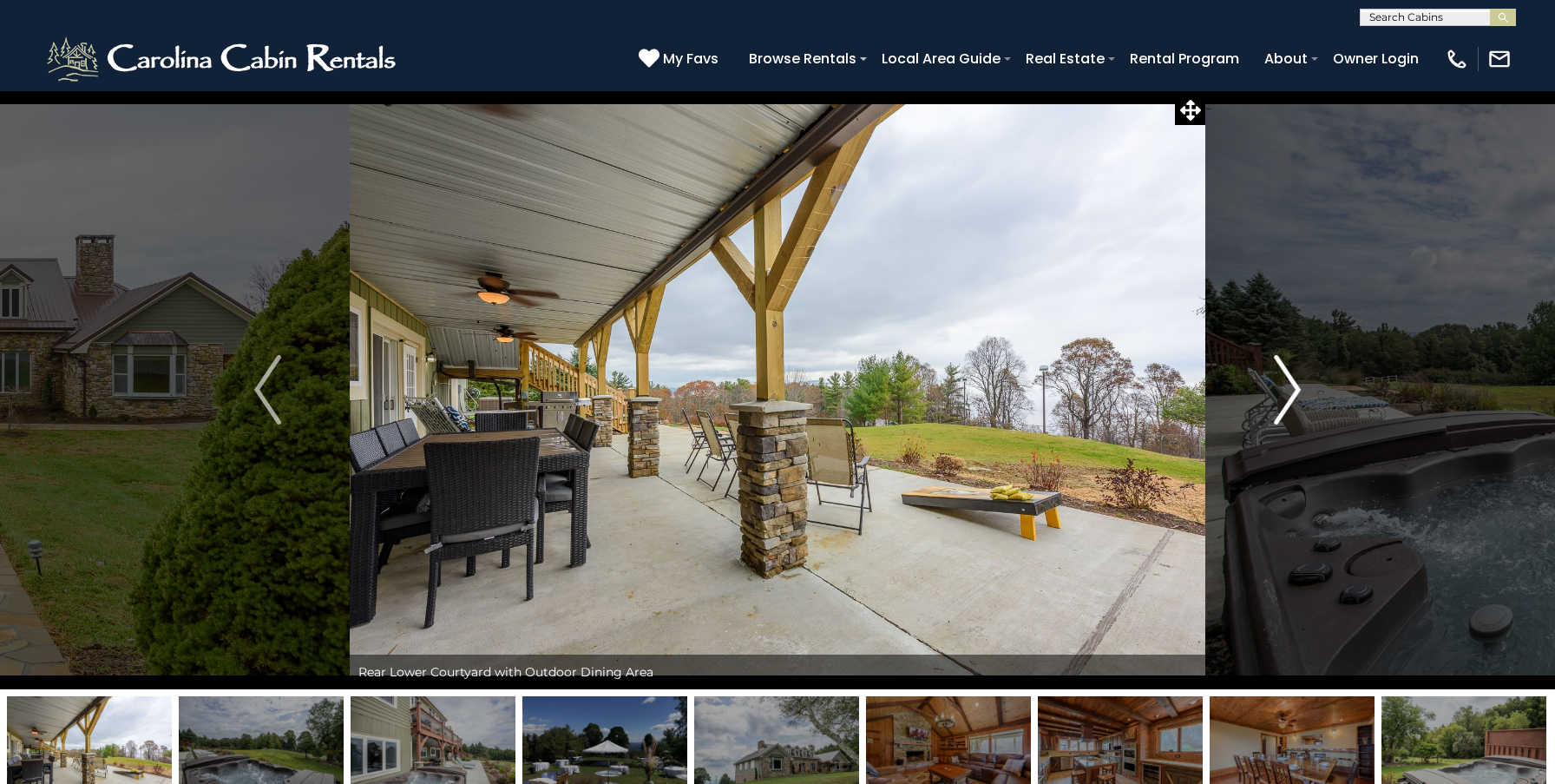
click at [1290, 389] on img "Next" at bounding box center [1287, 390] width 26 height 70
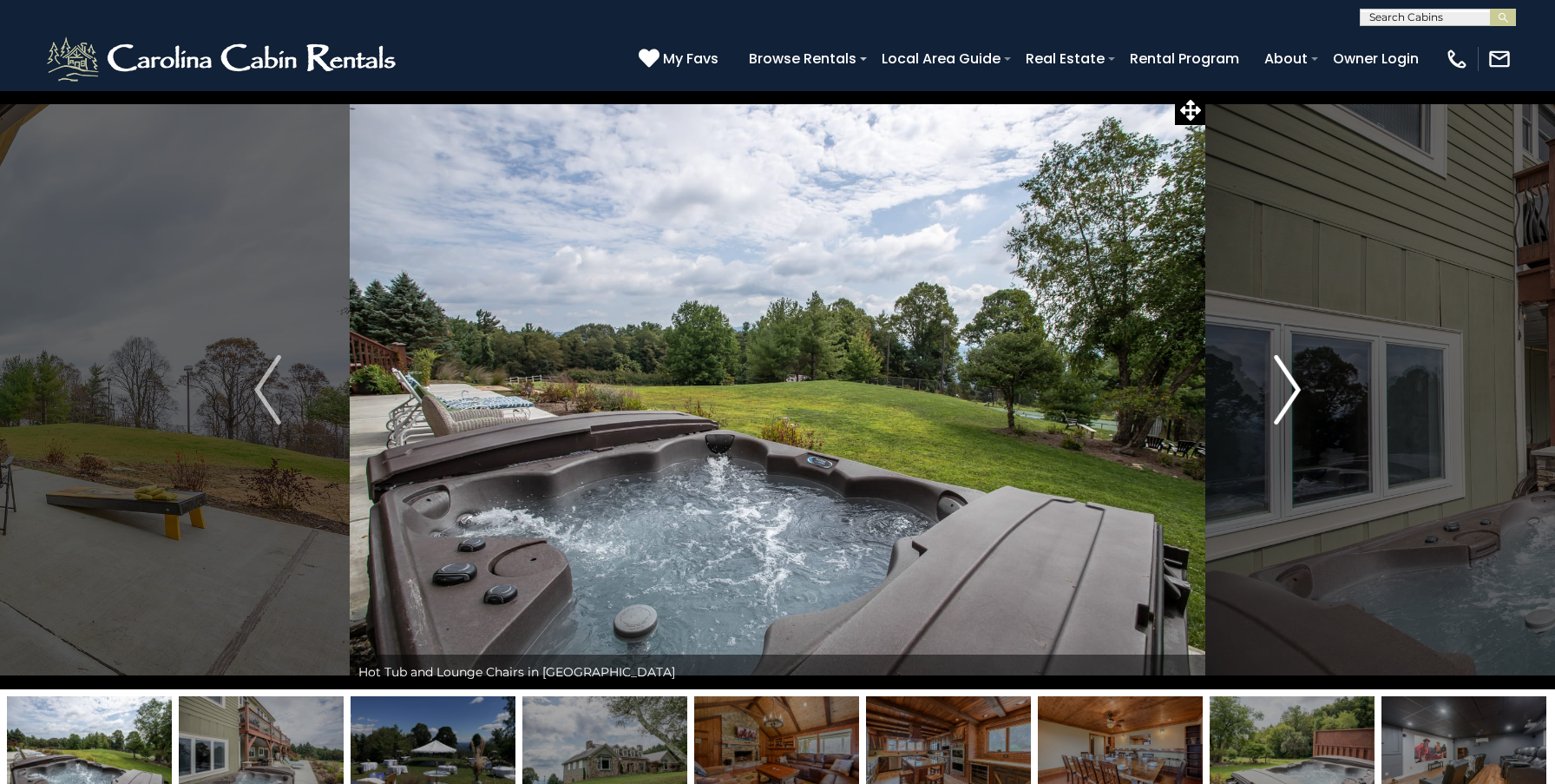
click at [1290, 389] on img "Next" at bounding box center [1287, 390] width 26 height 70
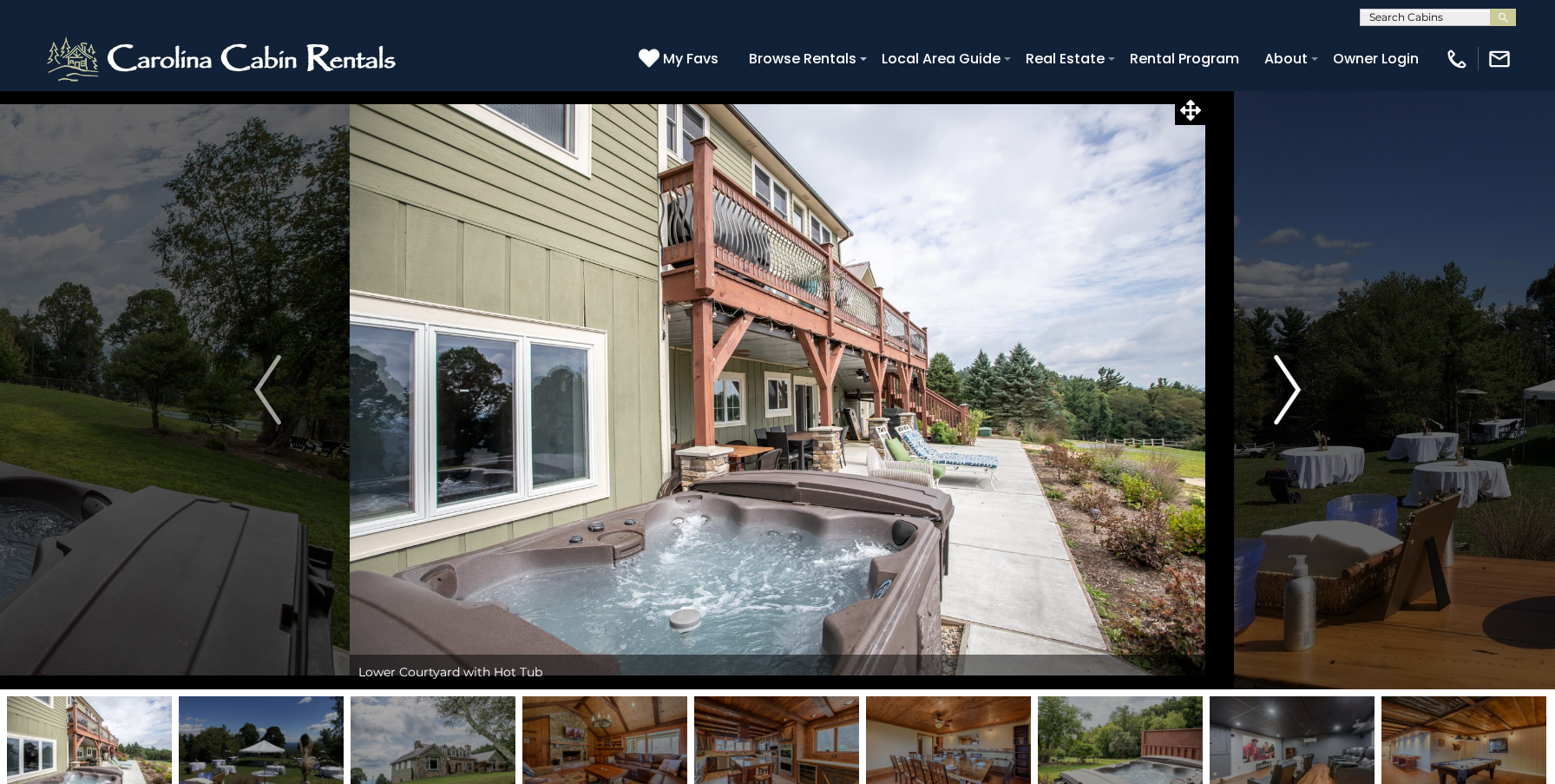
click at [1290, 389] on img "Next" at bounding box center [1287, 390] width 26 height 70
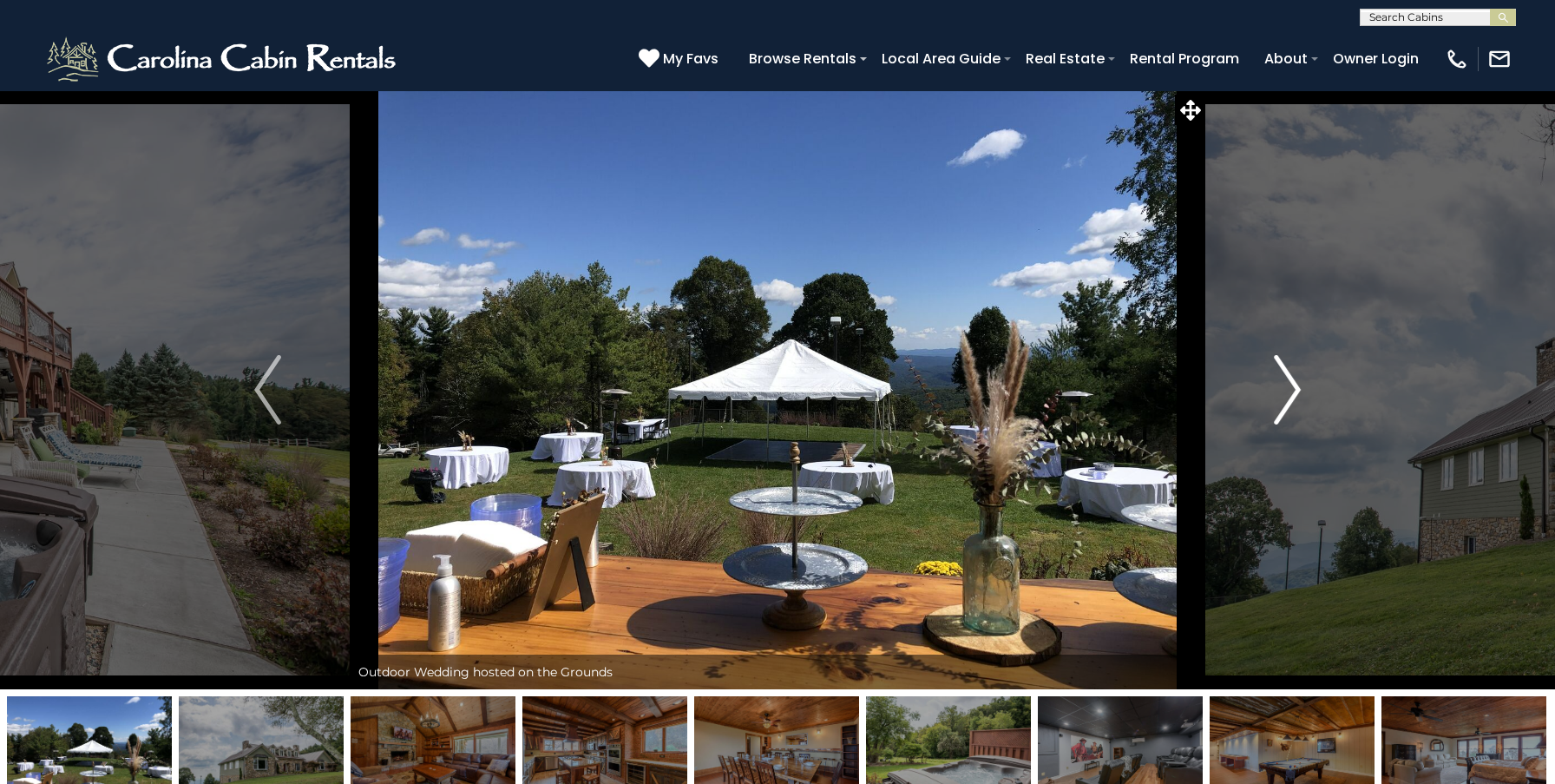
click at [1290, 389] on img "Next" at bounding box center [1287, 390] width 26 height 70
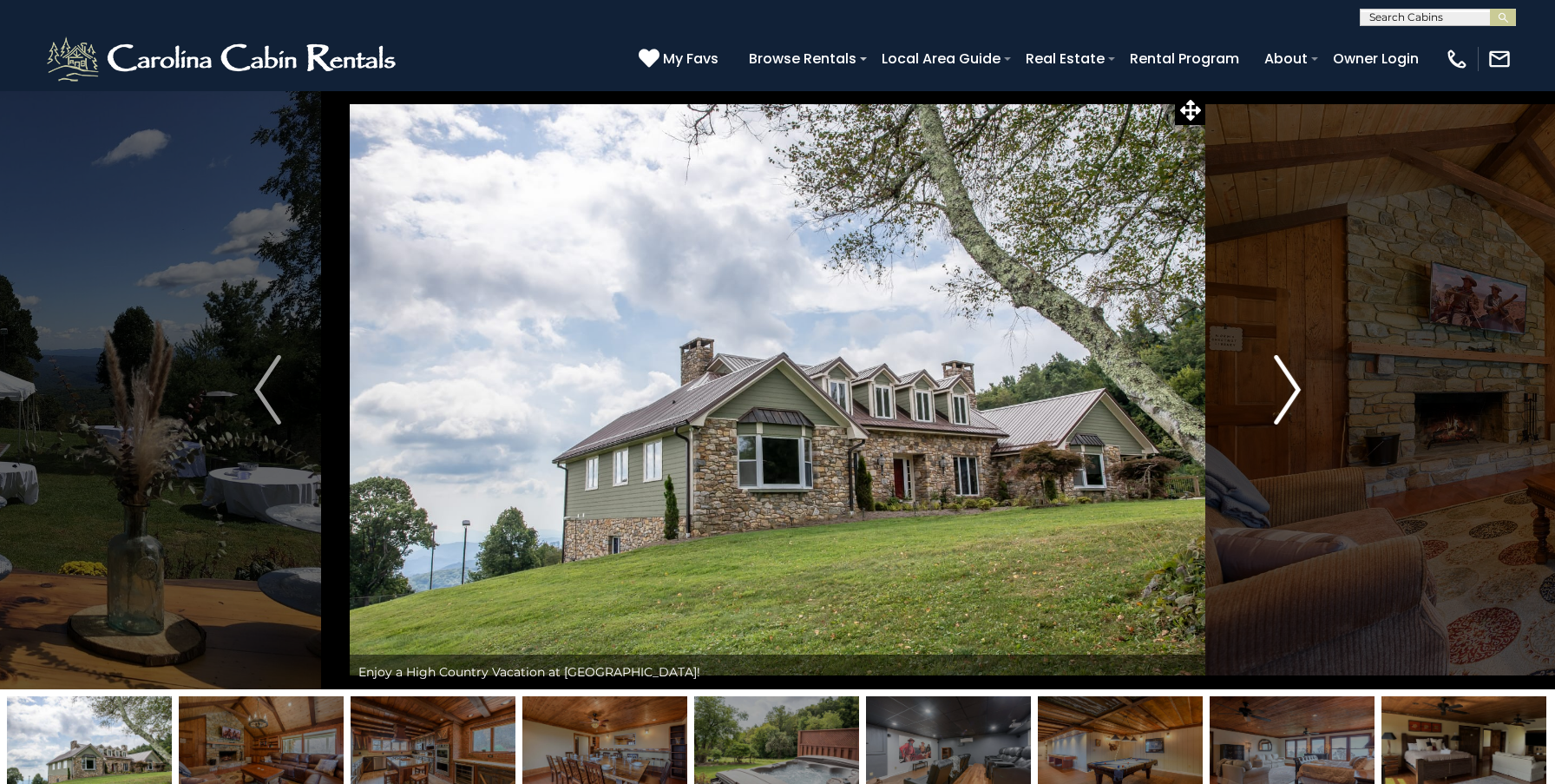
click at [1290, 389] on img "Next" at bounding box center [1287, 390] width 26 height 70
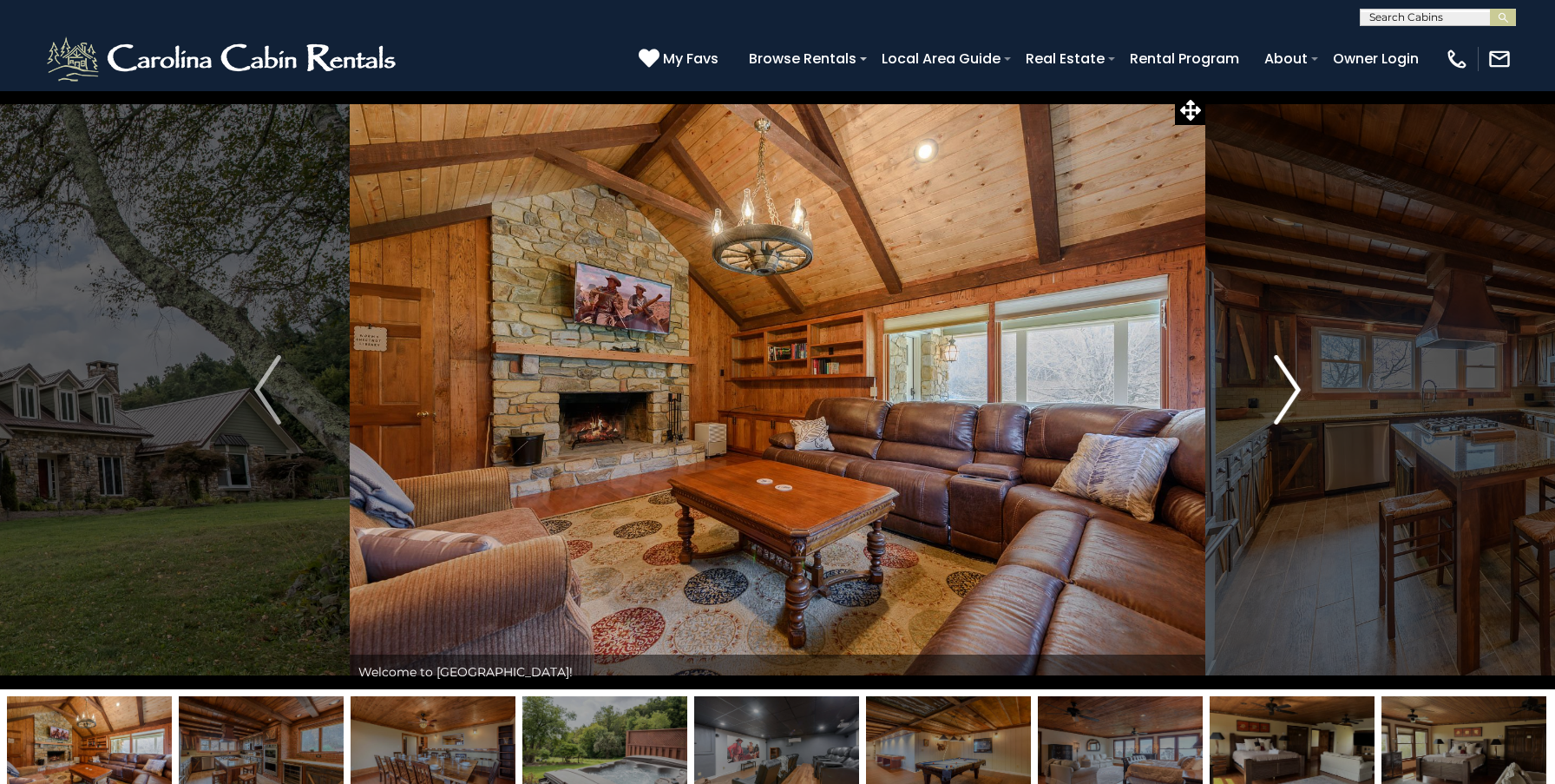
click at [1290, 389] on img "Next" at bounding box center [1287, 390] width 26 height 70
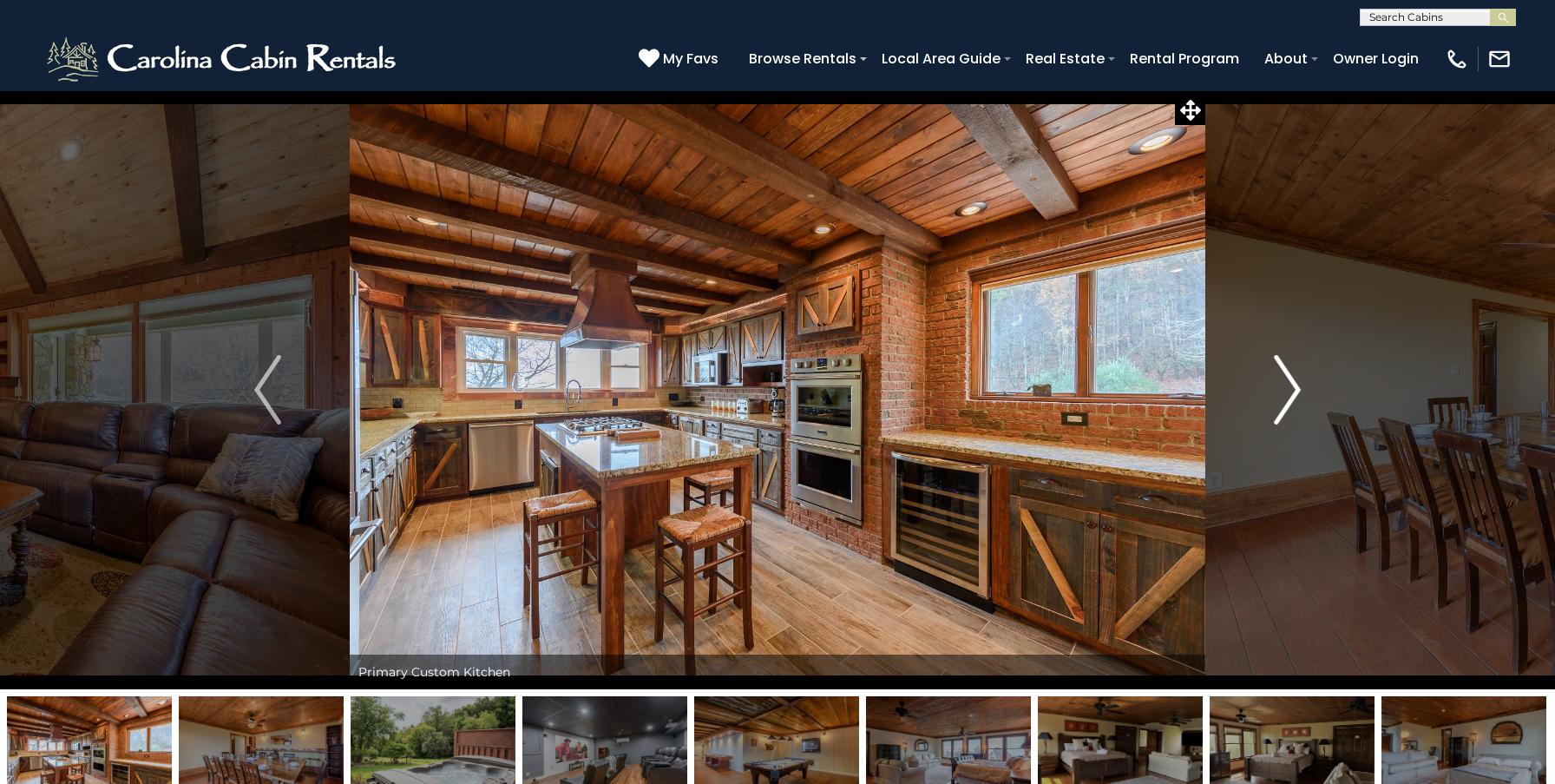
click at [1290, 389] on img "Next" at bounding box center [1287, 390] width 26 height 70
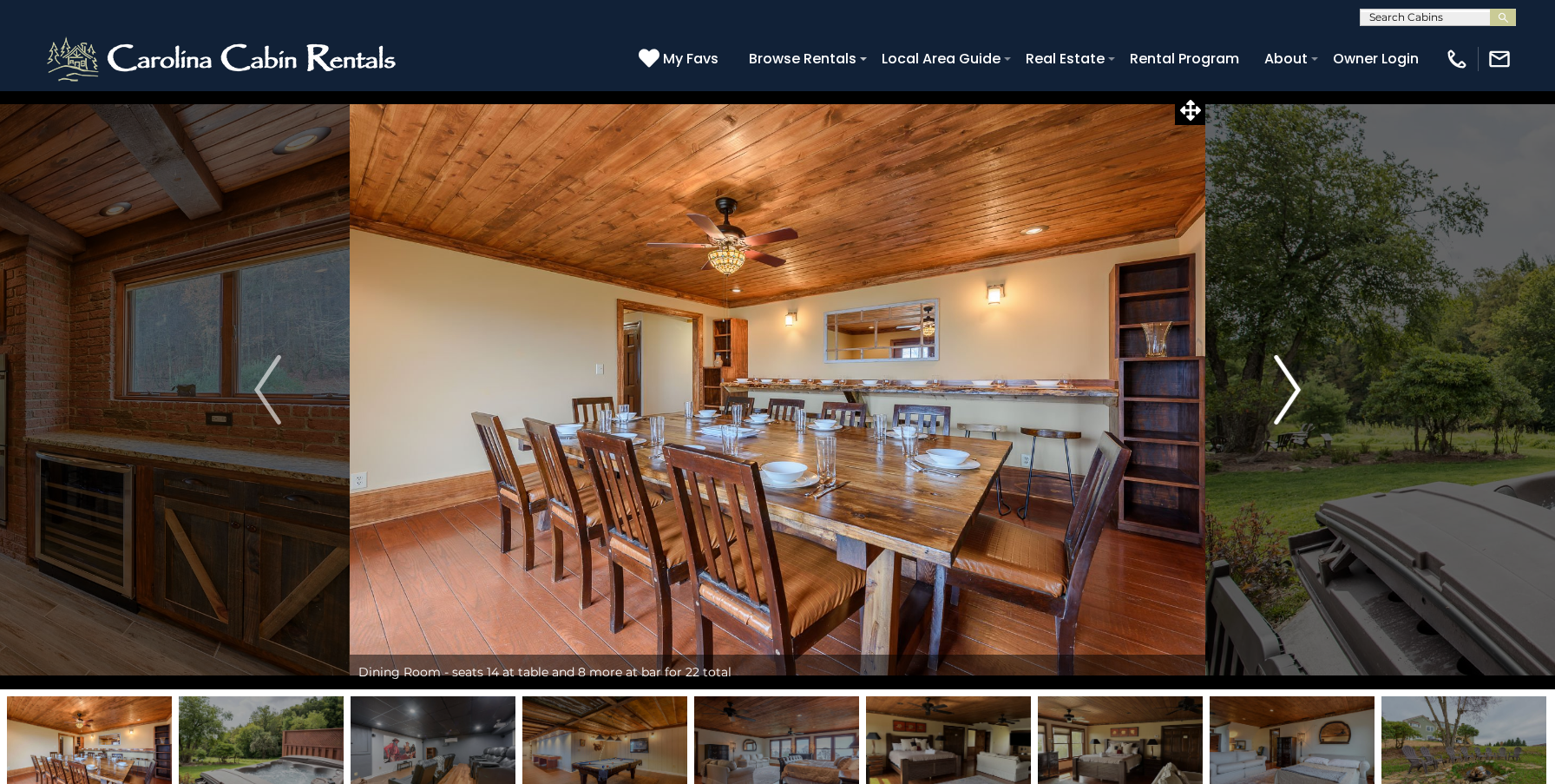
click at [1290, 389] on img "Next" at bounding box center [1287, 390] width 26 height 70
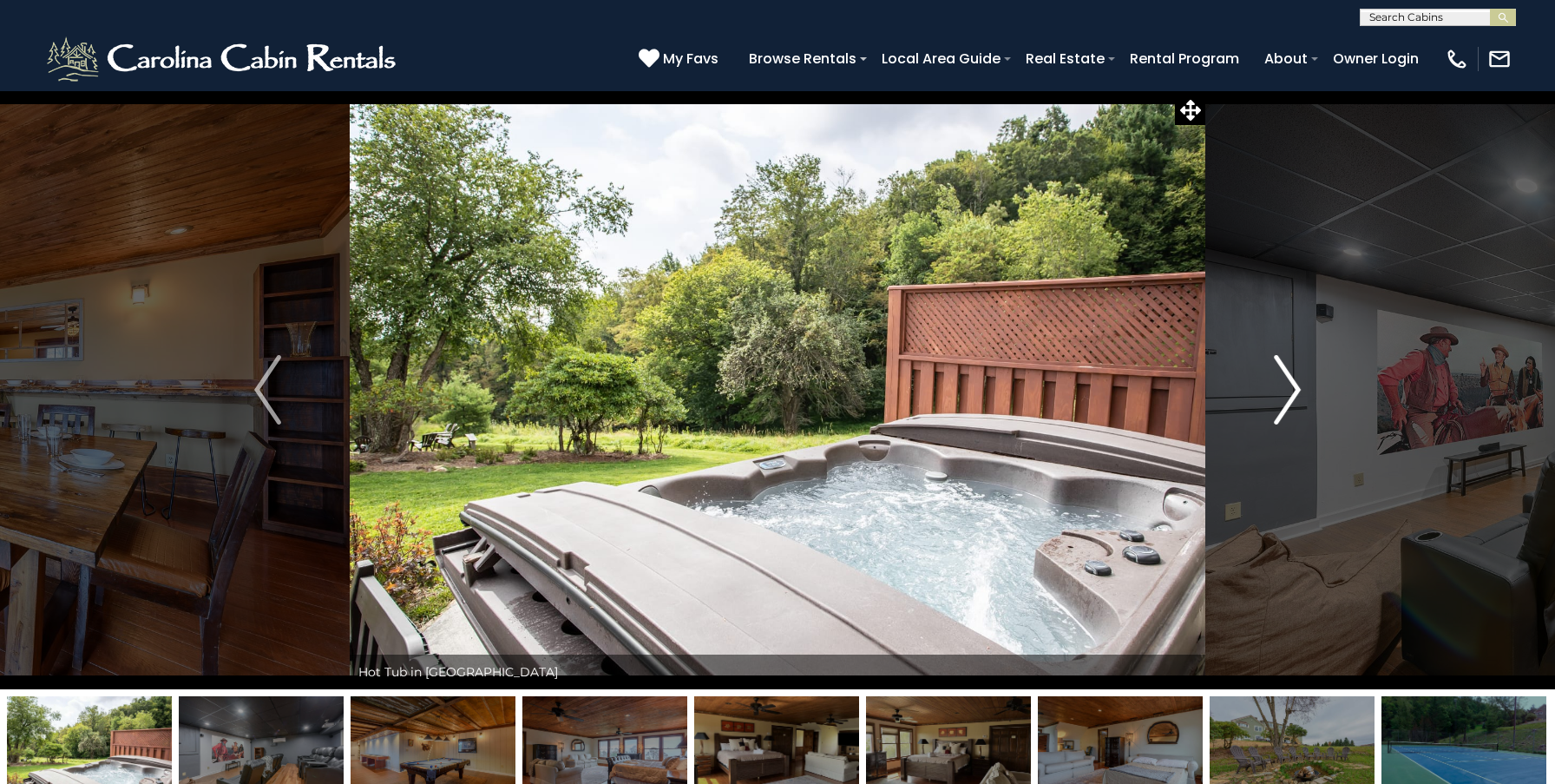
click at [1290, 389] on img "Next" at bounding box center [1287, 390] width 26 height 70
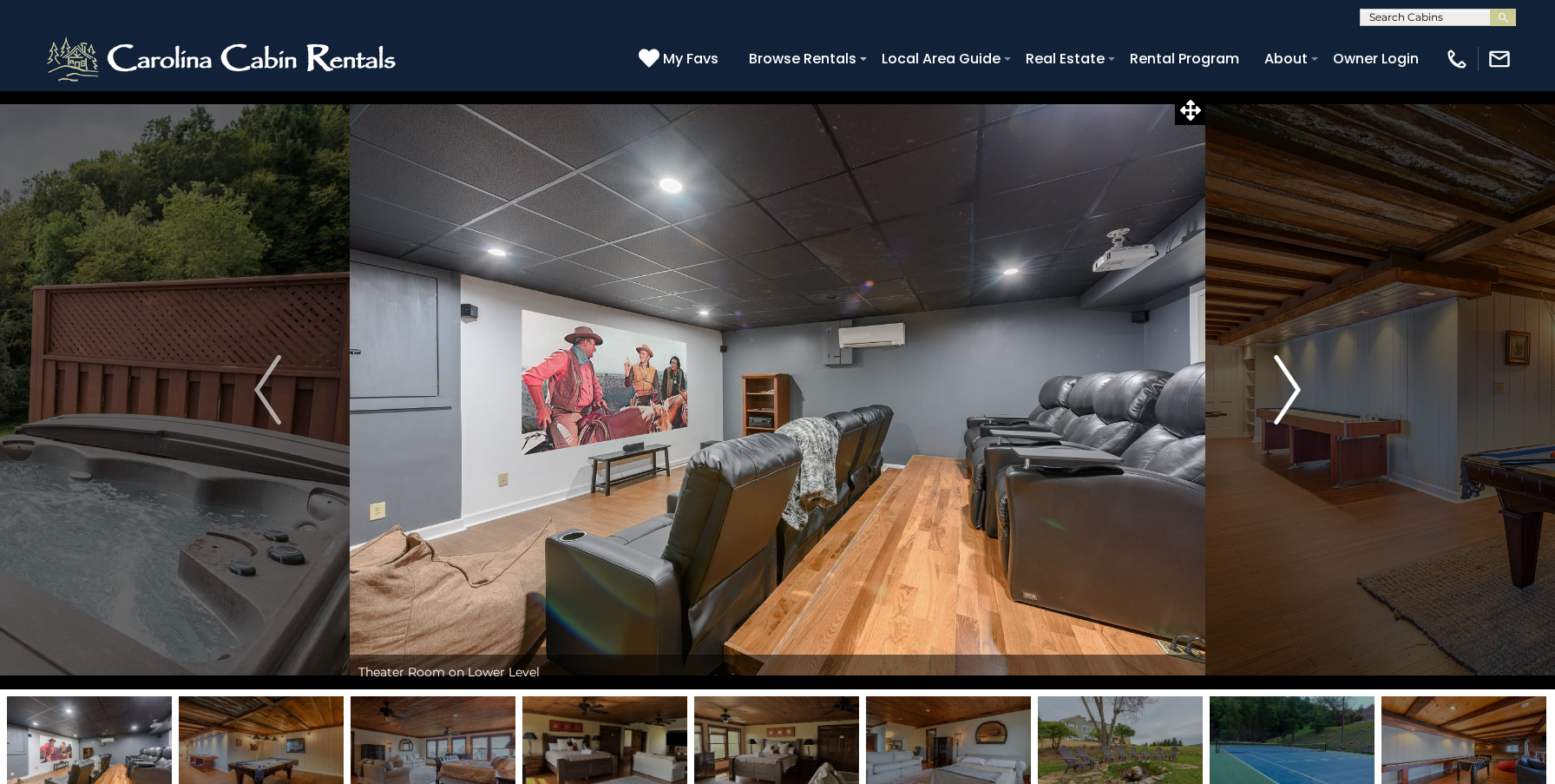
click at [1290, 389] on img "Next" at bounding box center [1287, 390] width 26 height 70
